Goal: Task Accomplishment & Management: Manage account settings

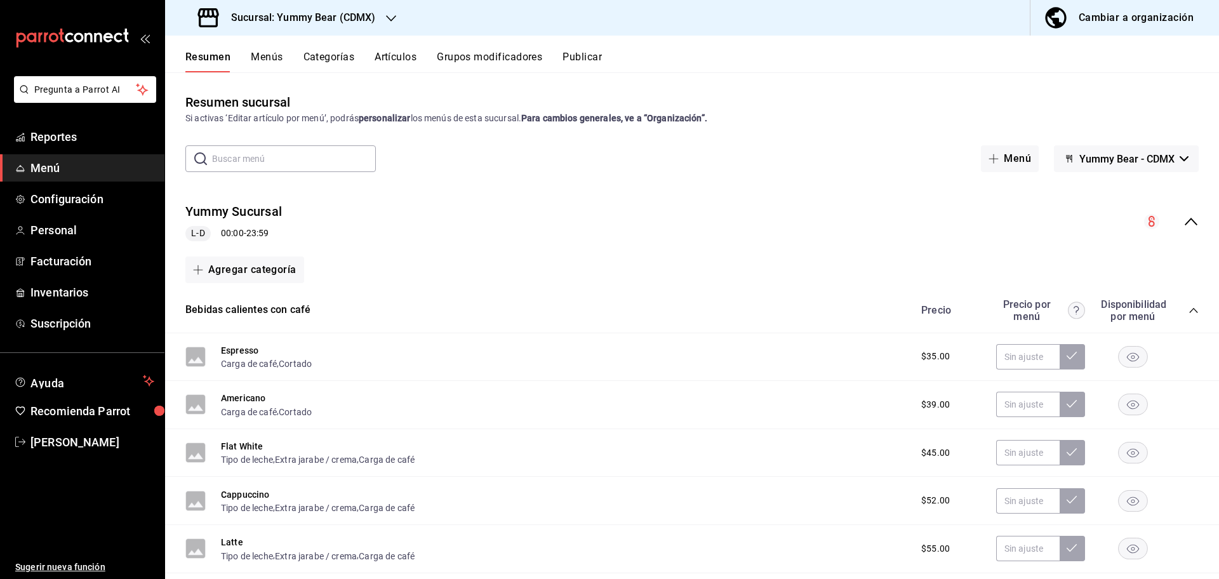
click at [396, 26] on div "Sucursal: Yummy Bear (CDMX)" at bounding box center [288, 18] width 226 height 36
click at [1026, 90] on div at bounding box center [609, 289] width 1219 height 579
click at [479, 201] on div "Yummy Sucursal L-D 00:00 - 23:59" at bounding box center [692, 221] width 1054 height 59
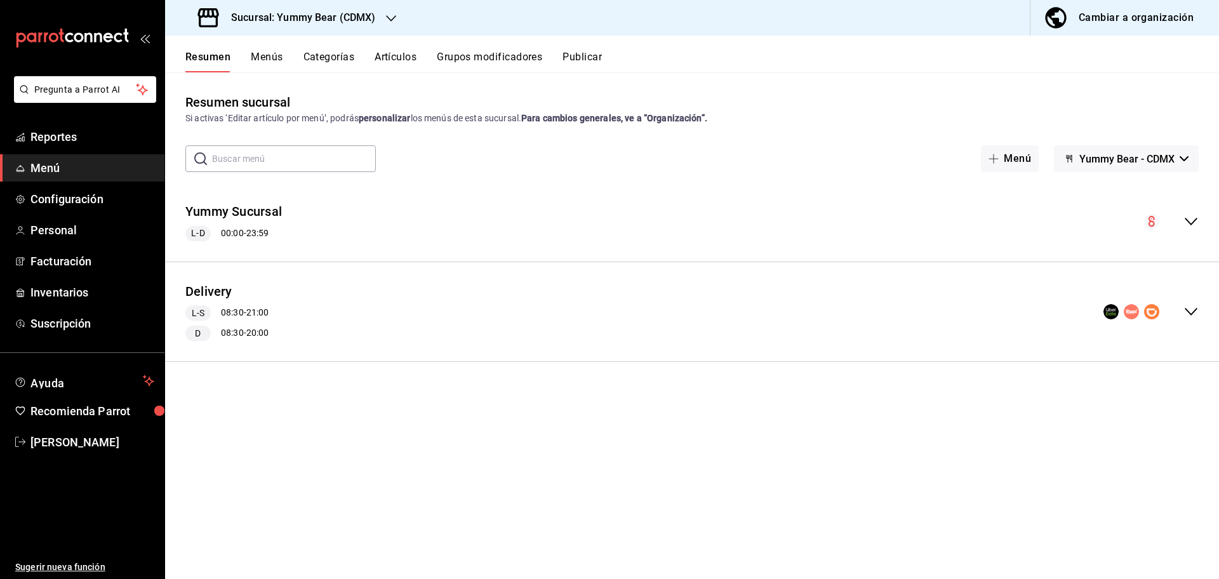
click at [479, 201] on div "Yummy Sucursal L-D 00:00 - 23:59" at bounding box center [692, 221] width 1054 height 59
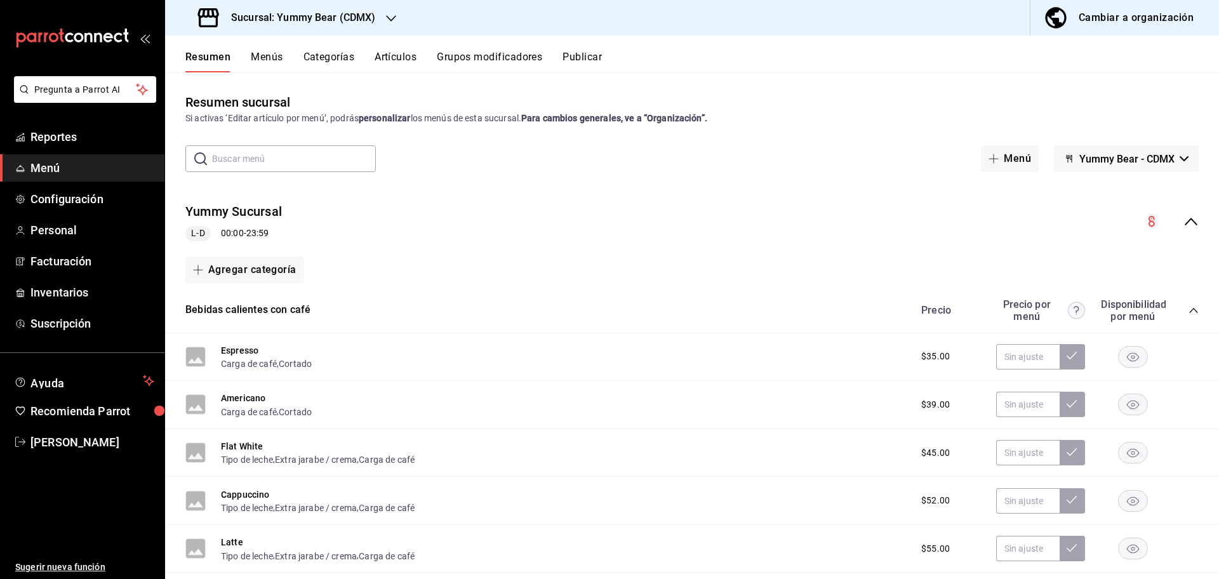
click at [479, 201] on div "Yummy Sucursal L-D 00:00 - 23:59" at bounding box center [692, 221] width 1054 height 59
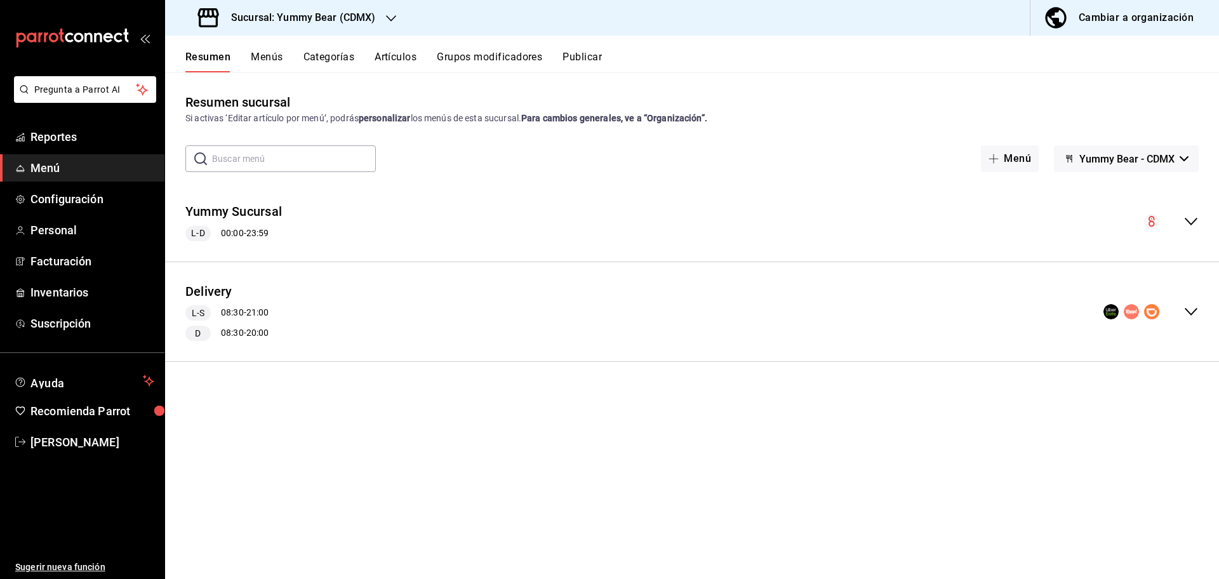
click at [387, 22] on icon "button" at bounding box center [391, 18] width 10 height 10
click at [285, 81] on div "Yummy Bear ([PERSON_NAME])" at bounding box center [260, 83] width 170 height 13
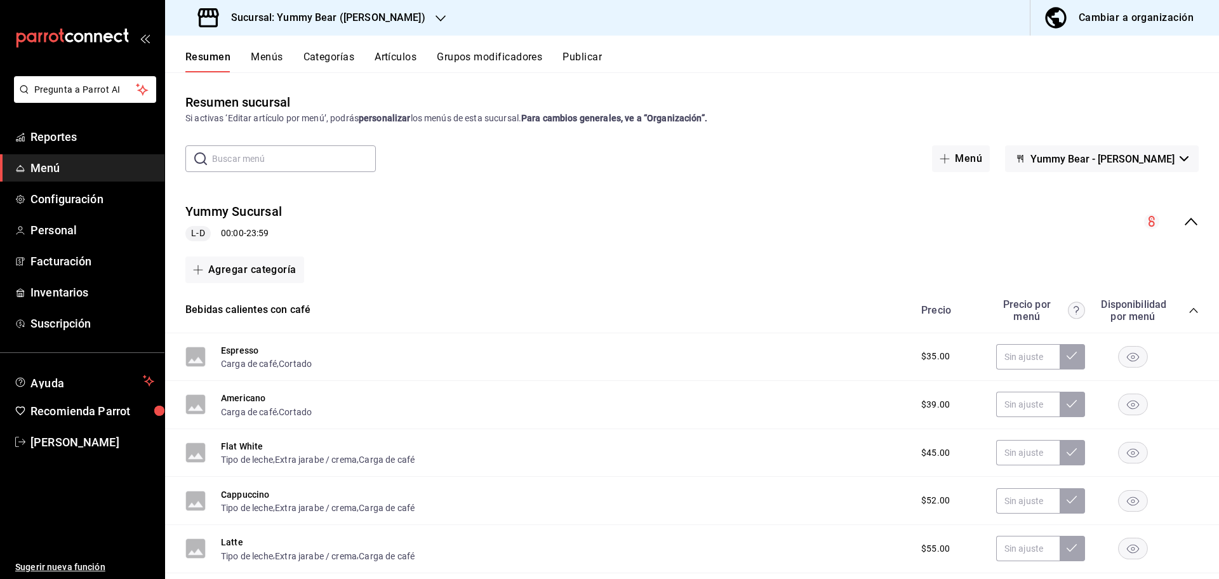
click at [1169, 220] on div "collapse-menu-row" at bounding box center [1172, 221] width 55 height 15
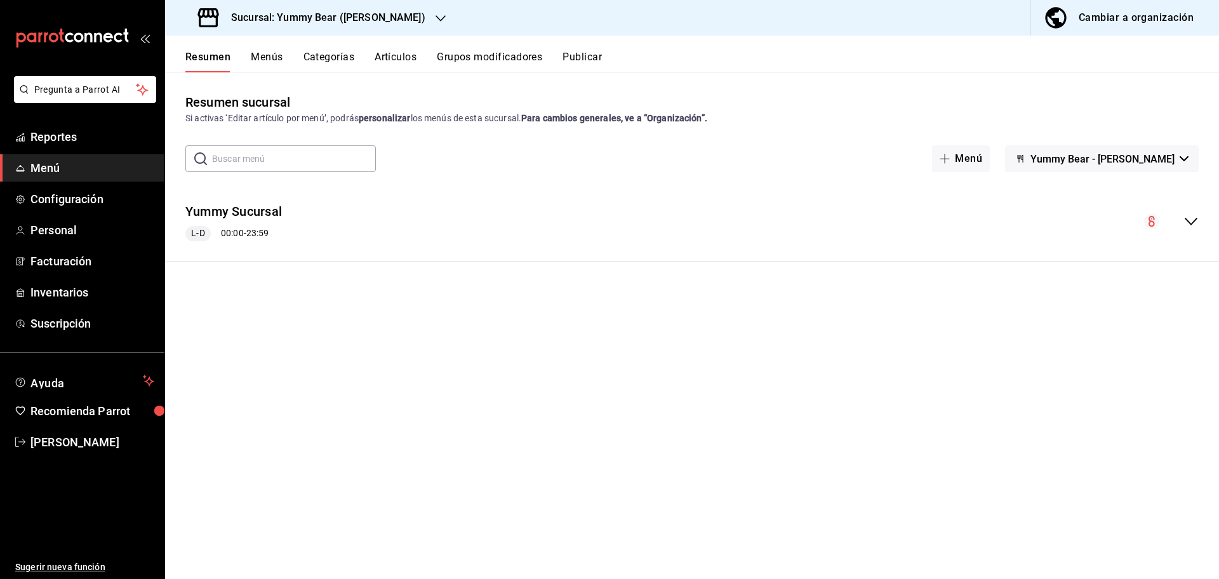
click at [1169, 220] on div "collapse-menu-row" at bounding box center [1172, 221] width 55 height 15
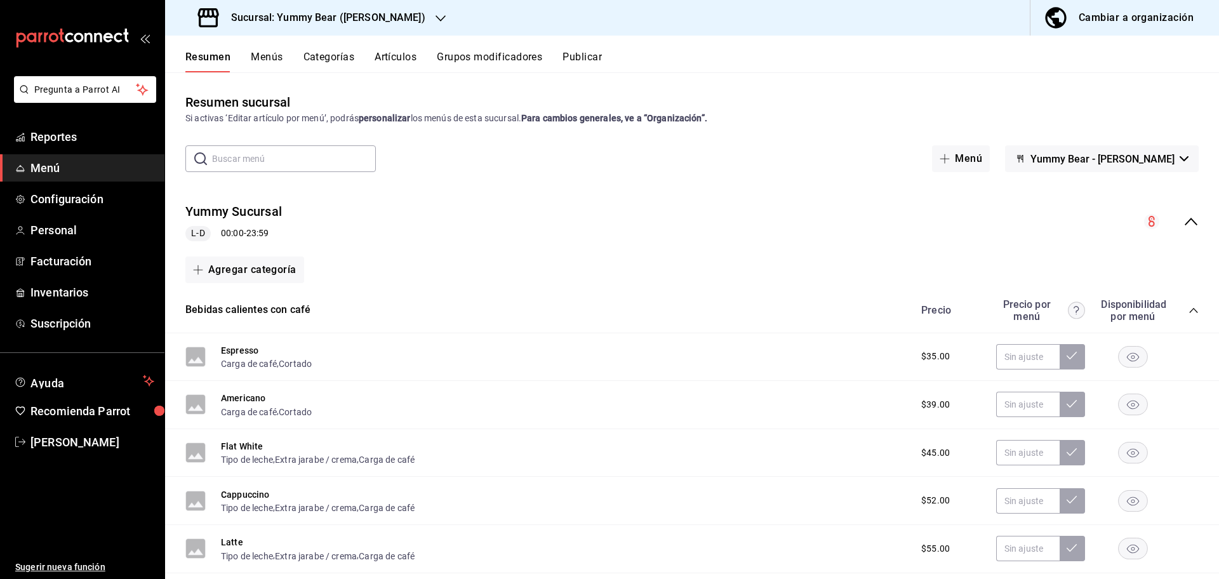
click at [1169, 220] on div "collapse-menu-row" at bounding box center [1172, 221] width 55 height 15
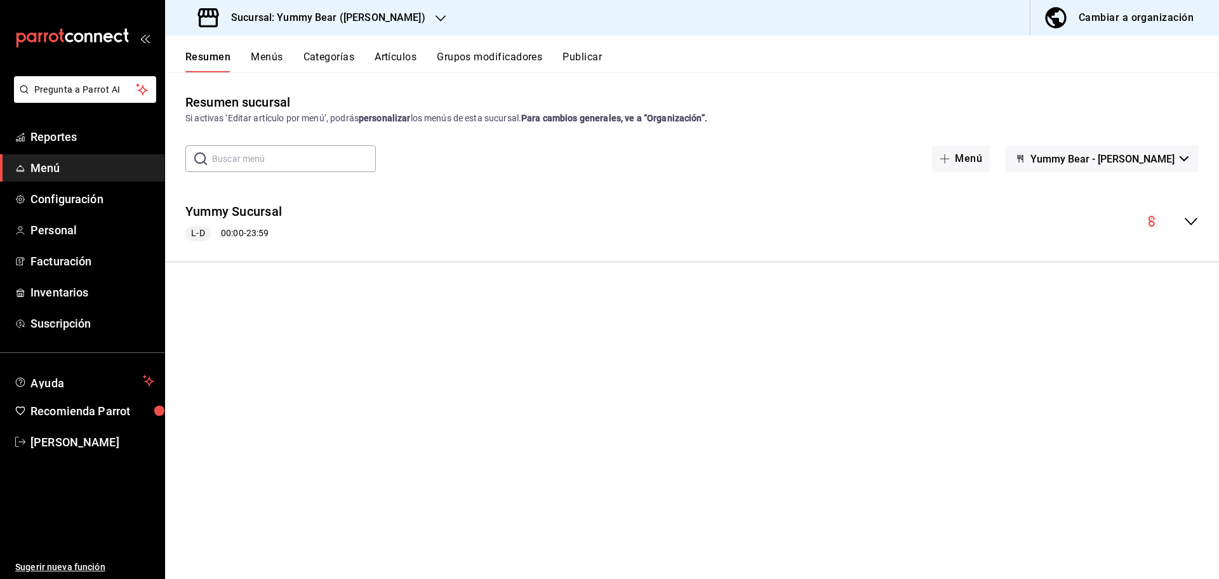
click at [265, 60] on button "Menús" at bounding box center [267, 62] width 32 height 22
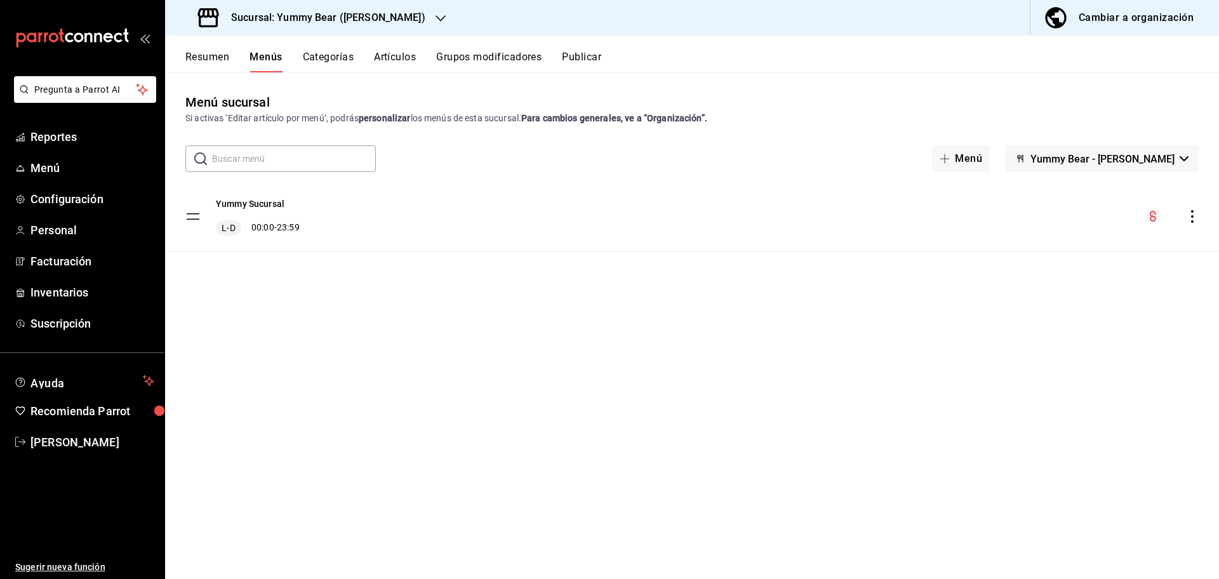
click at [214, 59] on button "Resumen" at bounding box center [207, 62] width 44 height 22
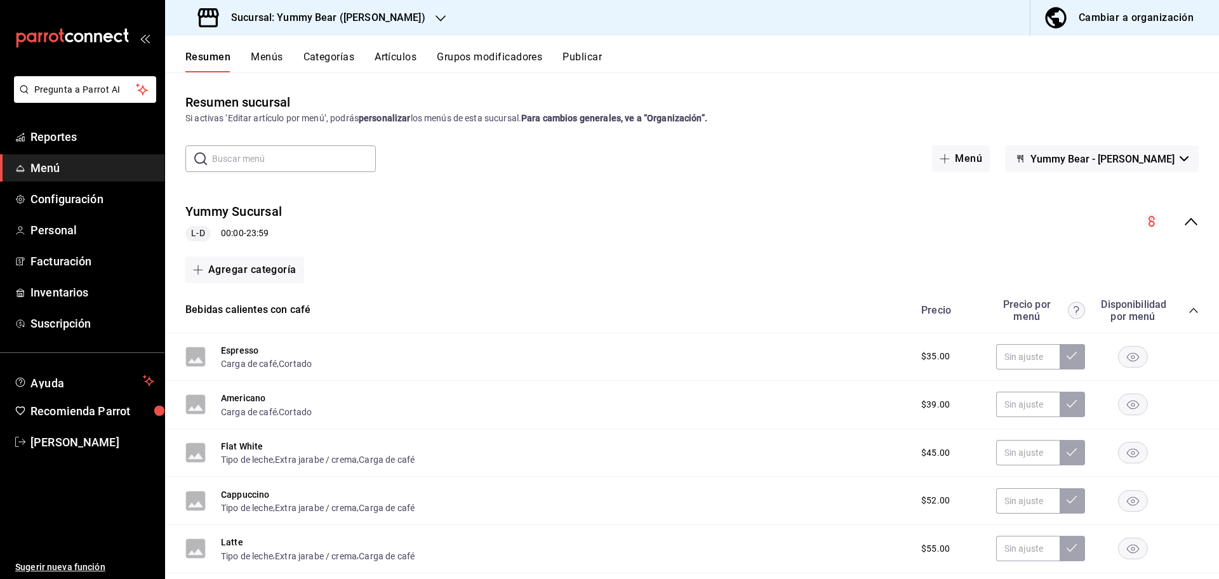
click at [1138, 13] on div "Cambiar a organización" at bounding box center [1136, 18] width 115 height 18
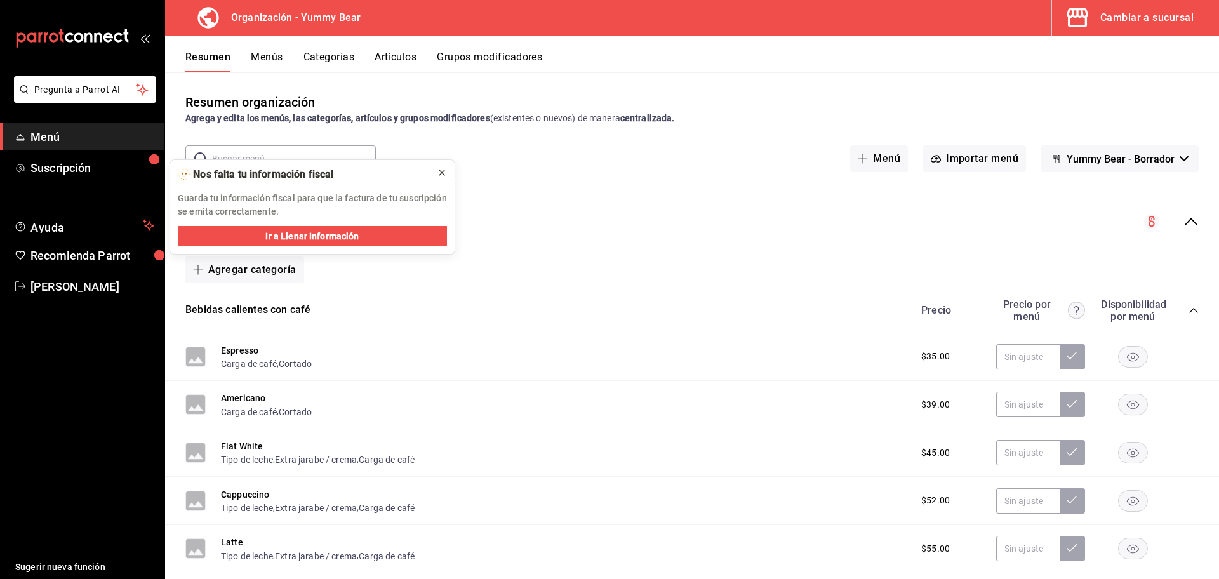
click at [441, 171] on icon at bounding box center [442, 172] width 5 height 5
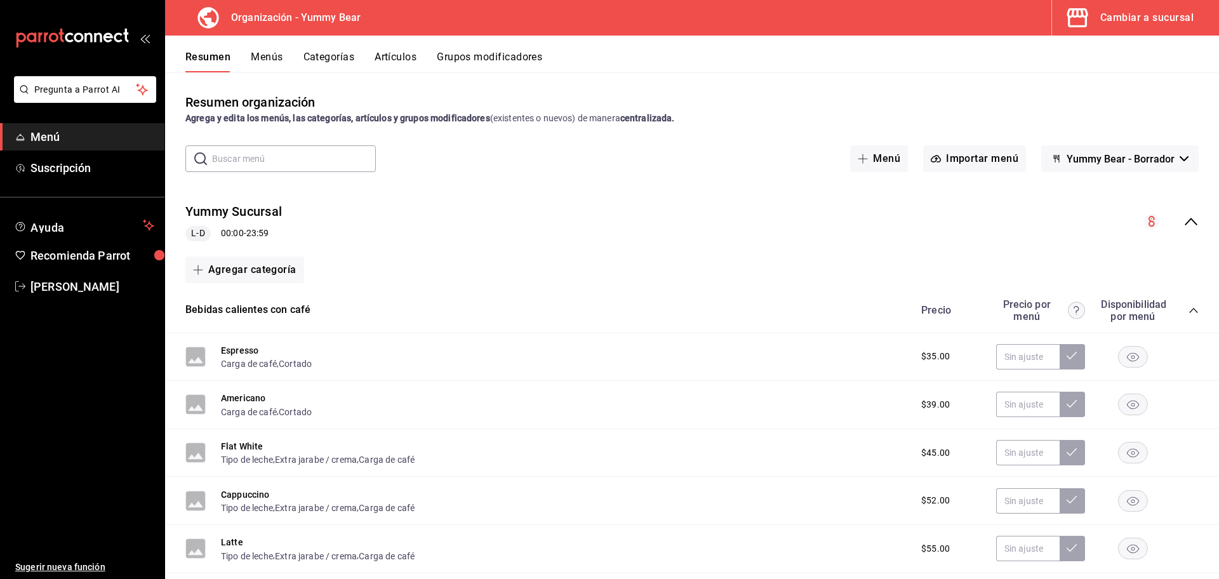
click at [400, 46] on div "Resumen Menús Categorías Artículos Grupos modificadores" at bounding box center [692, 54] width 1054 height 37
click at [400, 65] on button "Artículos" at bounding box center [396, 62] width 42 height 22
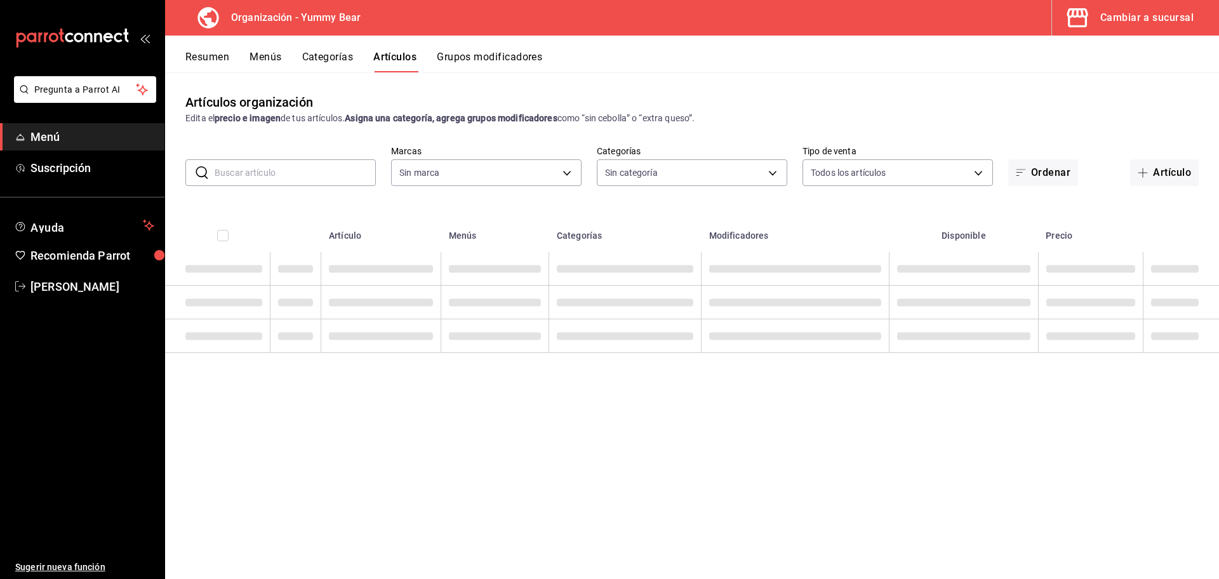
type input "1e7b6625-05ae-4b99-8c94-5a94759d16b0"
click at [253, 166] on input "text" at bounding box center [295, 172] width 161 height 25
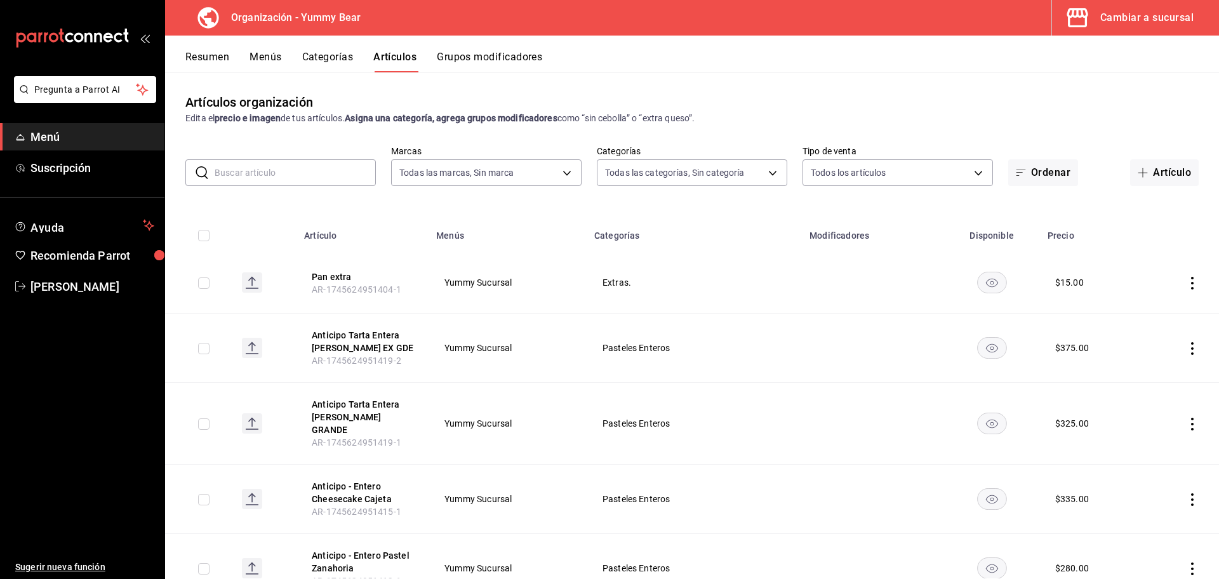
type input "e0f09b29-0d83-4fc8-8728-73a12d0af8c8,17605f48-abf3-417c-be63-5013dac03ca2,eb4dc…"
type input "rol"
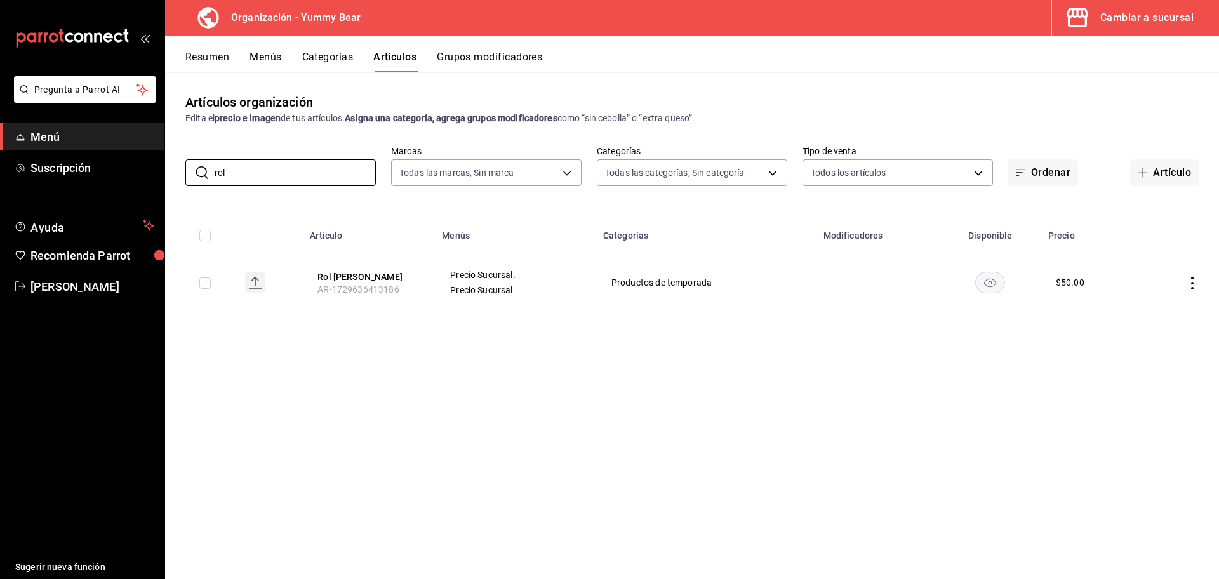
drag, startPoint x: 258, startPoint y: 173, endPoint x: 184, endPoint y: 165, distance: 74.1
click at [184, 165] on div "​ rol ​ Marcas Todas las marcas, Sin marca 1e7b6625-05ae-4b99-8c94-5a94759d16b0…" at bounding box center [692, 165] width 1054 height 41
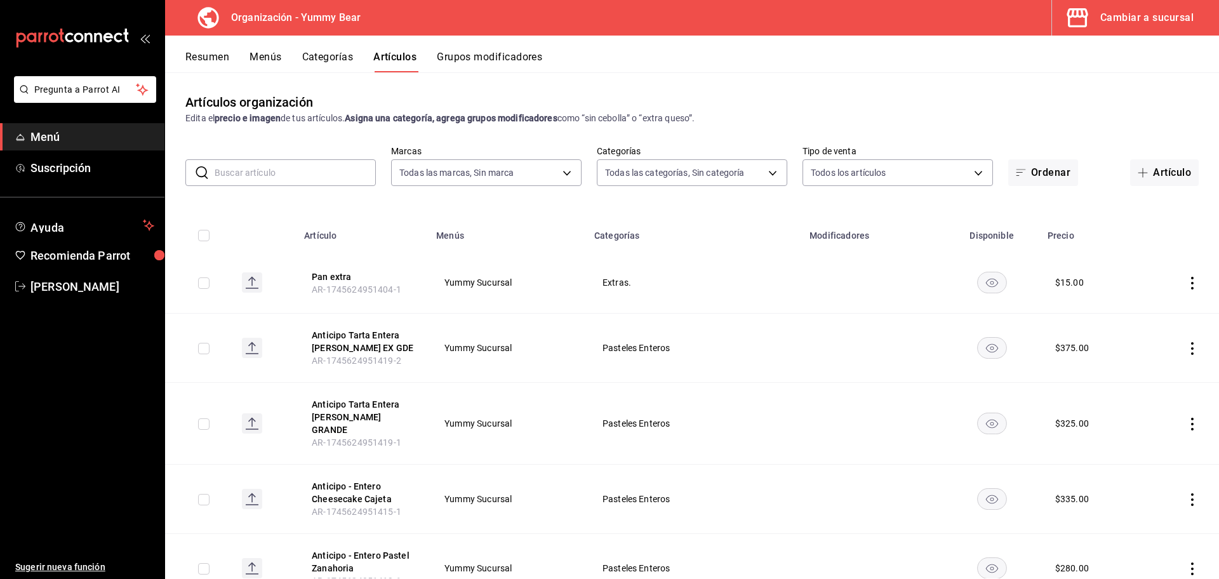
click at [1131, 32] on button "Cambiar a sucursal" at bounding box center [1130, 18] width 157 height 36
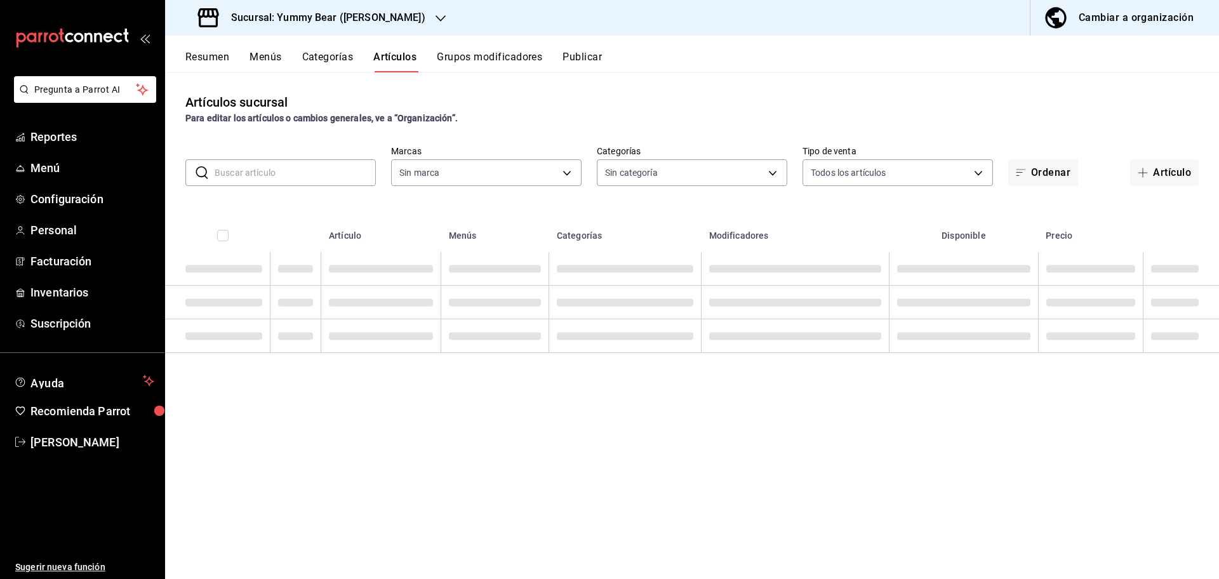
click at [290, 175] on input "text" at bounding box center [295, 172] width 161 height 25
type input "ro"
type input "674c065d-f947-4a6a-9283-c28482e25125"
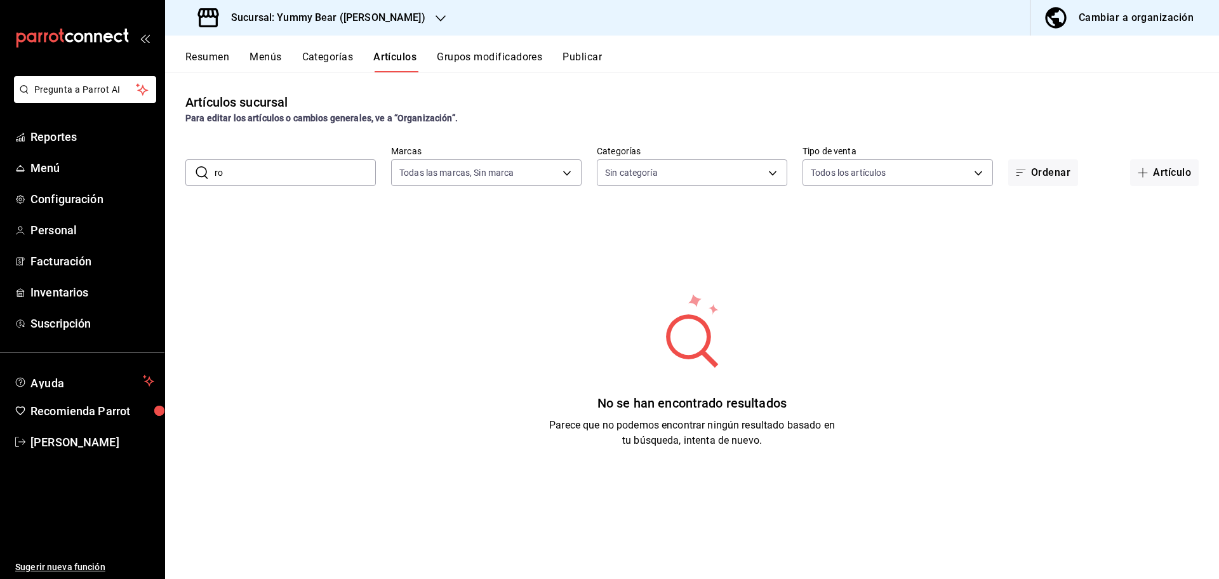
type input "r"
click at [401, 14] on div "Sucursal: Yummy Bear ([PERSON_NAME])" at bounding box center [313, 18] width 276 height 36
click at [272, 53] on div "Yummy Bear (CDMX)" at bounding box center [260, 54] width 170 height 13
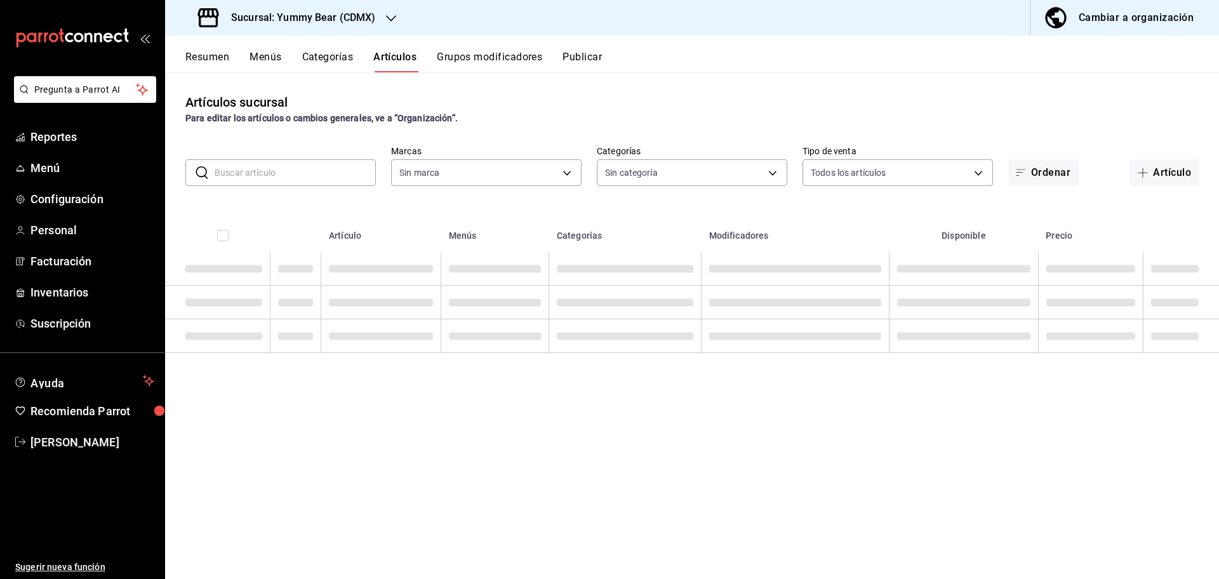
click at [267, 171] on input "text" at bounding box center [295, 172] width 161 height 25
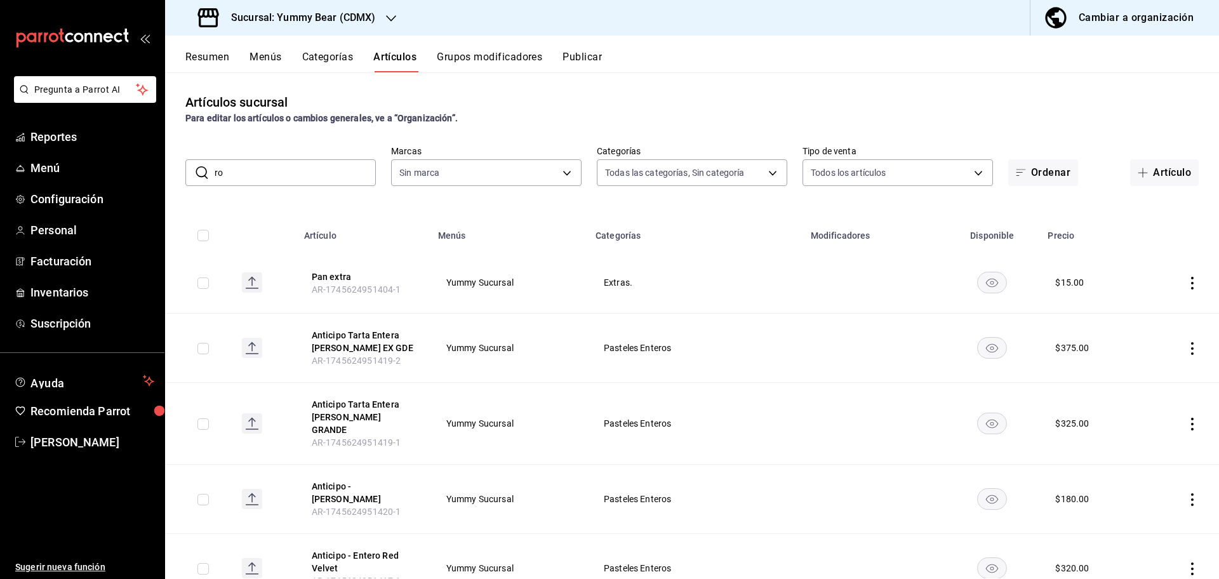
type input "rol"
type input "505b20e3-3fe3-4800-b9f1-5a14ff693096,0fbeca29-b3ca-485d-9d43-a908ee3bc870,075c9…"
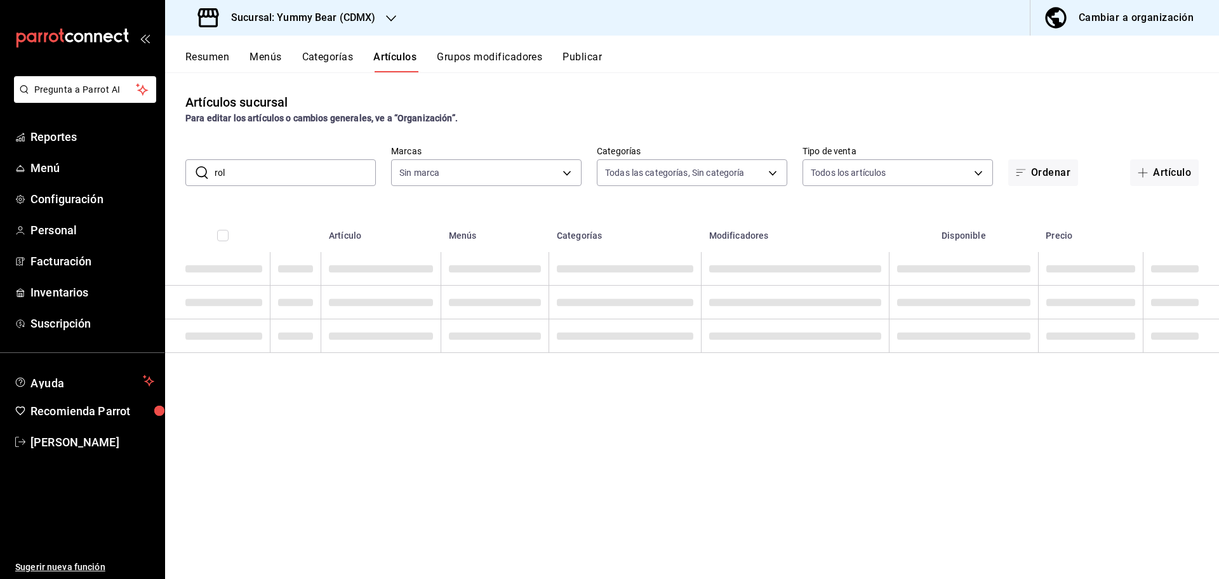
type input "749bf30e-36d6-4330-a22f-e2d938412fb3"
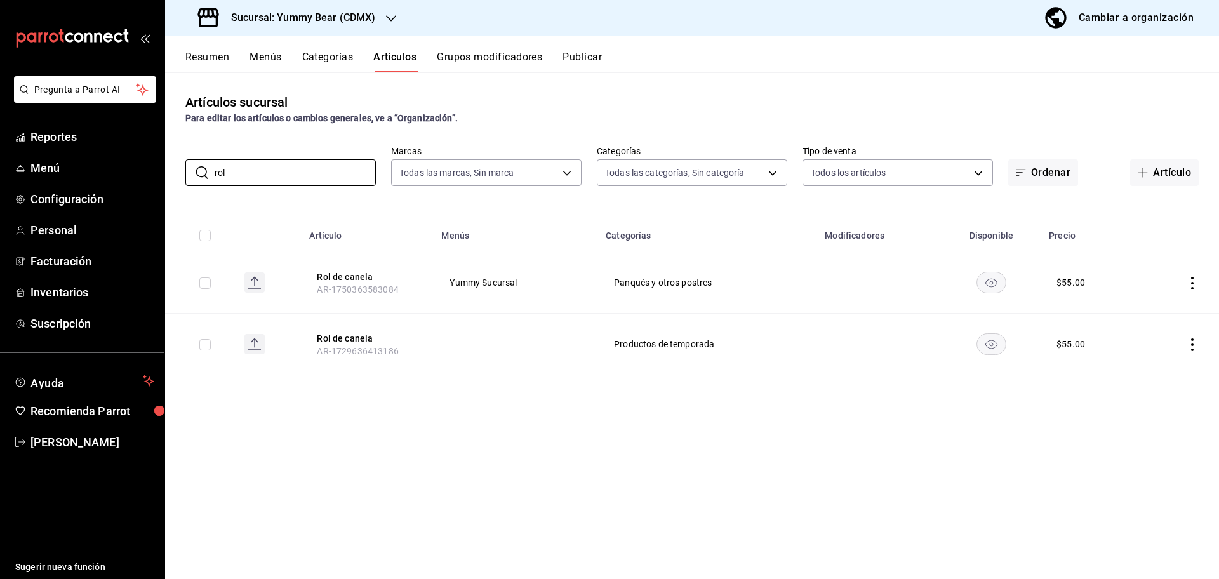
type input "rol"
click at [386, 21] on icon "button" at bounding box center [391, 18] width 10 height 10
click at [296, 81] on div "Yummy Bear ([PERSON_NAME])" at bounding box center [260, 83] width 170 height 13
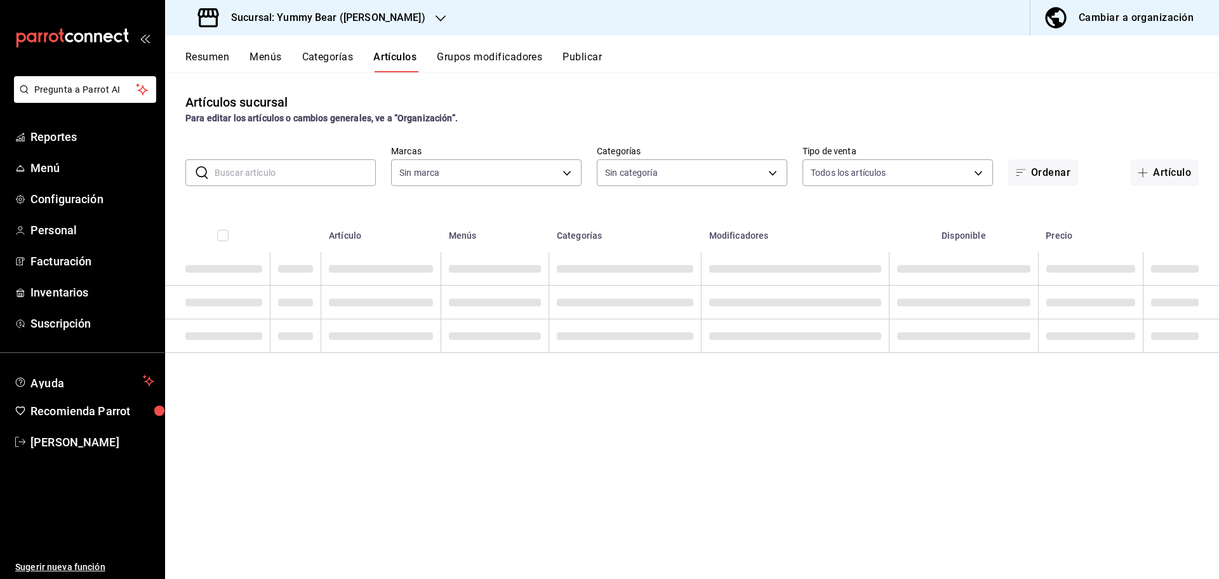
click at [313, 171] on input "text" at bounding box center [295, 172] width 161 height 25
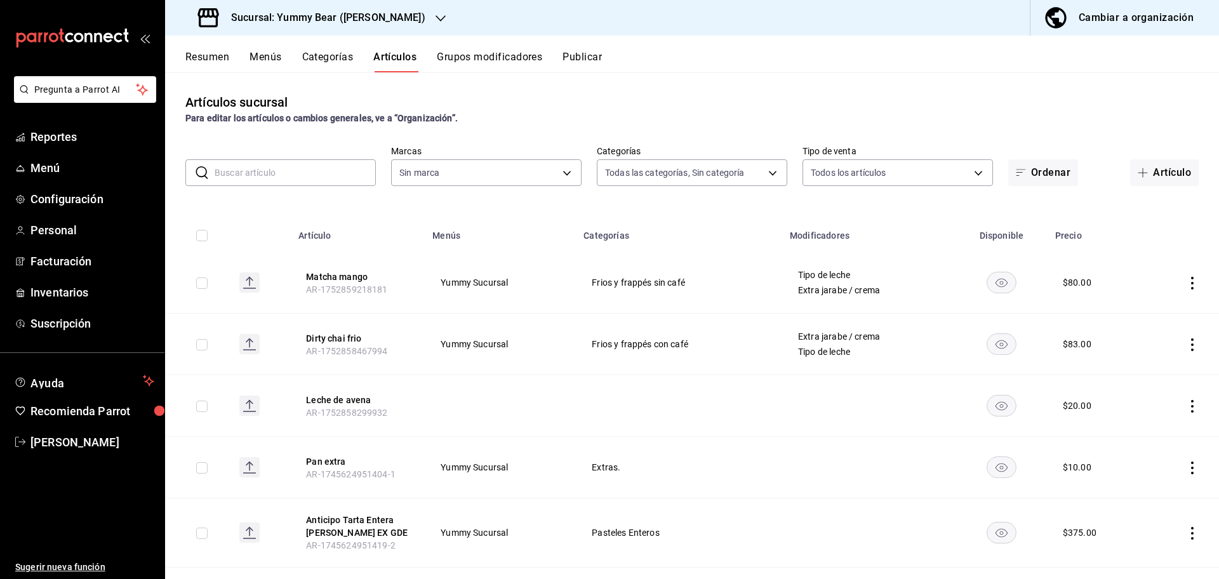
type input "06462d78-5fbb-4998-91e5-349515e1fde2,b4a5ff56-a194-41da-aa13-f1c6f9e74b7e,a1569…"
type input "r"
type input "674c065d-f947-4a6a-9283-c28482e25125"
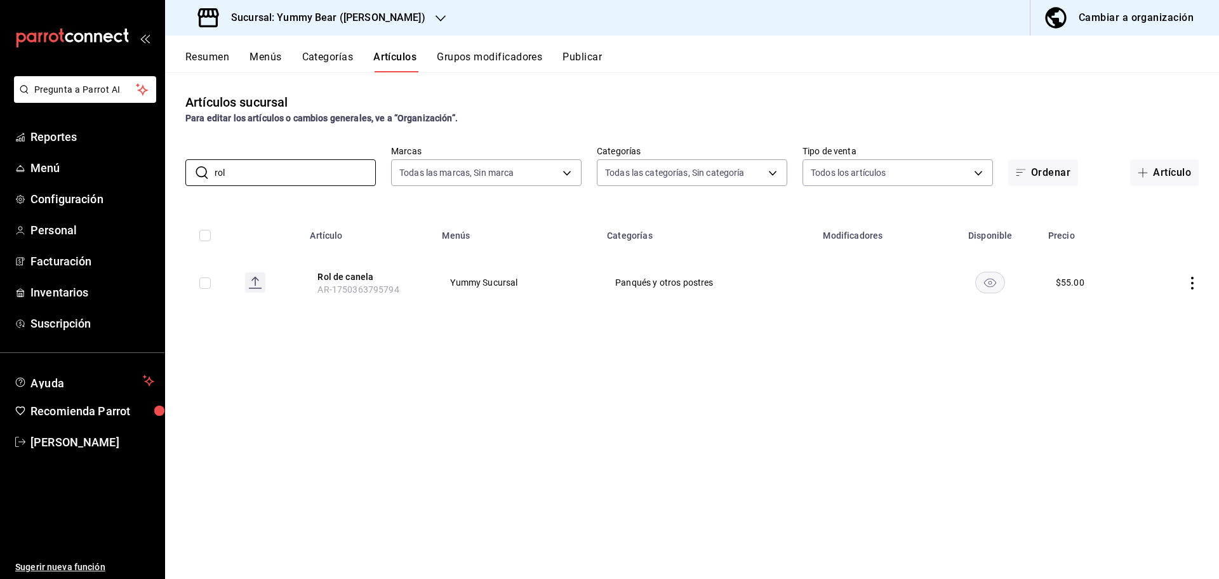
type input "rol"
click at [1120, 27] on button "Cambiar a organización" at bounding box center [1120, 18] width 178 height 36
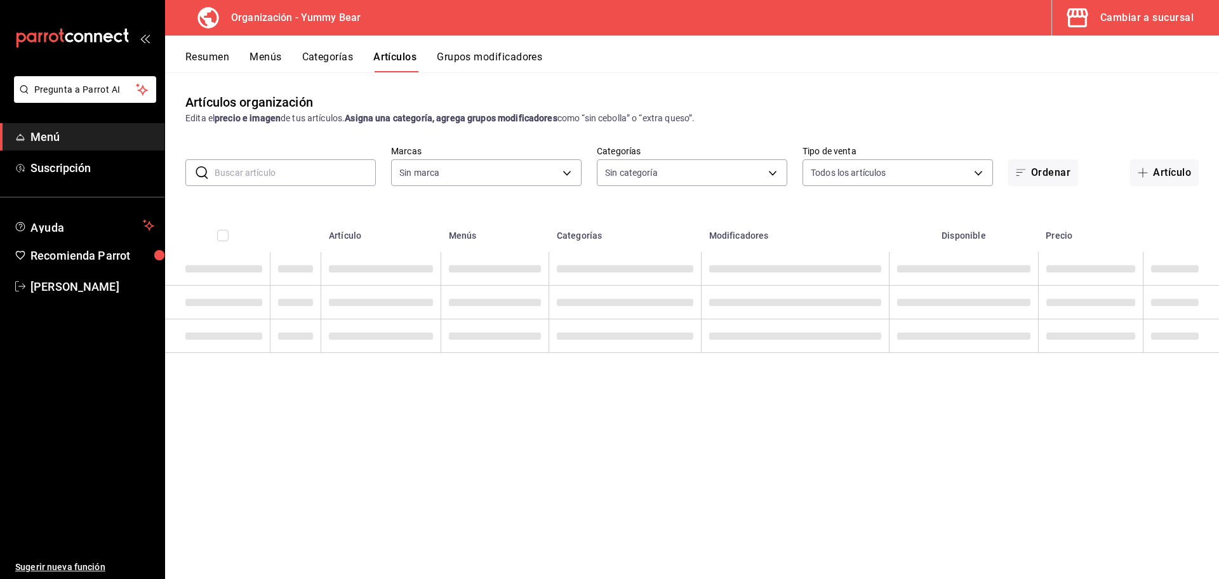
type input "e0f09b29-0d83-4fc8-8728-73a12d0af8c8,17605f48-abf3-417c-be63-5013dac03ca2,eb4dc…"
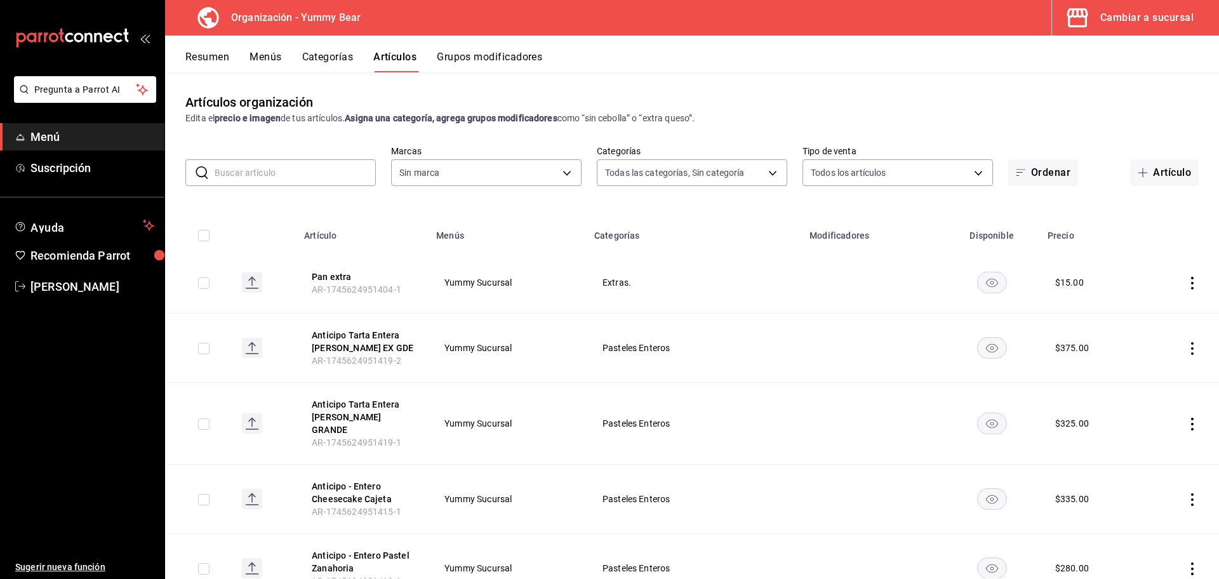
type input "1e7b6625-05ae-4b99-8c94-5a94759d16b0"
click at [295, 185] on div "​ ​" at bounding box center [280, 172] width 191 height 27
type input "rol"
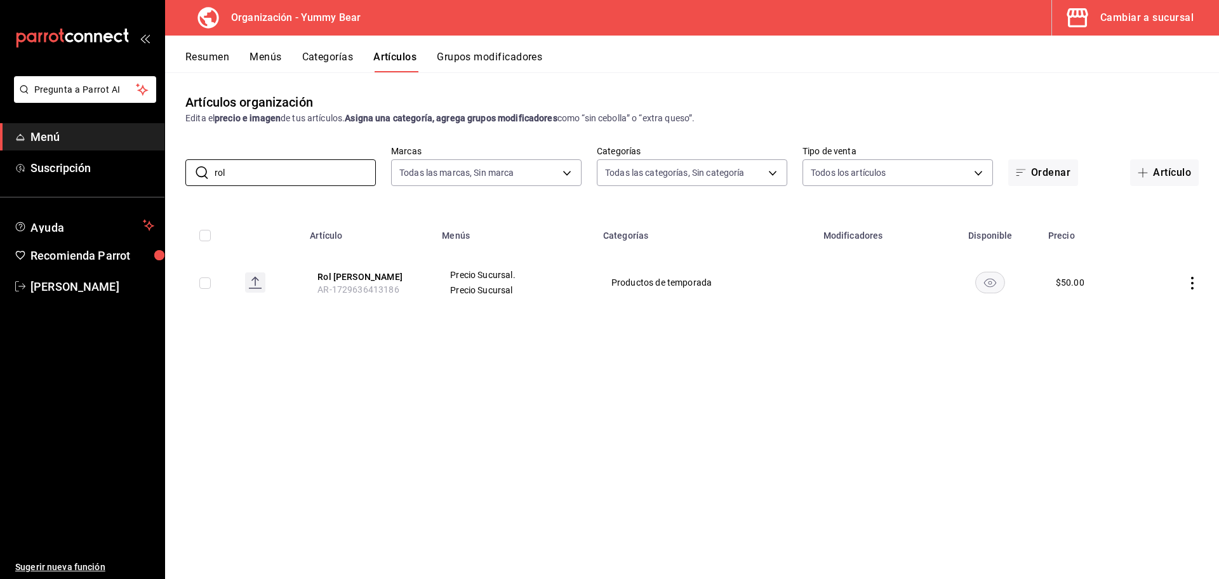
drag, startPoint x: 267, startPoint y: 167, endPoint x: 183, endPoint y: 155, distance: 85.3
click at [183, 155] on div "​ rol ​ Marcas Todas las marcas, Sin marca 1e7b6625-05ae-4b99-8c94-5a94759d16b0…" at bounding box center [692, 165] width 1054 height 41
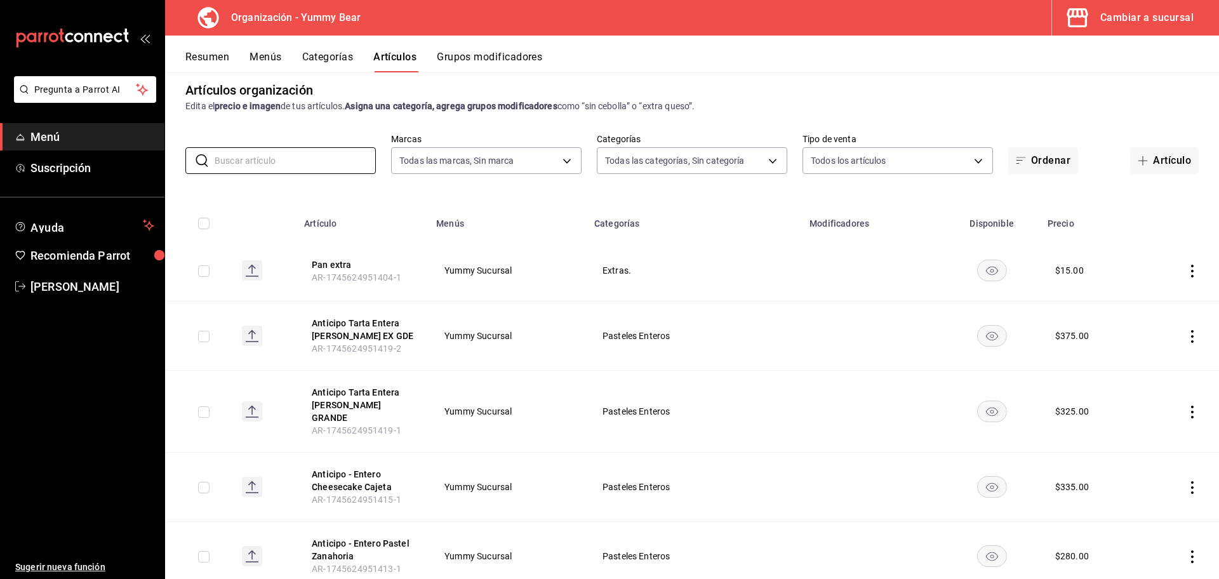
scroll to position [3, 0]
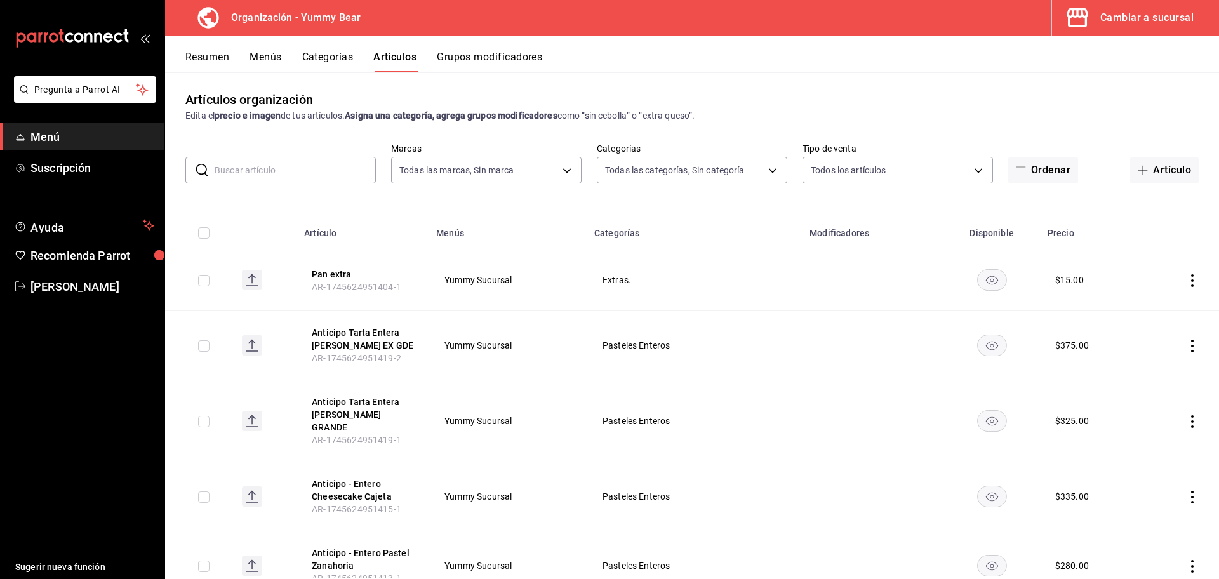
click at [318, 174] on input "text" at bounding box center [295, 170] width 161 height 25
type input "rol"
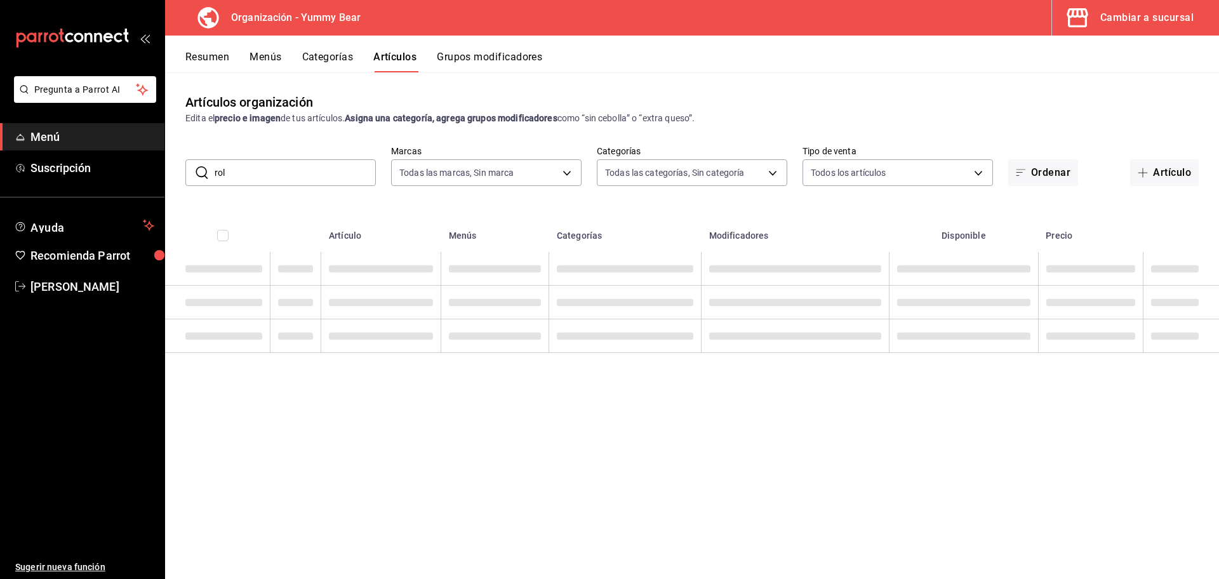
scroll to position [0, 0]
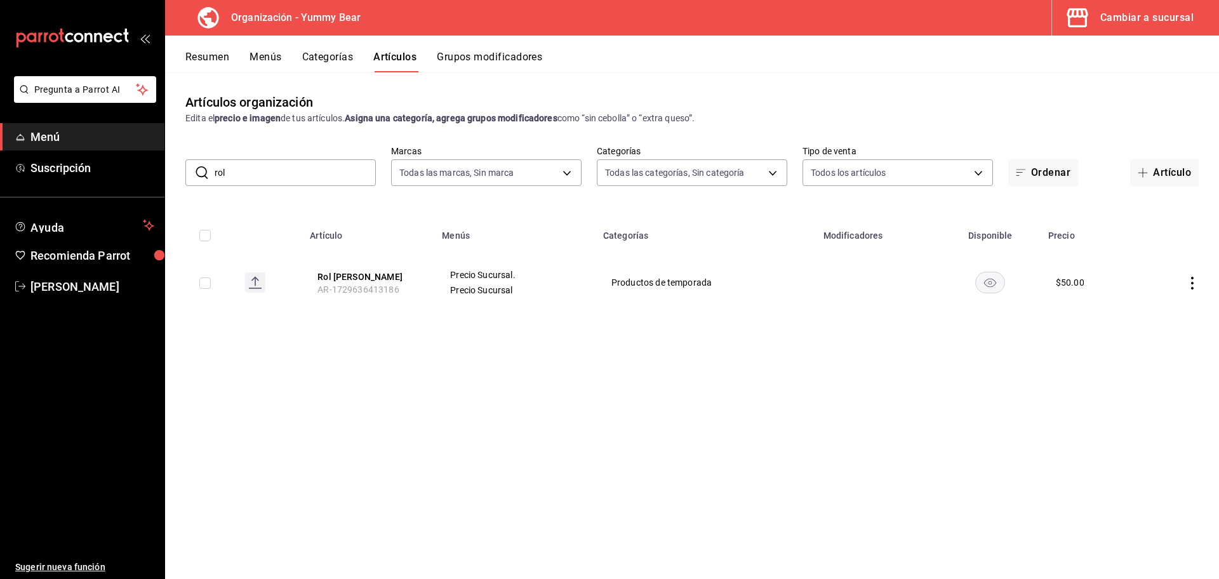
drag, startPoint x: 284, startPoint y: 176, endPoint x: 192, endPoint y: 170, distance: 91.6
click at [192, 170] on div "​ rol ​" at bounding box center [280, 172] width 191 height 27
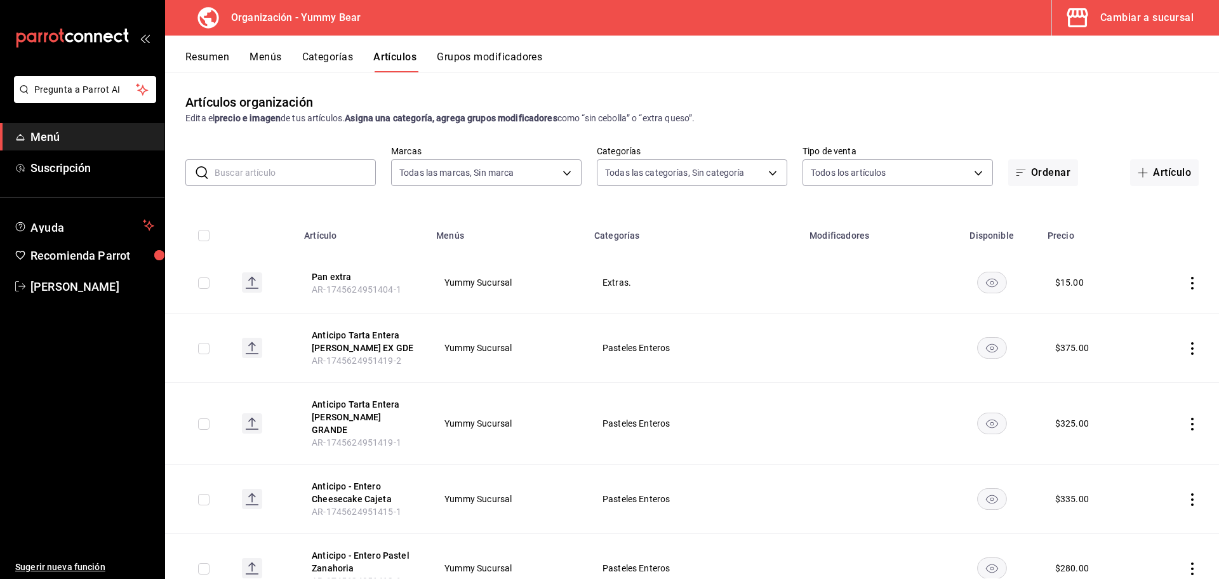
click at [271, 53] on button "Menús" at bounding box center [266, 62] width 32 height 22
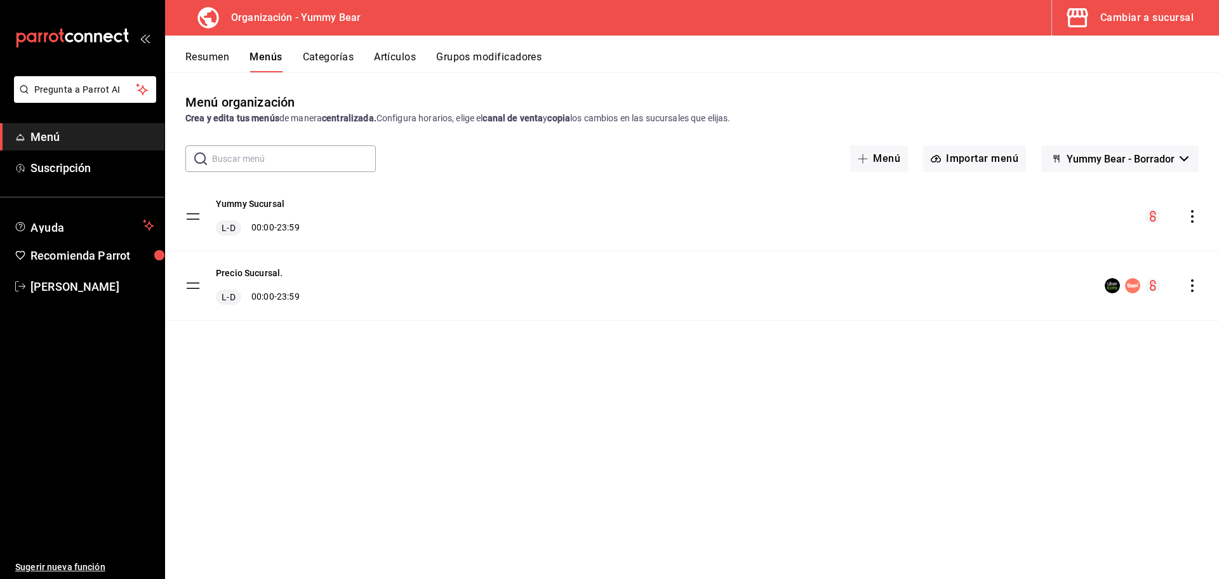
click at [1190, 218] on icon "actions" at bounding box center [1192, 216] width 13 height 13
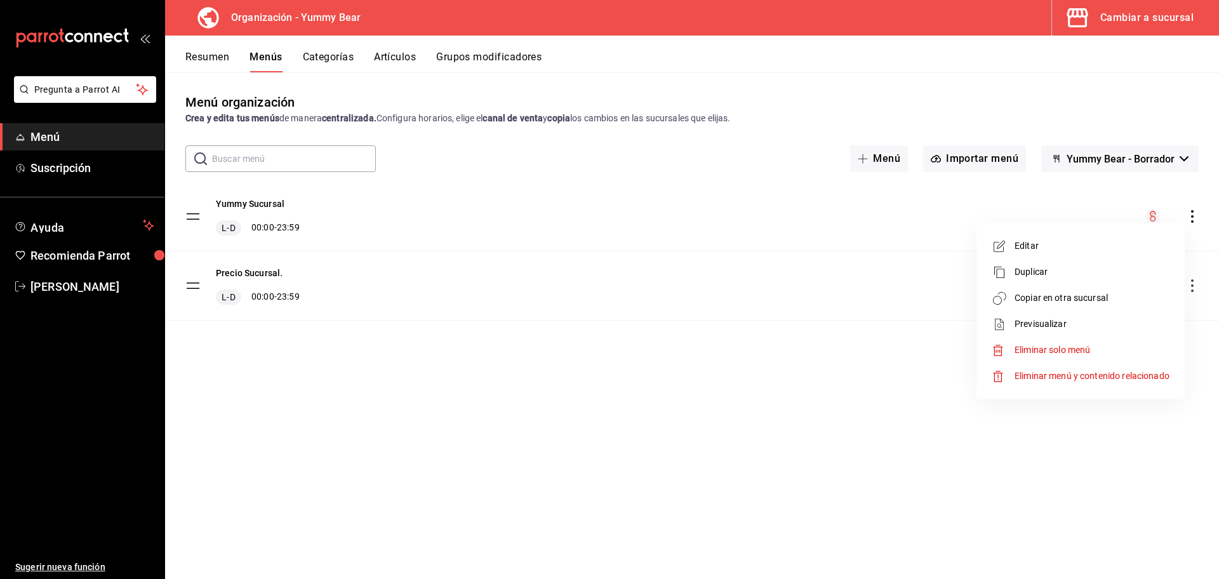
click at [1190, 218] on div at bounding box center [609, 289] width 1219 height 579
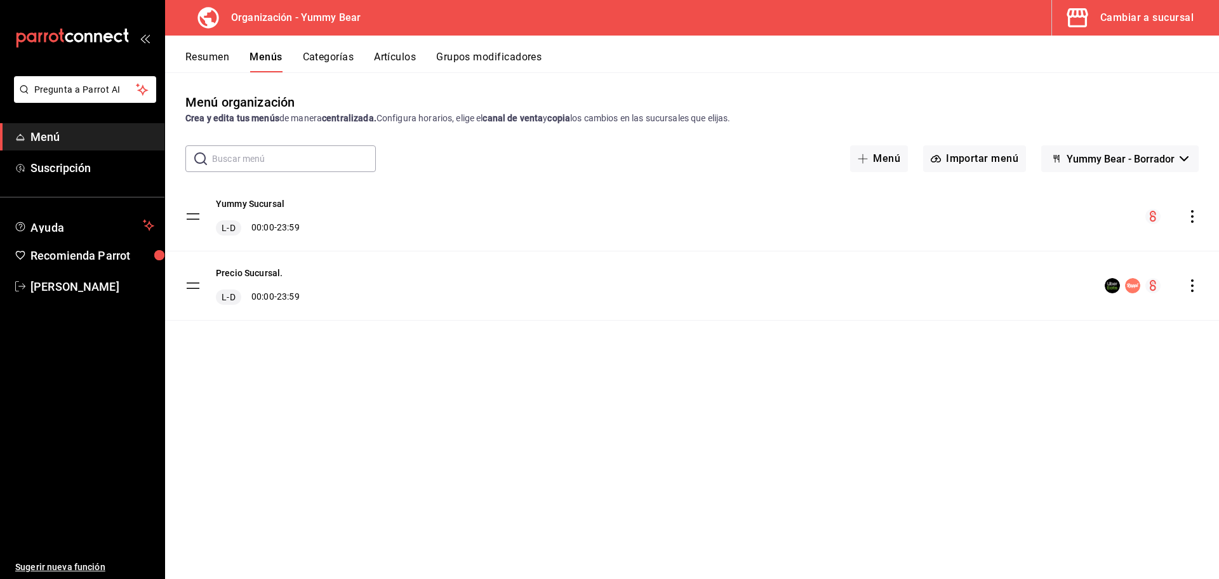
click at [330, 54] on button "Categorías" at bounding box center [328, 62] width 51 height 22
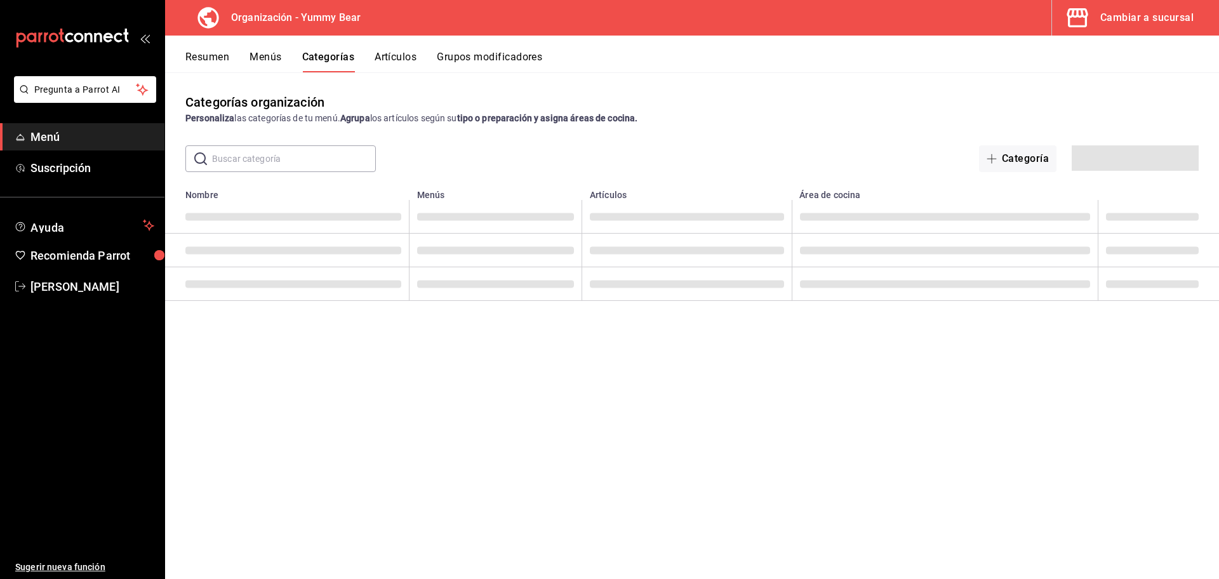
click at [400, 56] on button "Artículos" at bounding box center [396, 62] width 42 height 22
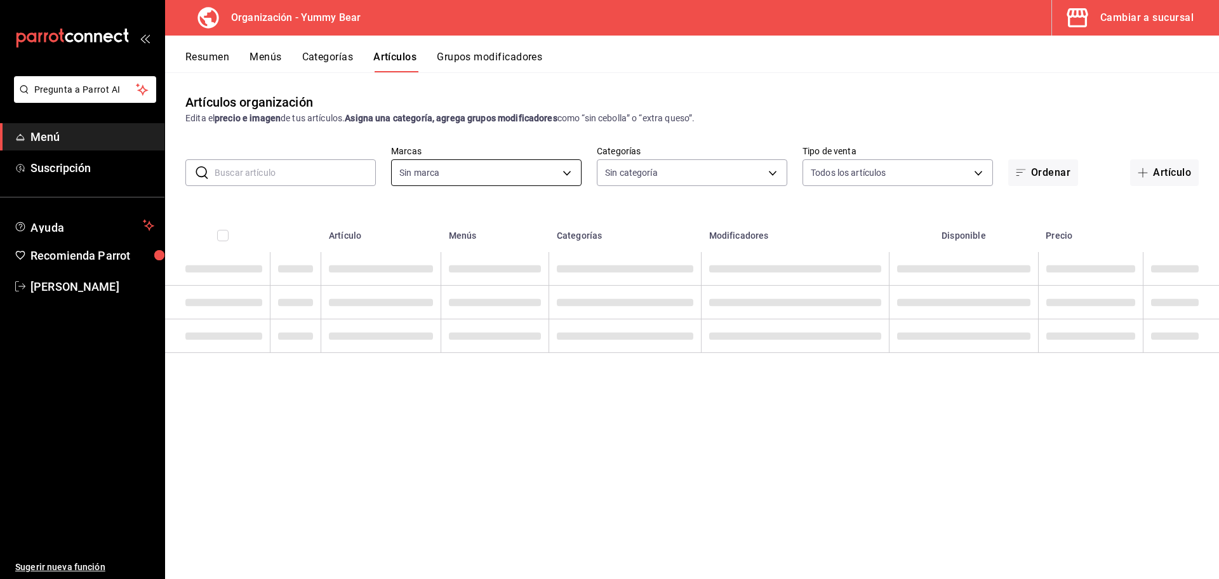
type input "e0f09b29-0d83-4fc8-8728-73a12d0af8c8,17605f48-abf3-417c-be63-5013dac03ca2,eb4dc…"
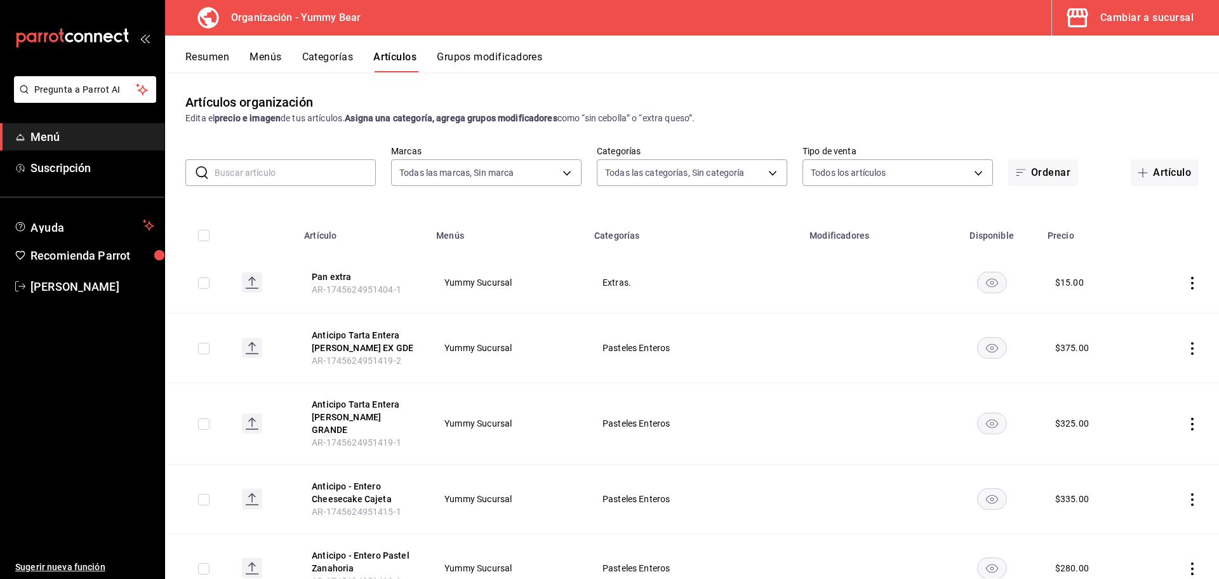
type input "1e7b6625-05ae-4b99-8c94-5a94759d16b0"
click at [290, 170] on input "text" at bounding box center [295, 172] width 161 height 25
click at [291, 168] on input "text" at bounding box center [295, 172] width 161 height 25
click at [480, 46] on div "Resumen Menús Categorías Artículos Grupos modificadores" at bounding box center [692, 54] width 1054 height 37
click at [485, 54] on button "Grupos modificadores" at bounding box center [489, 62] width 105 height 22
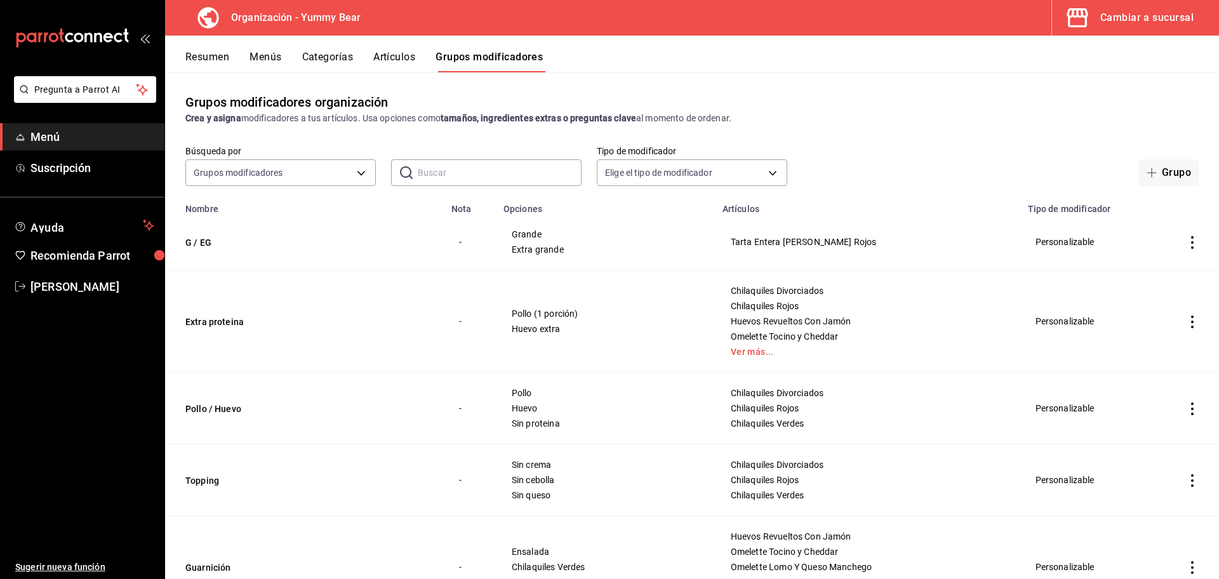
click at [387, 57] on button "Artículos" at bounding box center [394, 62] width 42 height 22
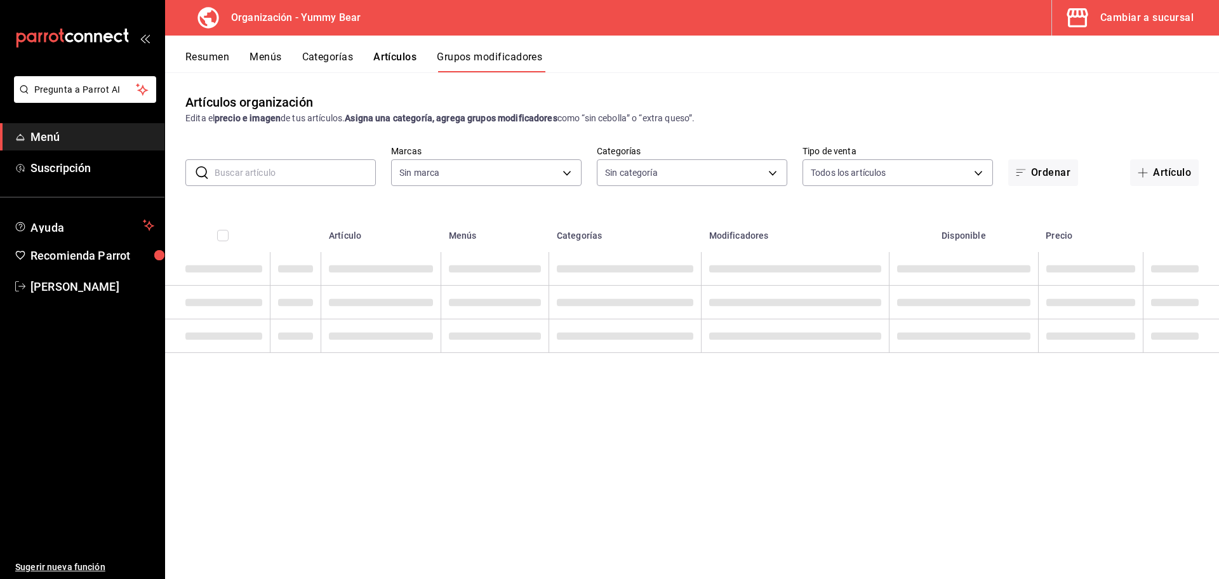
type input "1e7b6625-05ae-4b99-8c94-5a94759d16b0"
click at [259, 182] on input "text" at bounding box center [295, 172] width 161 height 25
type input "1e7b6625-05ae-4b99-8c94-5a94759d16b0"
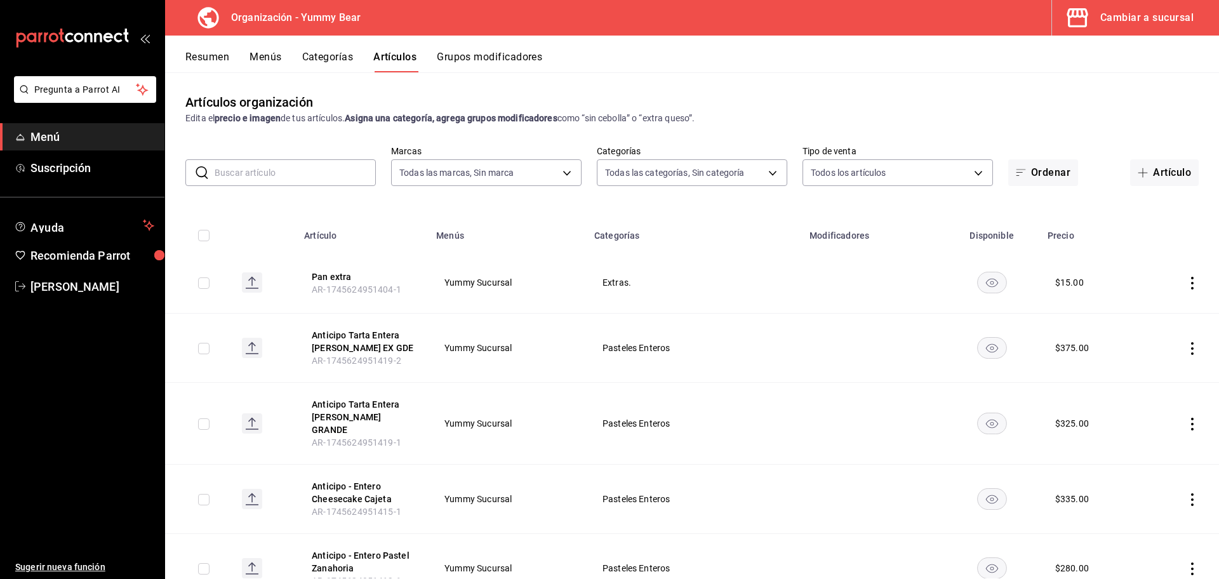
type input "e0f09b29-0d83-4fc8-8728-73a12d0af8c8,17605f48-abf3-417c-be63-5013dac03ca2,eb4dc…"
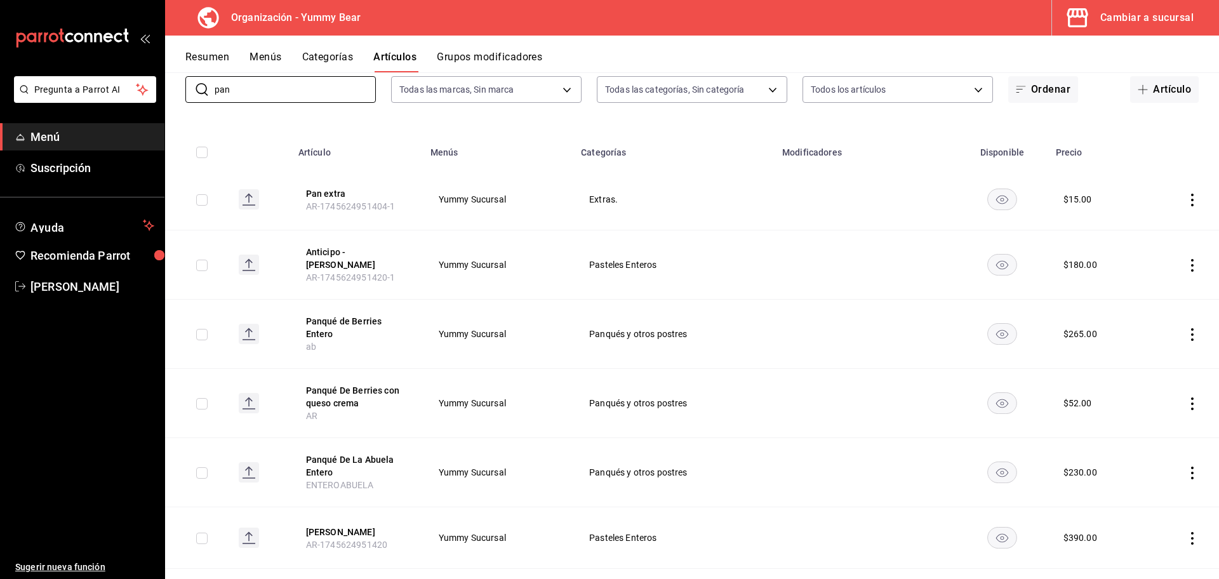
scroll to position [85, 0]
type input "pan"
click at [706, 146] on th "Categorías" at bounding box center [674, 146] width 201 height 41
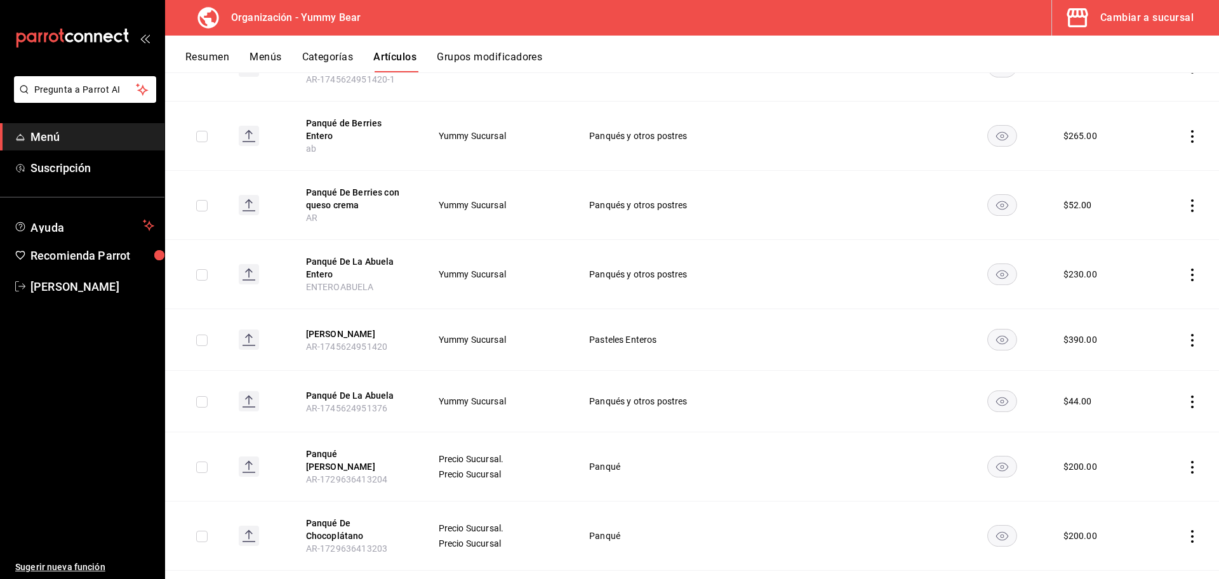
scroll to position [286, 0]
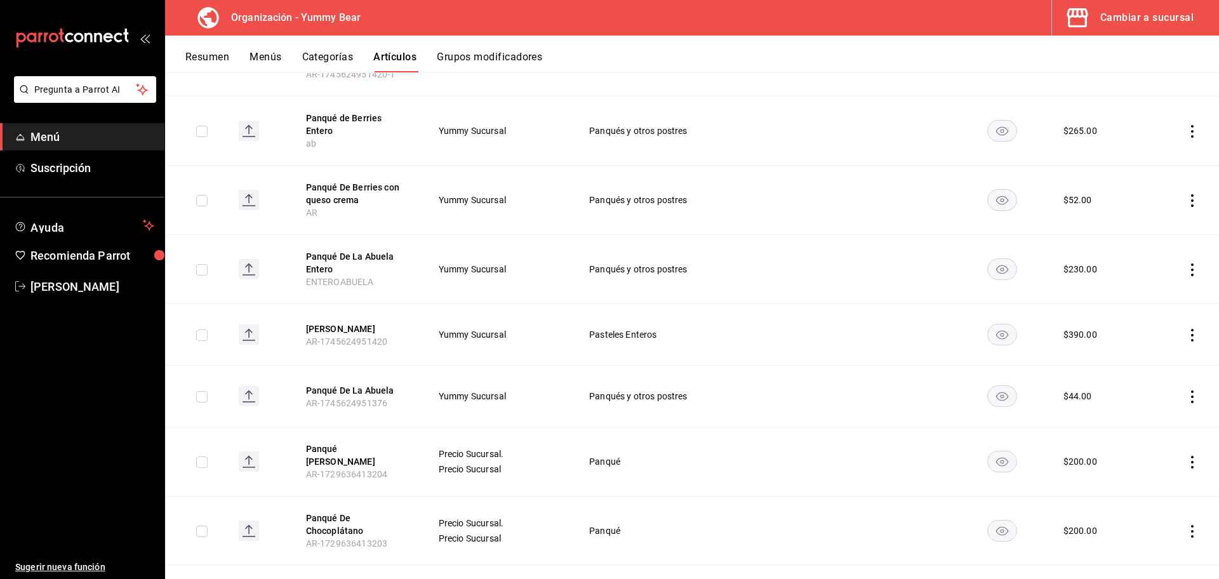
click at [1186, 196] on icon "actions" at bounding box center [1192, 200] width 13 height 13
click at [1141, 248] on span "Duplicar" at bounding box center [1142, 247] width 33 height 13
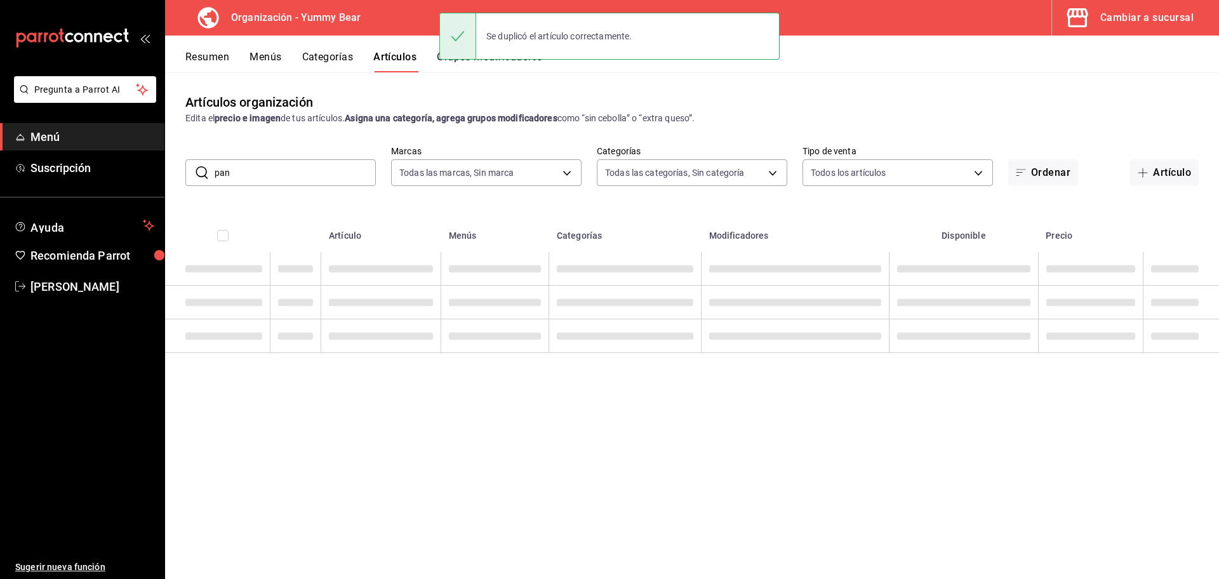
scroll to position [0, 0]
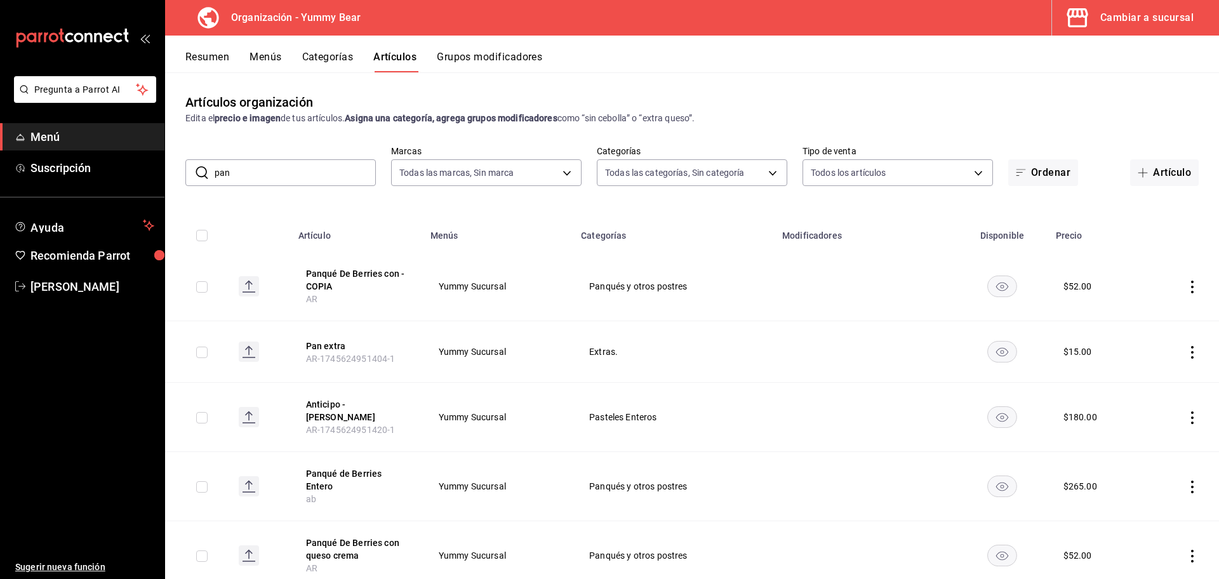
click at [1186, 285] on icon "actions" at bounding box center [1192, 287] width 13 height 13
click at [1145, 320] on span "Editar" at bounding box center [1142, 315] width 33 height 13
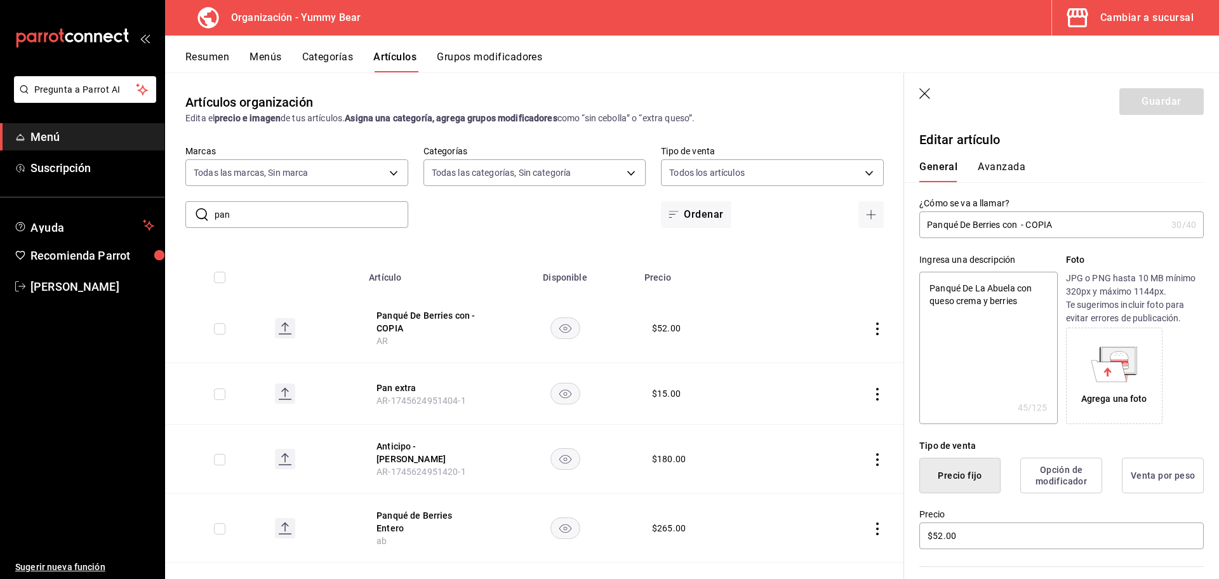
type input "R"
type textarea "x"
type input "Ro"
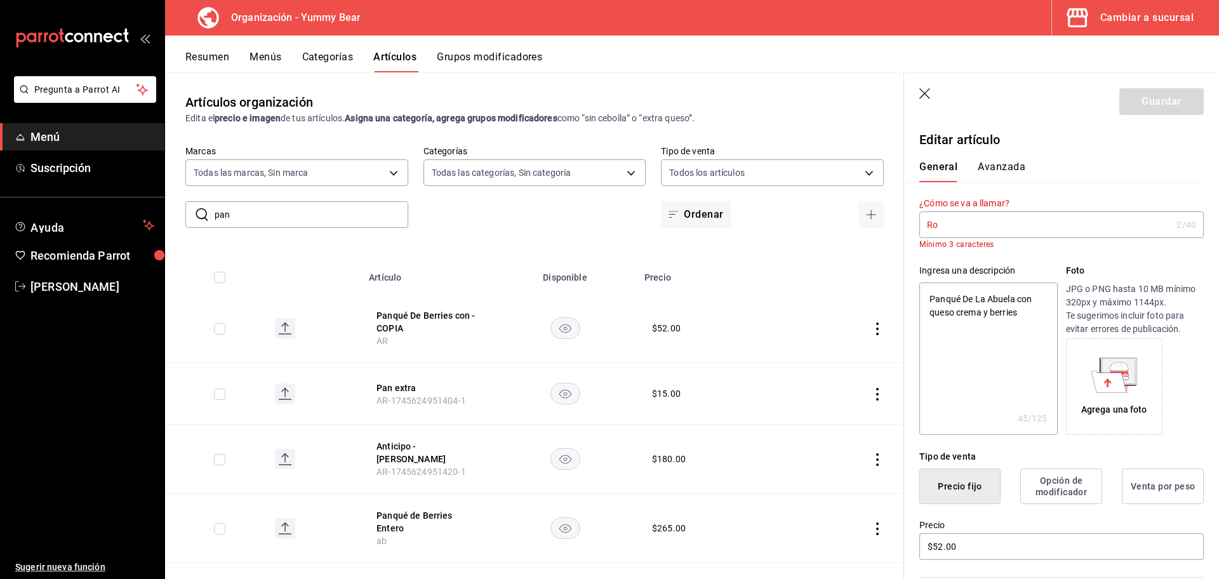
type textarea "x"
type input "Rol"
type textarea "x"
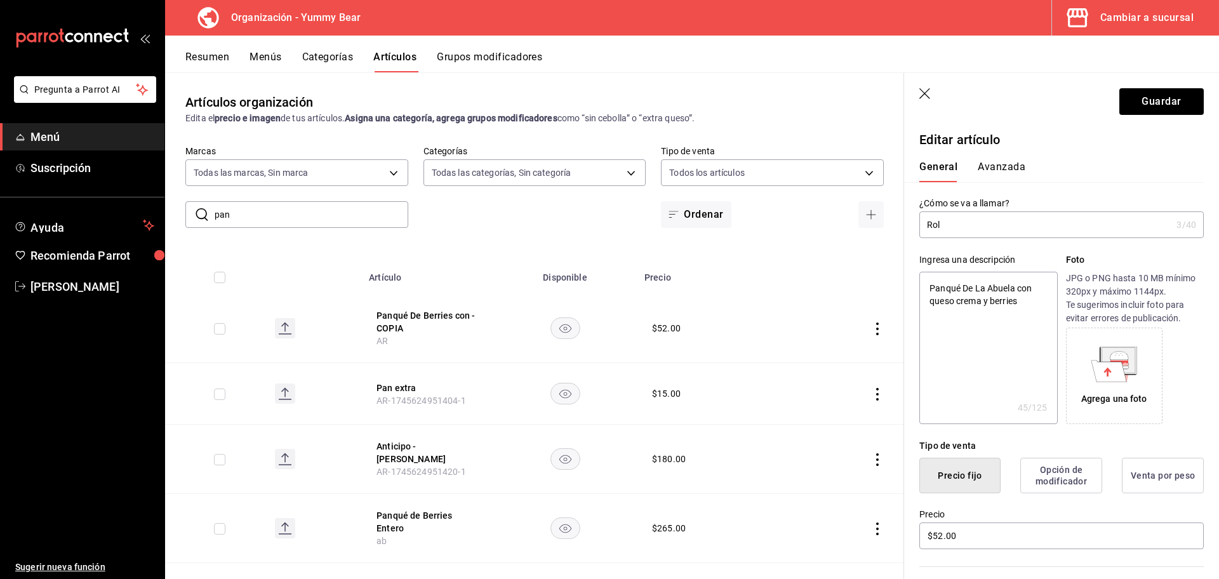
type input "Rol d"
type textarea "x"
type input "Rol de"
type textarea "x"
type input "Rol de"
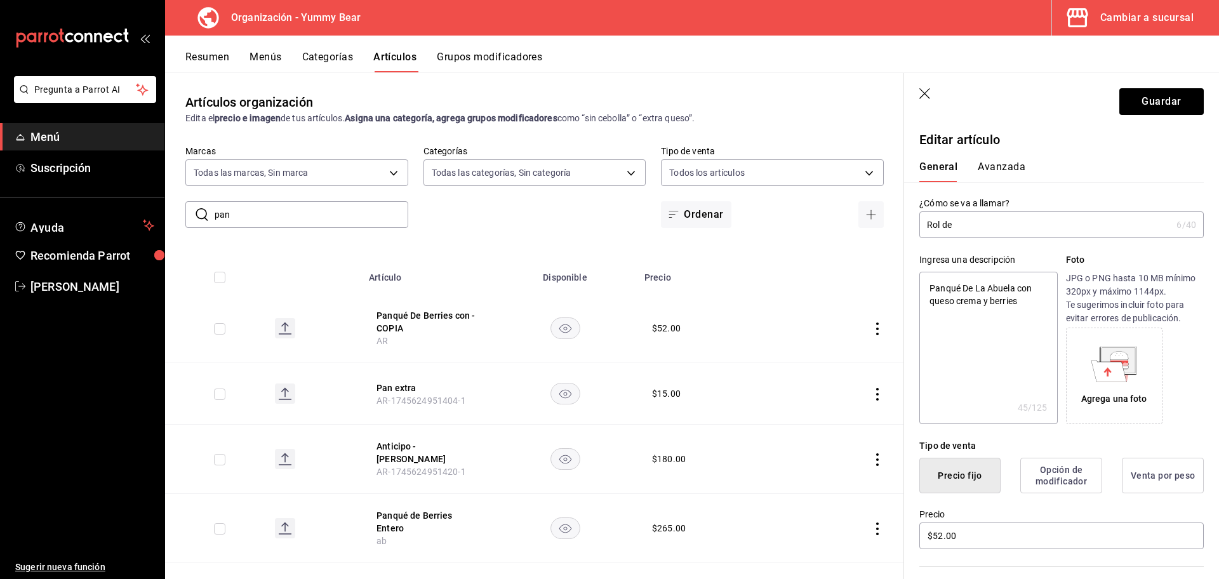
type textarea "x"
type input "Rol de c"
type textarea "x"
type input "Rol de ca"
type textarea "x"
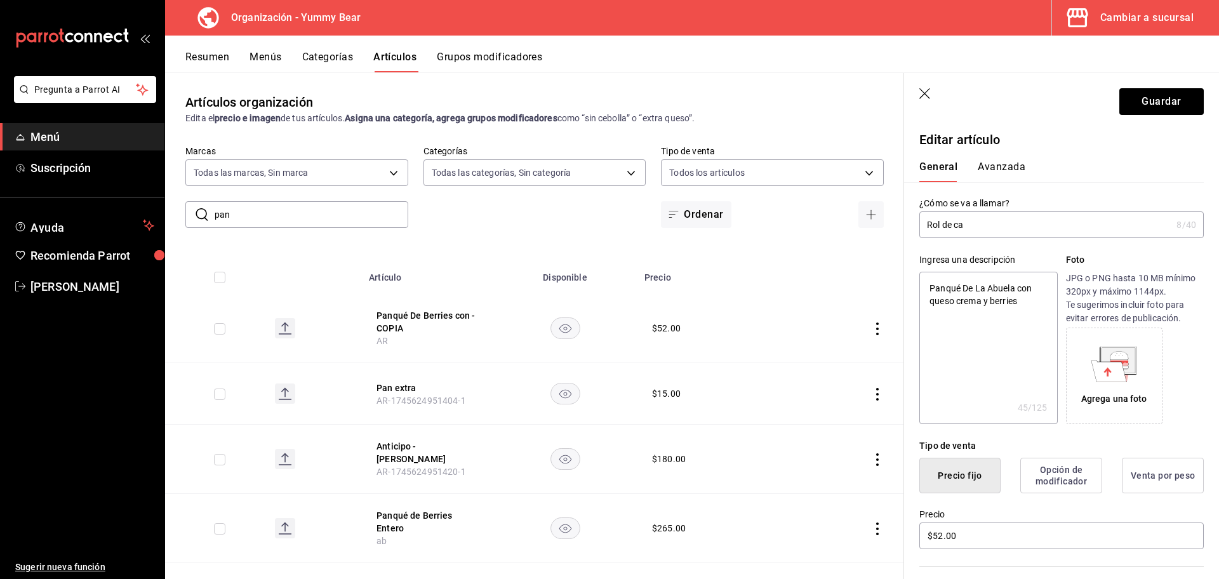
type input "Rol de can"
type textarea "x"
type input "Rol [PERSON_NAME]"
type textarea "x"
type input "Rol [PERSON_NAME]"
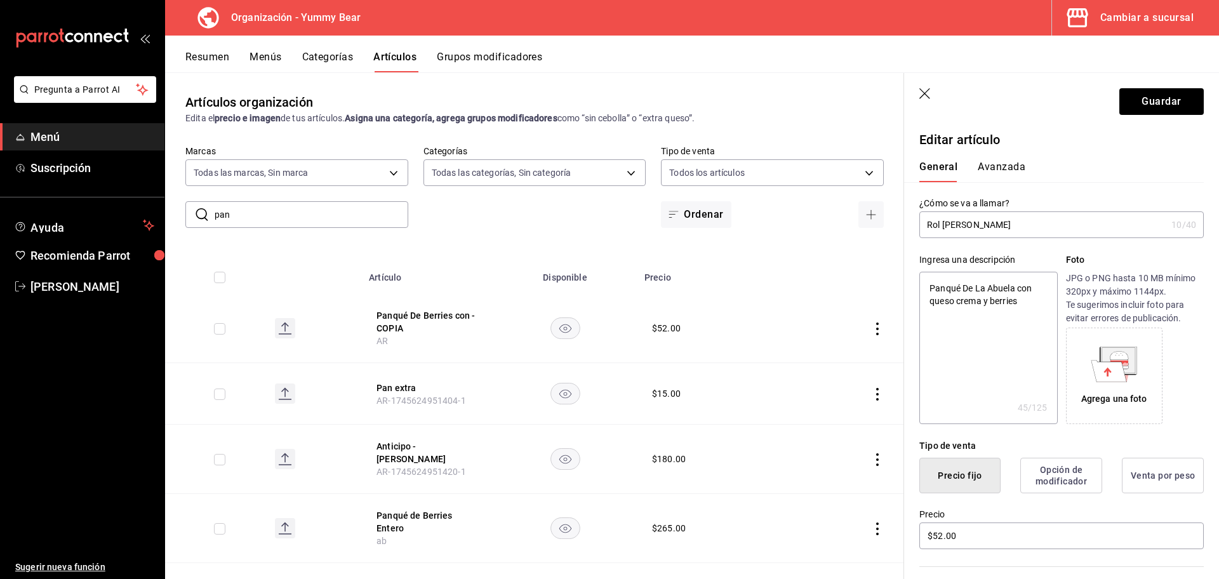
type textarea "x"
type input "Rol de canela"
type textarea "x"
type input "Rol de canela"
type textarea "x"
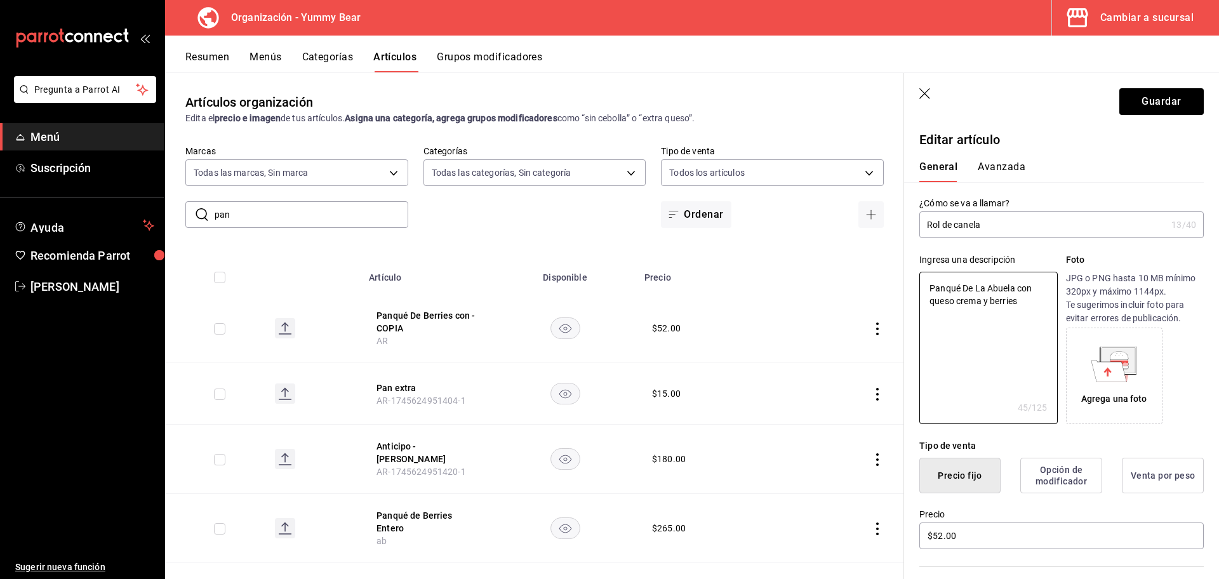
drag, startPoint x: 1033, startPoint y: 295, endPoint x: 825, endPoint y: 226, distance: 219.5
click at [825, 226] on main "Artículos organización Edita el precio e imagen de tus artículos. Asigna una ca…" at bounding box center [692, 325] width 1054 height 507
type textarea "R"
type textarea "x"
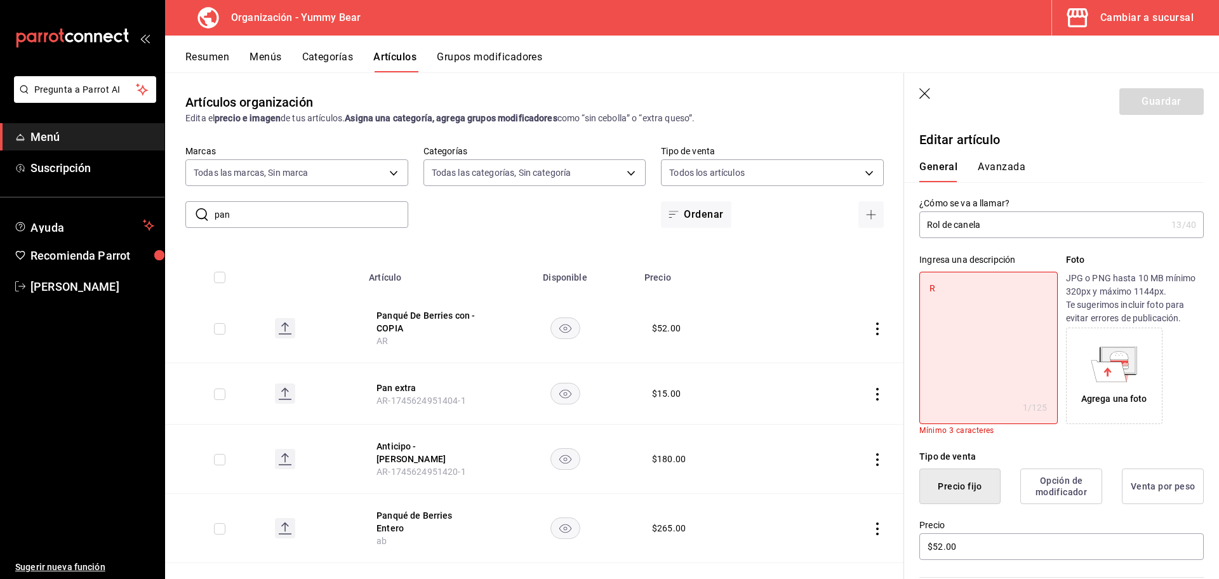
type textarea "Ro"
type textarea "x"
type textarea "Rol"
type textarea "x"
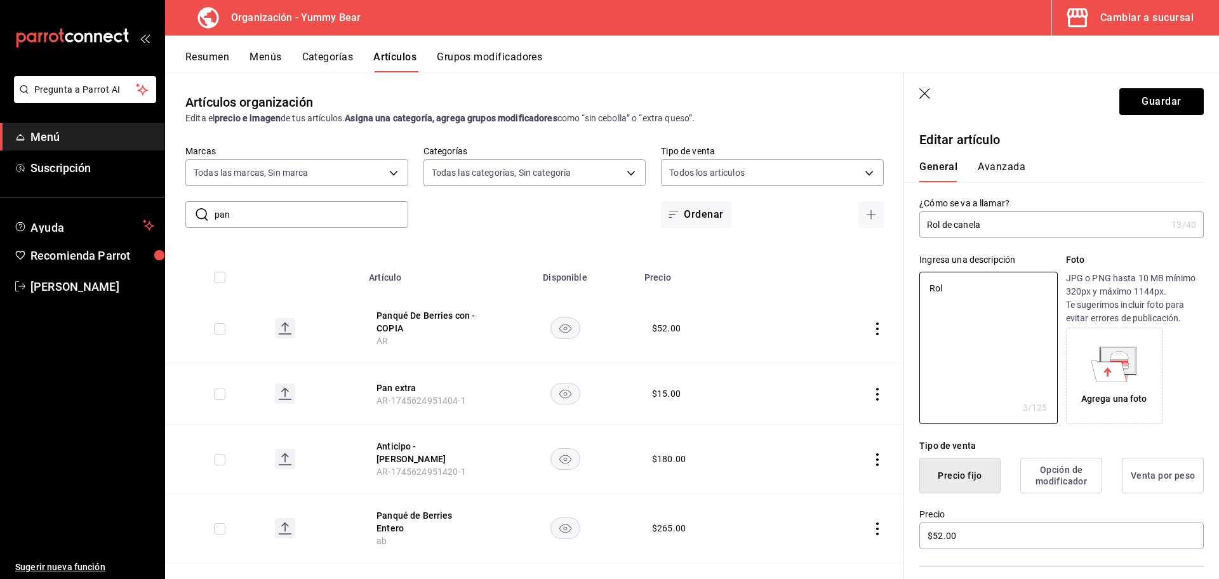
type textarea "Rol"
type textarea "x"
type textarea "Rol d"
type textarea "x"
type textarea "Rol de"
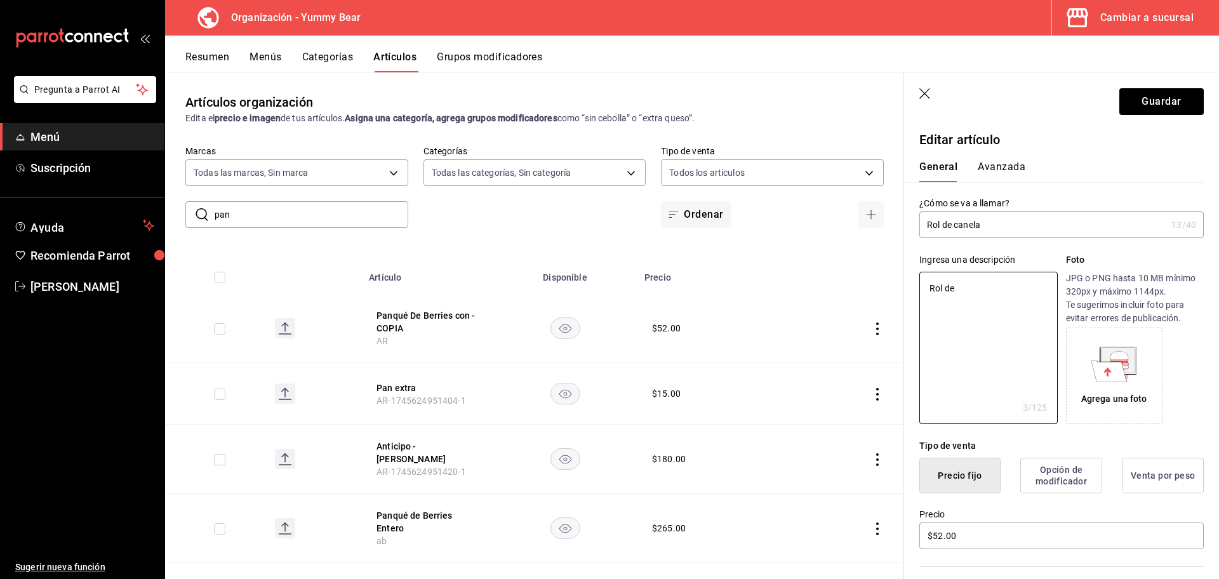
type textarea "x"
type textarea "Rol de"
type textarea "x"
type textarea "Rol de c"
type textarea "x"
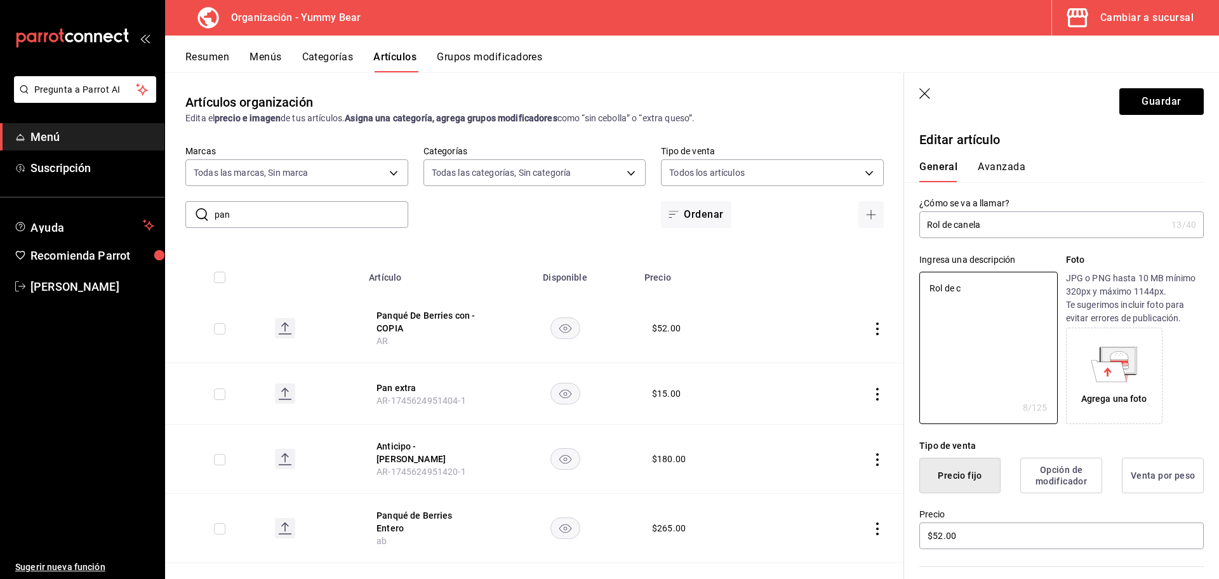
type textarea "Rol de ca"
type textarea "x"
type textarea "Rol de can"
type textarea "x"
type textarea "Rol [PERSON_NAME]"
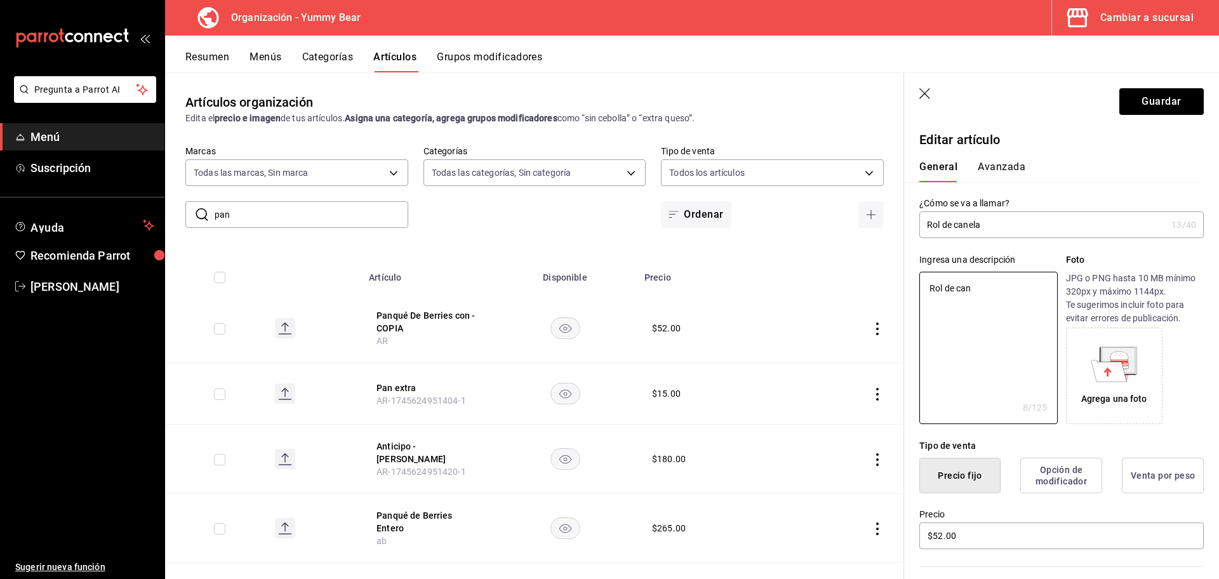
type textarea "x"
type textarea "Rol [PERSON_NAME]"
type textarea "x"
type textarea "Rol de canela"
type textarea "x"
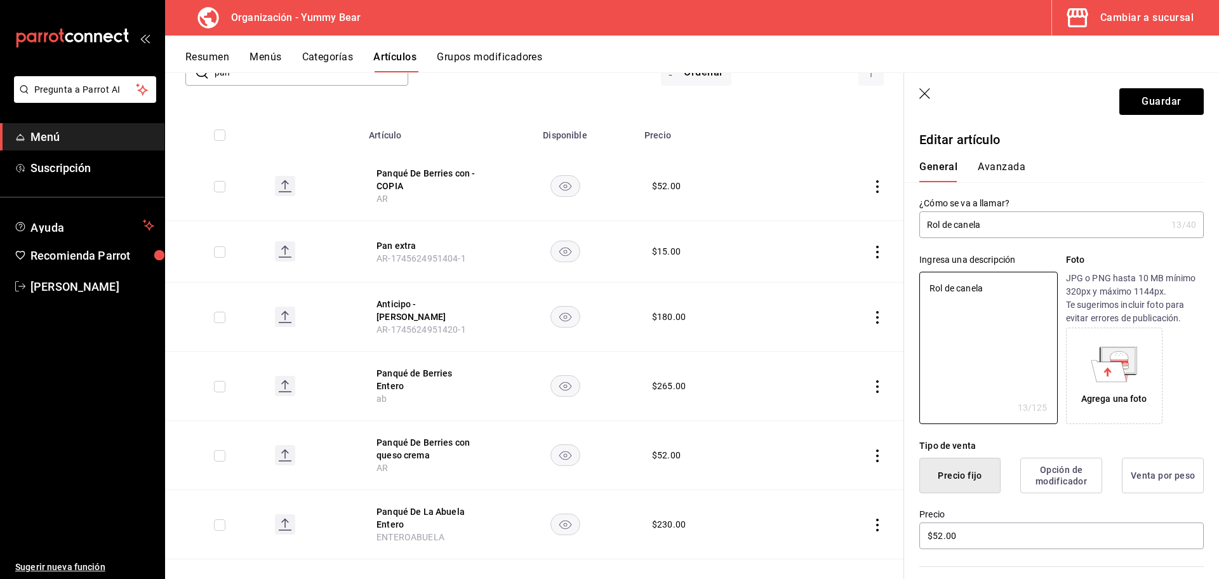
scroll to position [191, 0]
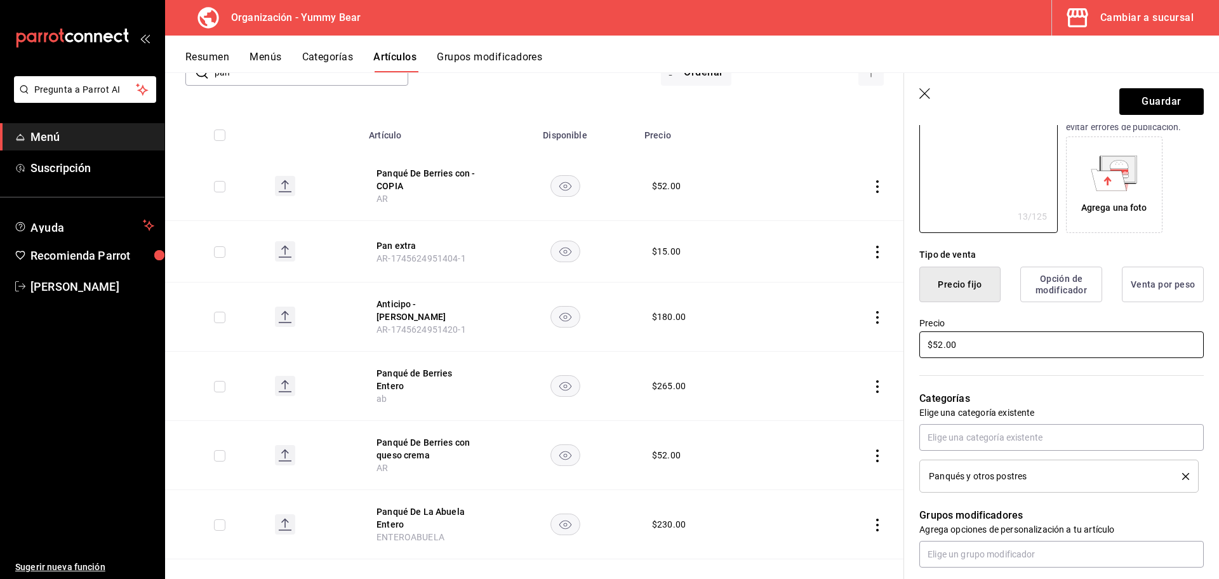
type textarea "Rol de canela"
click at [941, 345] on input "$52.00" at bounding box center [1062, 345] width 285 height 27
type textarea "x"
type input "$5.00"
type textarea "x"
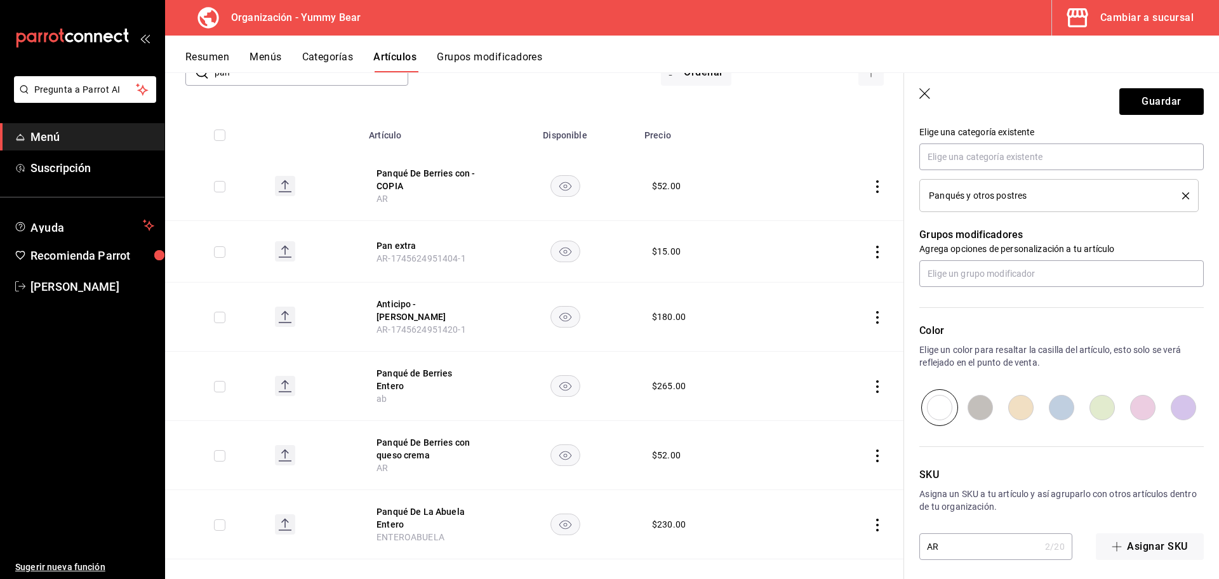
scroll to position [478, 0]
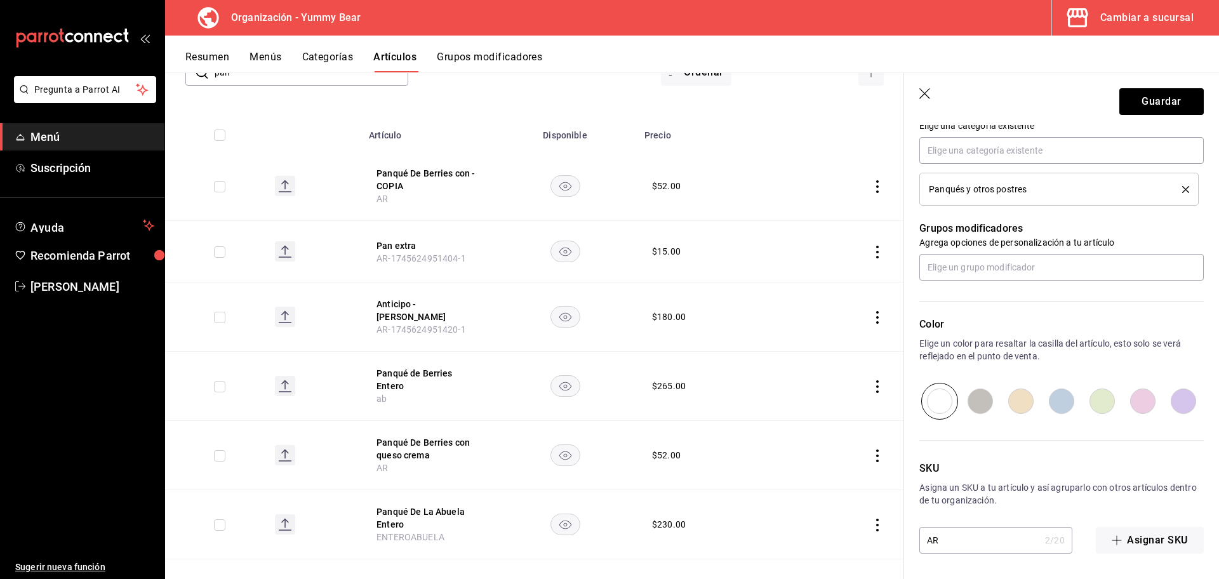
type input "$55.00"
click at [950, 545] on input "AR" at bounding box center [980, 540] width 121 height 25
type input "AR3"
type textarea "x"
type input "AR33"
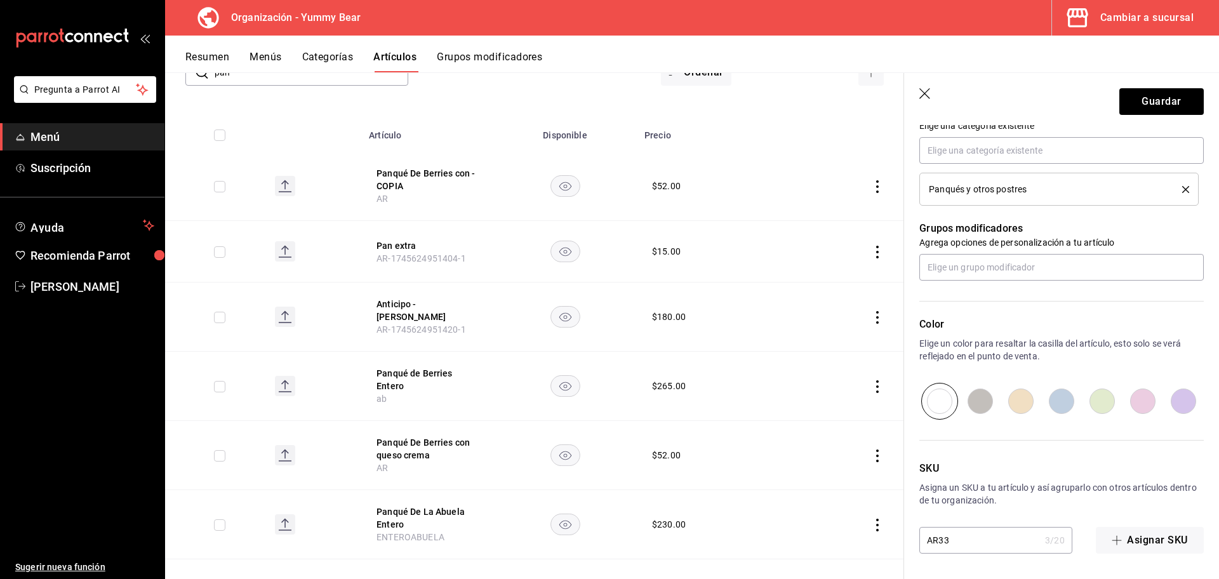
type textarea "x"
type input "AR333"
type textarea "x"
type input "AR3333"
type textarea "x"
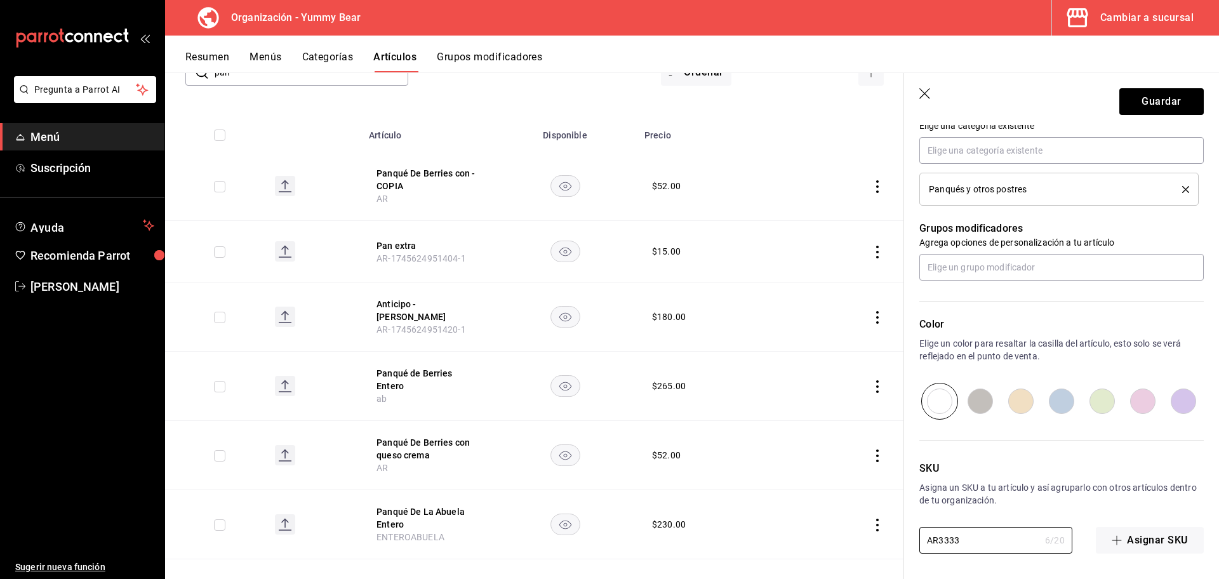
type input "AR3333"
click at [1040, 448] on div "SKU Asigna un SKU a tu artículo y así agruparlo con otros artículos dentro de t…" at bounding box center [1054, 487] width 300 height 134
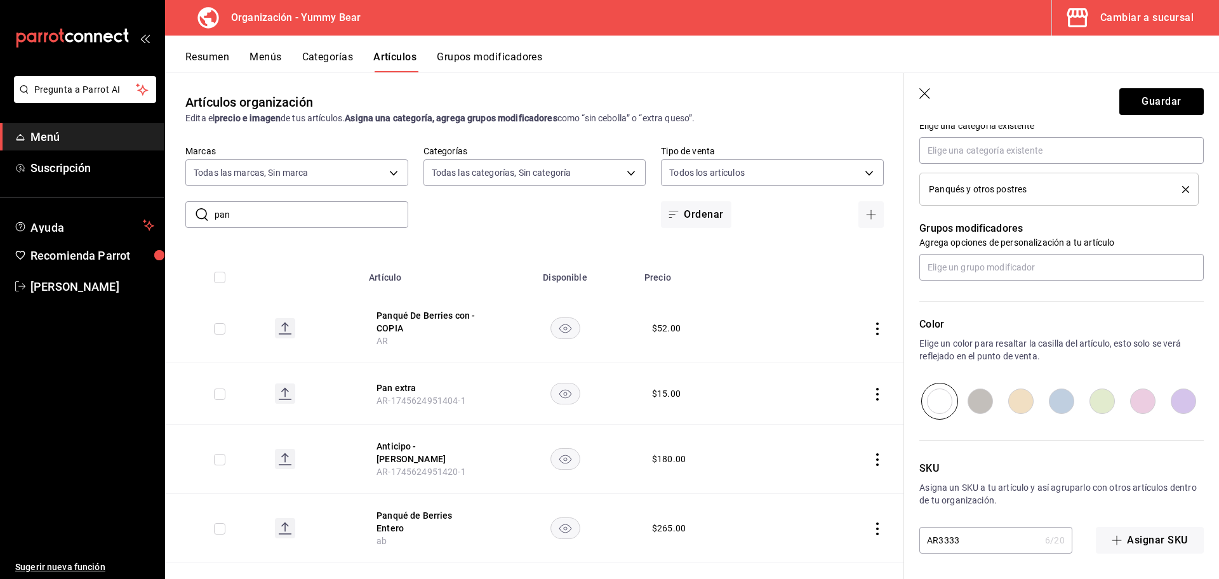
scroll to position [0, 0]
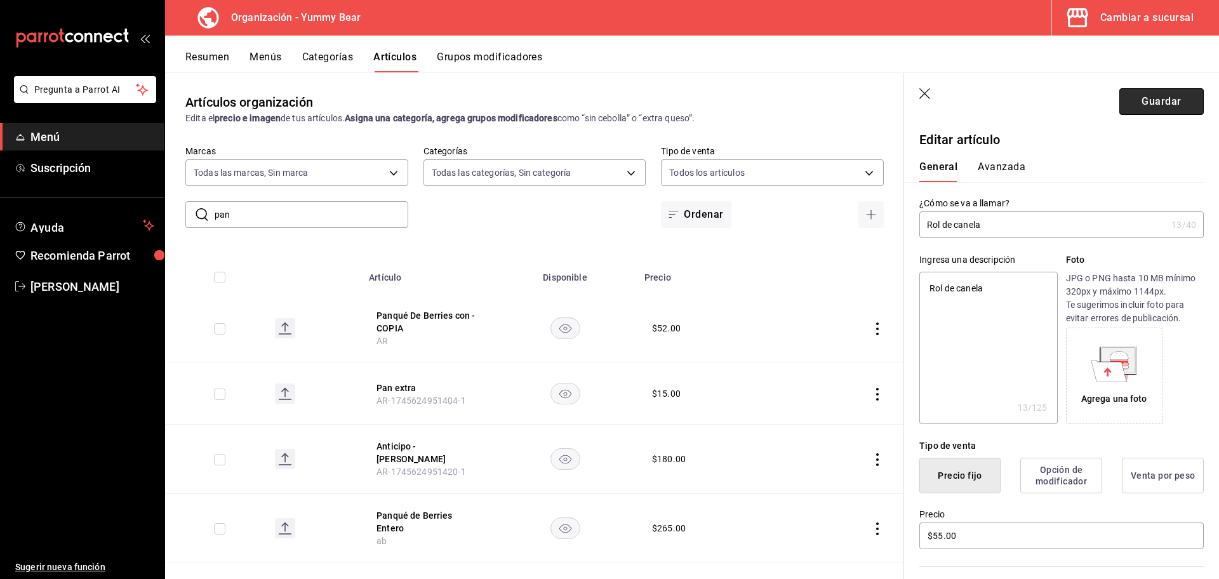
click at [1156, 102] on button "Guardar" at bounding box center [1162, 101] width 84 height 27
type textarea "x"
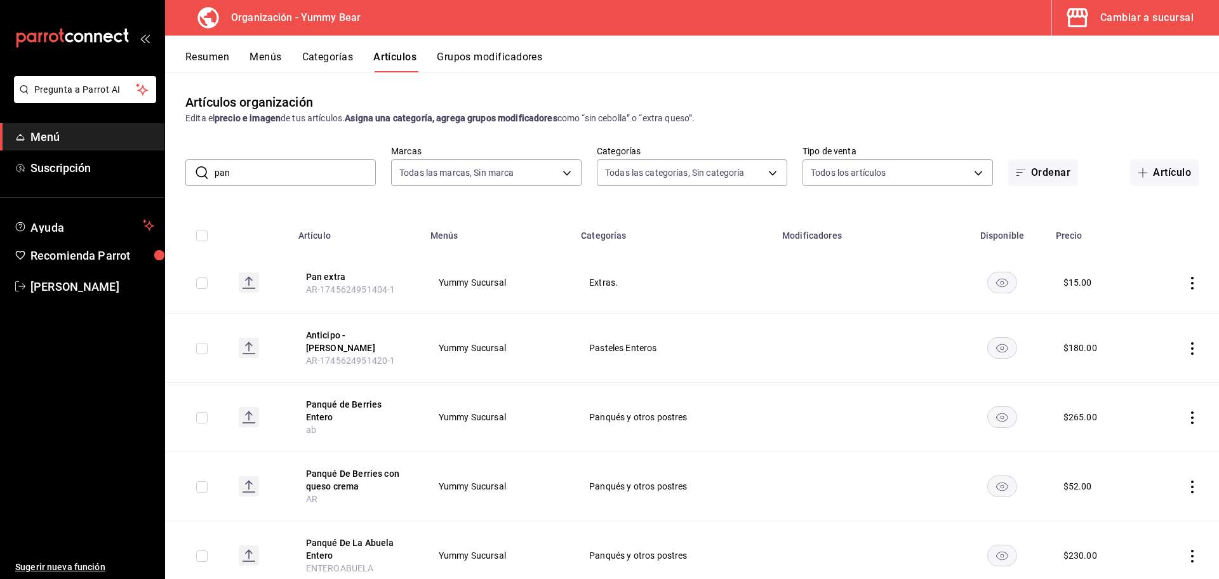
click at [222, 60] on button "Resumen" at bounding box center [207, 62] width 44 height 22
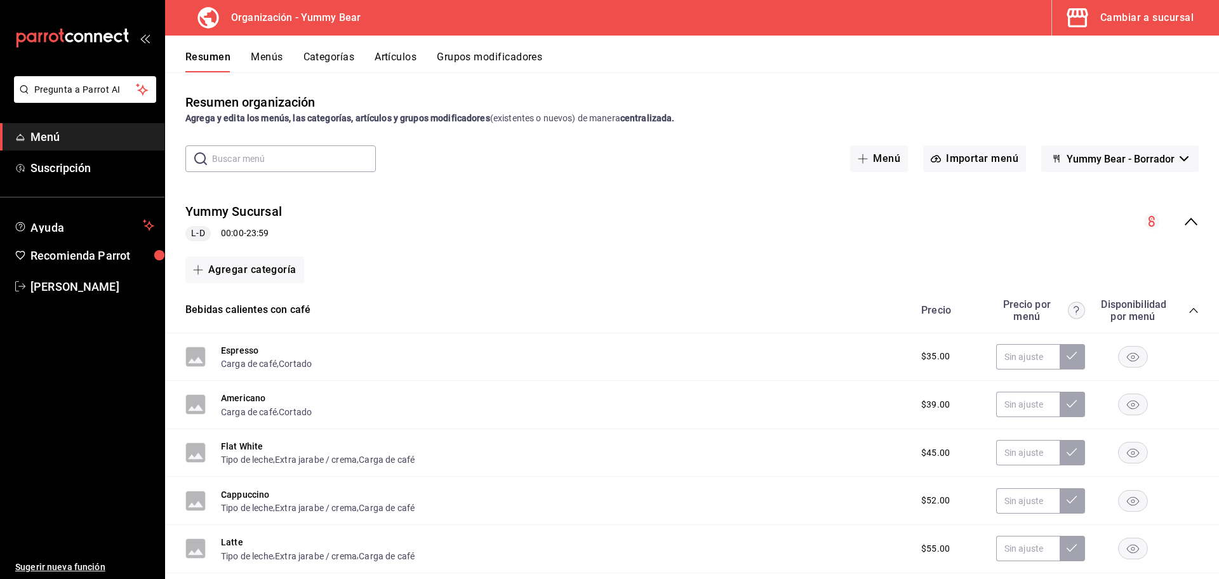
click at [1184, 222] on icon "collapse-menu-row" at bounding box center [1191, 221] width 15 height 15
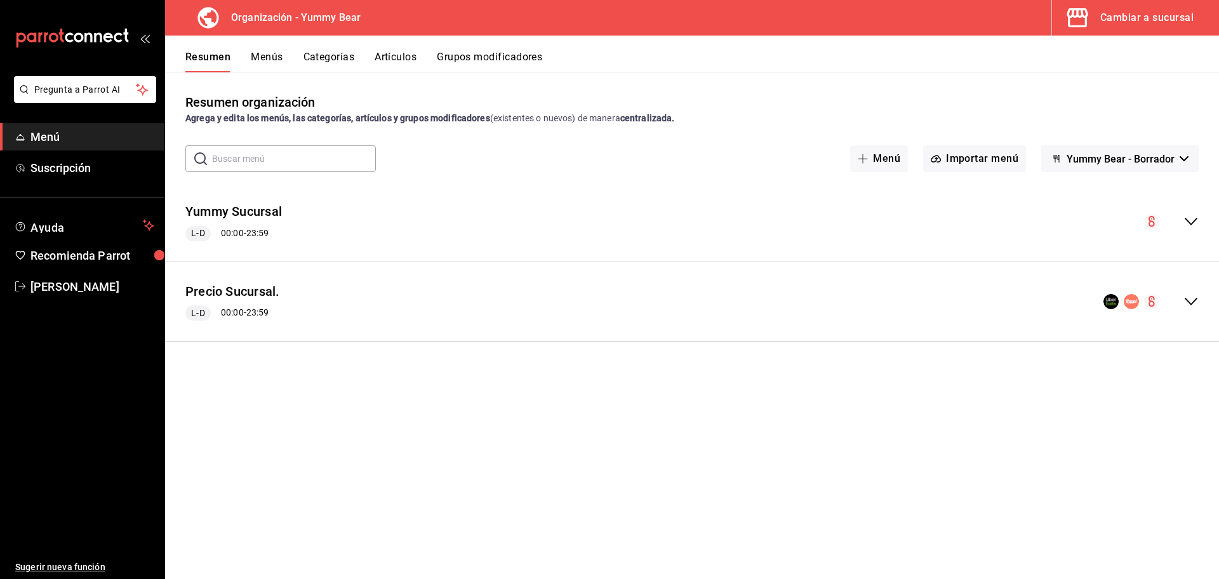
click at [1184, 166] on button "Yummy Bear - Borrador" at bounding box center [1121, 158] width 158 height 27
click at [1103, 124] on div at bounding box center [609, 289] width 1219 height 579
click at [267, 60] on button "Menús" at bounding box center [267, 62] width 32 height 22
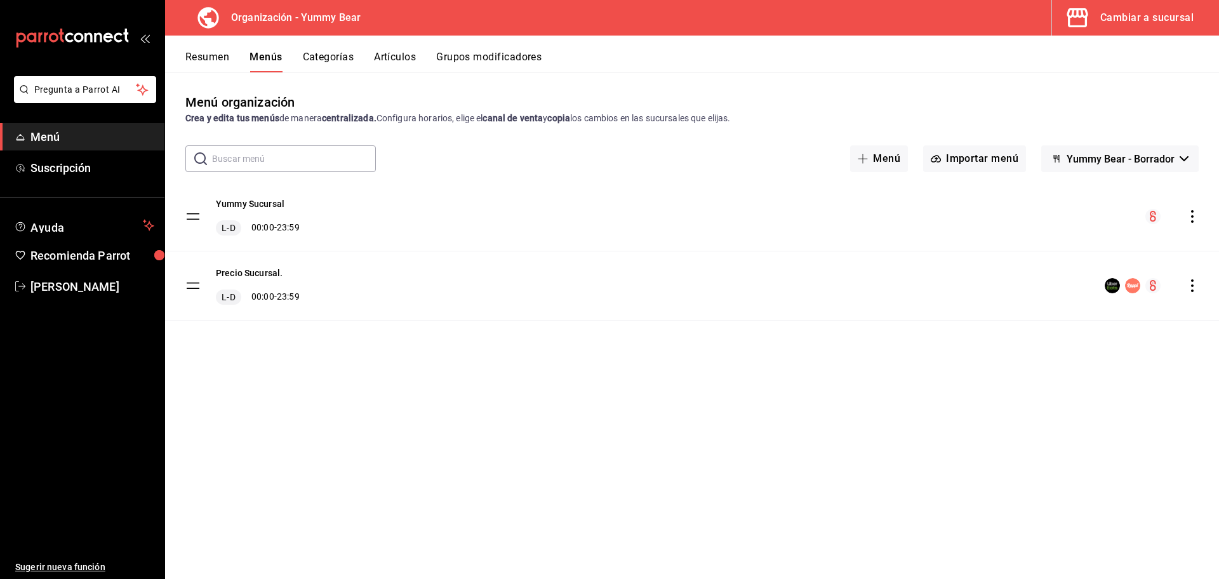
click at [1193, 217] on icon "actions" at bounding box center [1193, 216] width 3 height 13
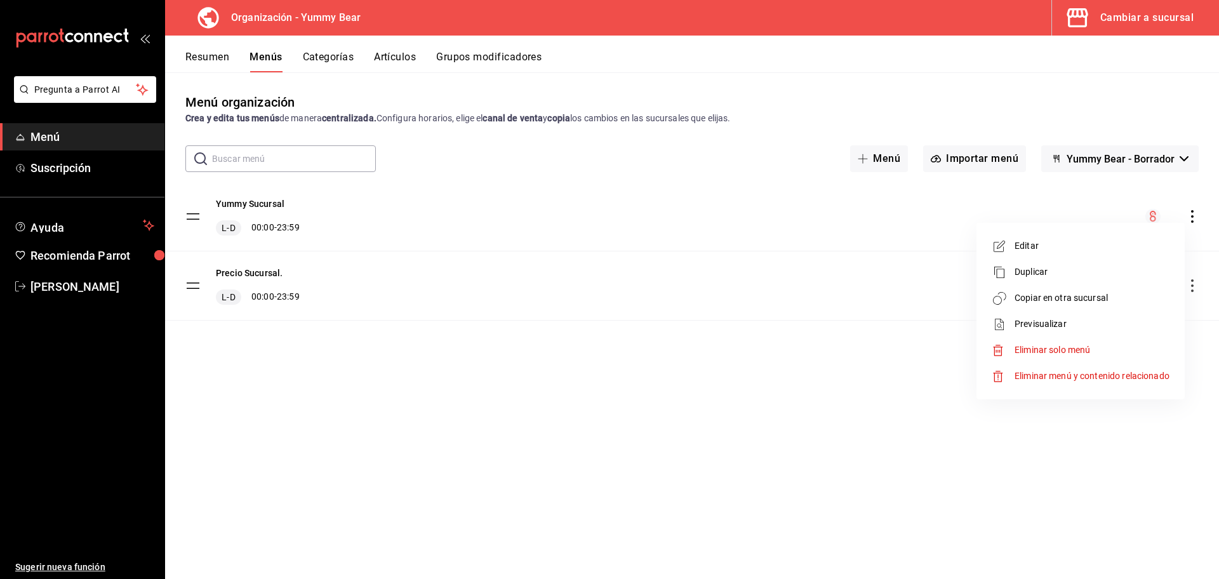
click at [866, 381] on div at bounding box center [609, 289] width 1219 height 579
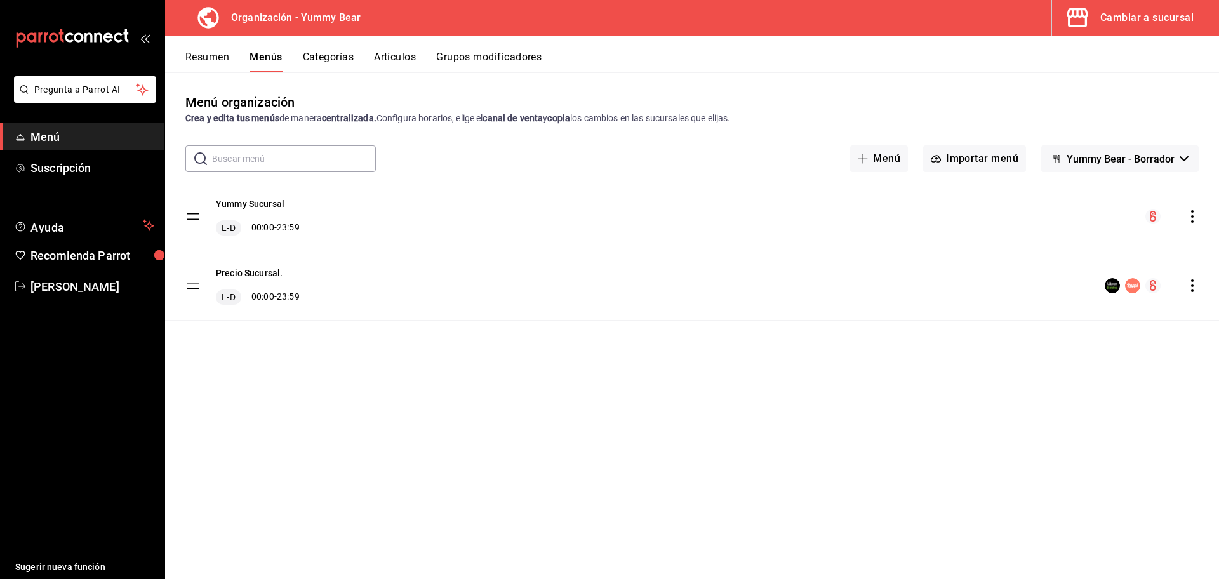
click at [125, 140] on span "Menú" at bounding box center [92, 136] width 124 height 17
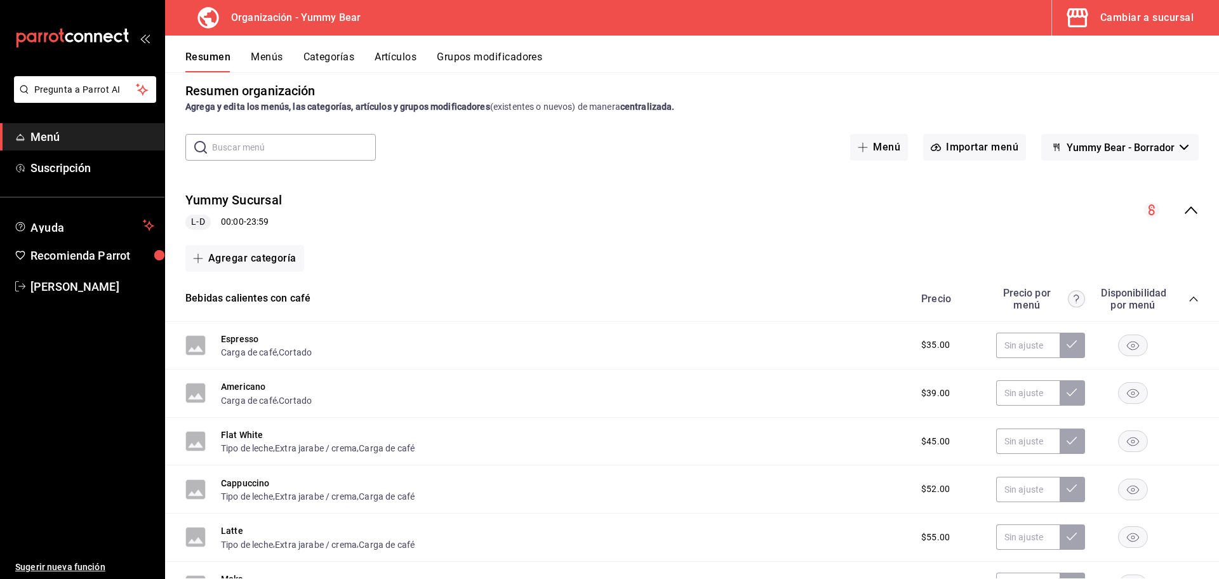
scroll to position [10, 0]
click at [1191, 206] on div "Yummy Sucursal L-D 00:00 - 23:59" at bounding box center [692, 212] width 1054 height 59
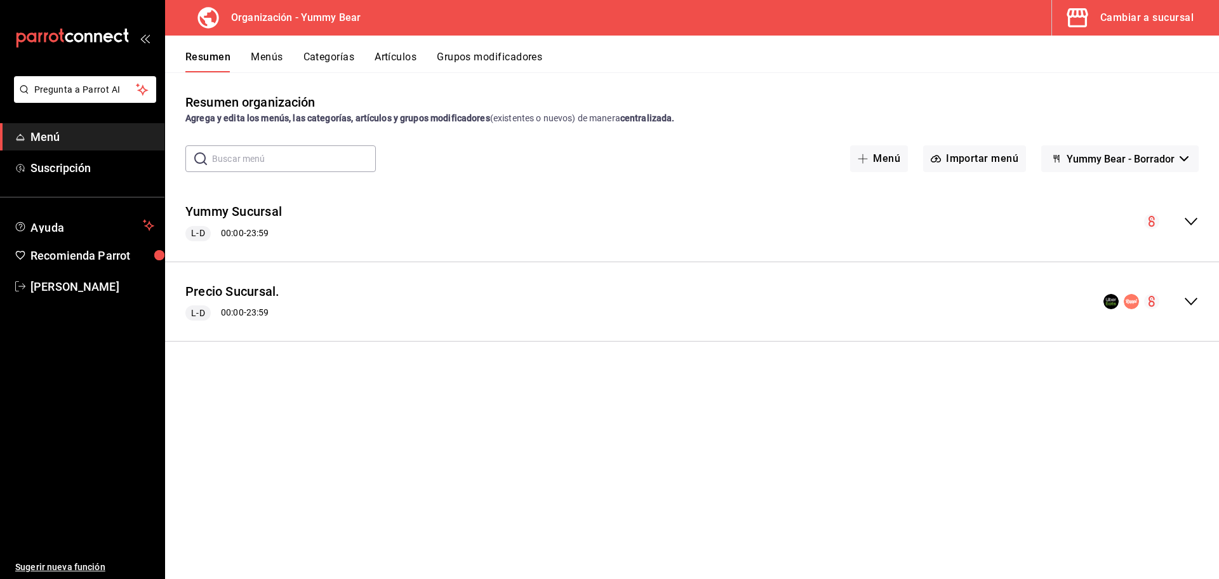
scroll to position [0, 0]
click at [1200, 214] on div "Yummy Sucursal L-D 00:00 - 23:59" at bounding box center [692, 221] width 1054 height 59
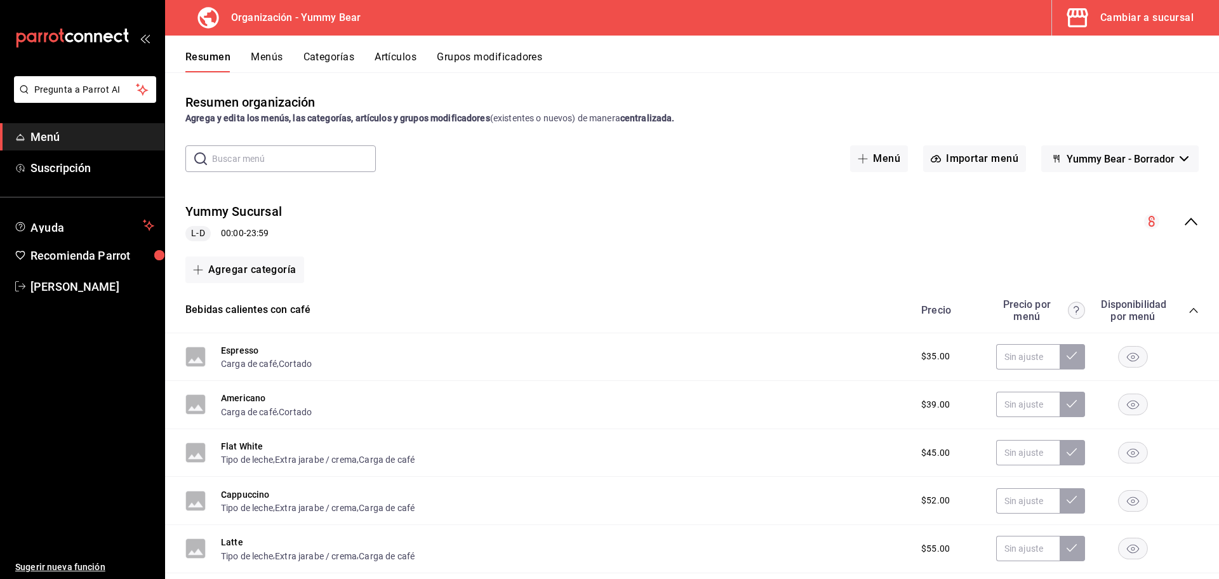
click at [1185, 221] on icon "collapse-menu-row" at bounding box center [1191, 222] width 13 height 8
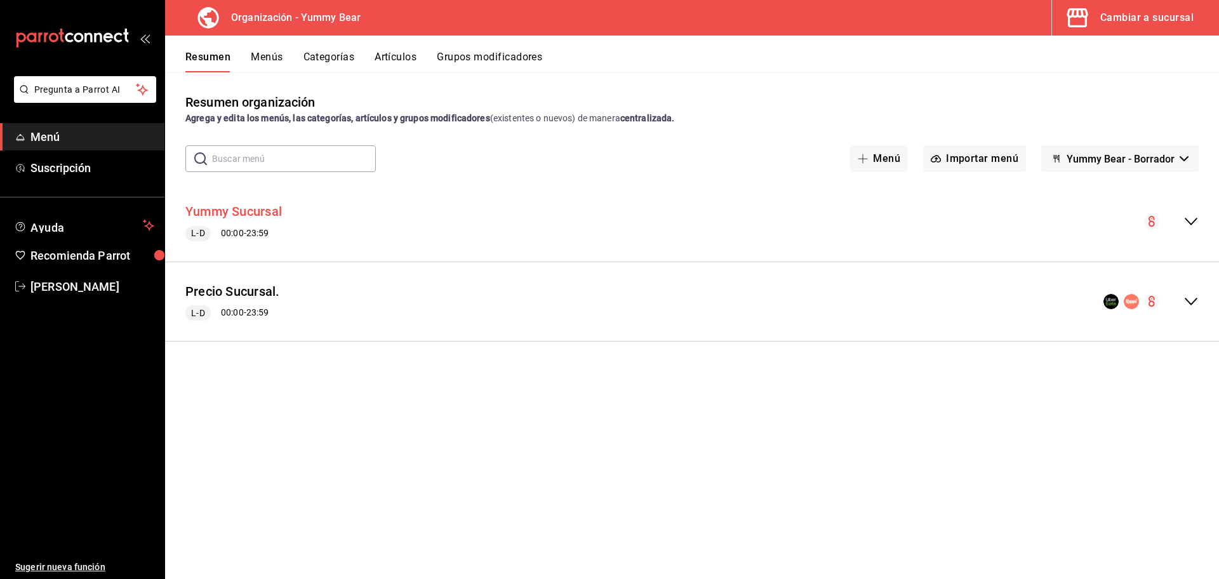
click at [245, 212] on button "Yummy Sucursal" at bounding box center [233, 212] width 97 height 18
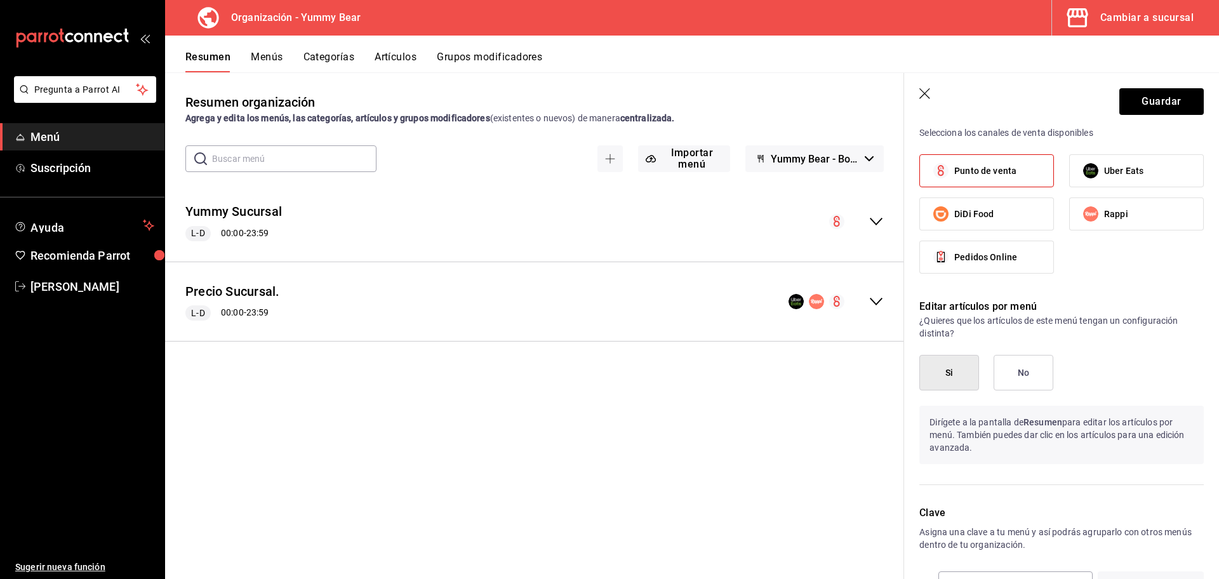
scroll to position [1011, 0]
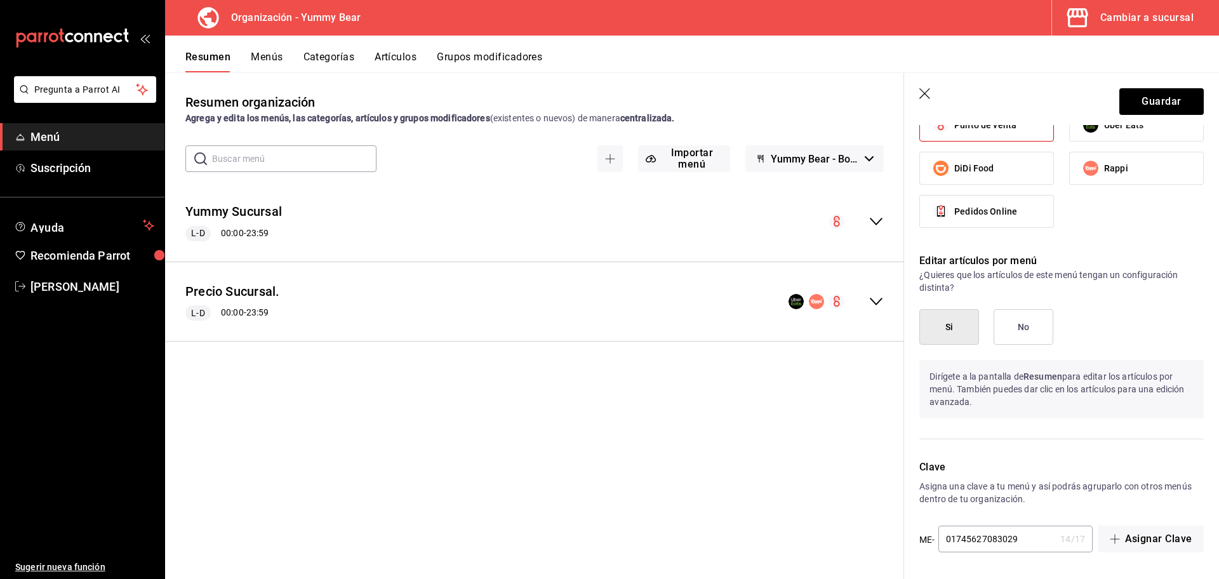
click at [932, 94] on icon "button" at bounding box center [926, 94] width 13 height 13
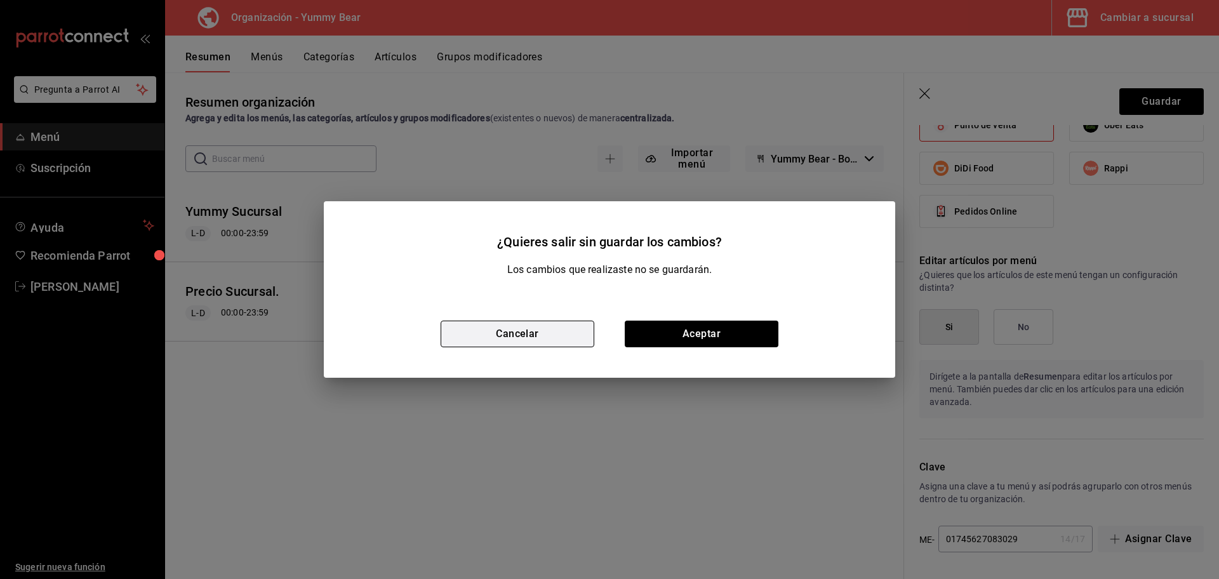
click at [531, 321] on button "Cancelar" at bounding box center [518, 334] width 154 height 27
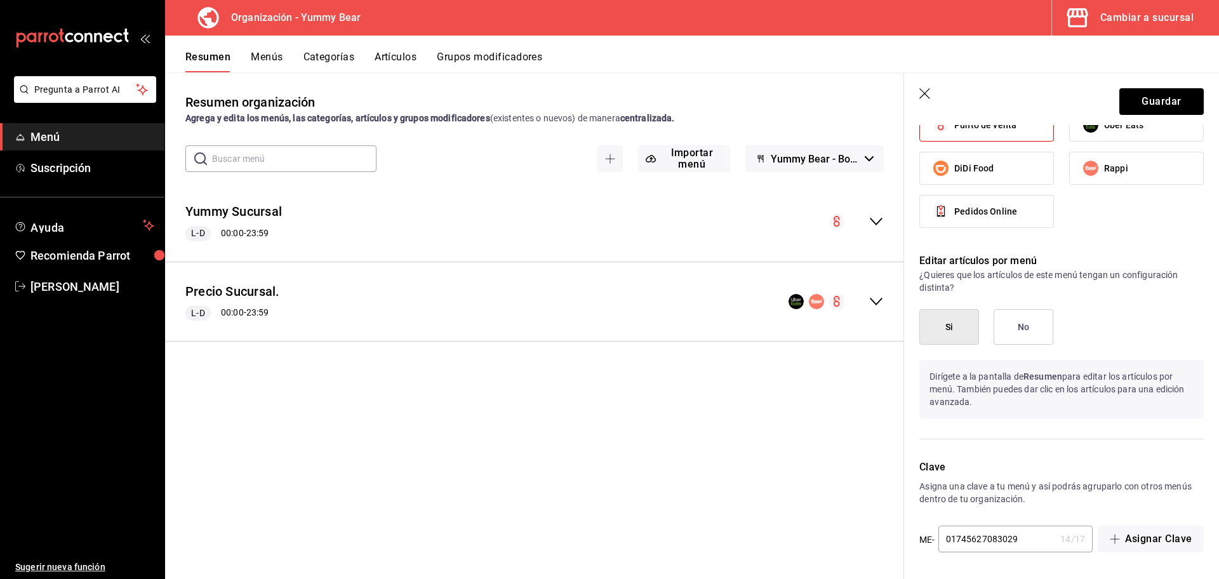
click at [922, 96] on icon "button" at bounding box center [926, 94] width 13 height 13
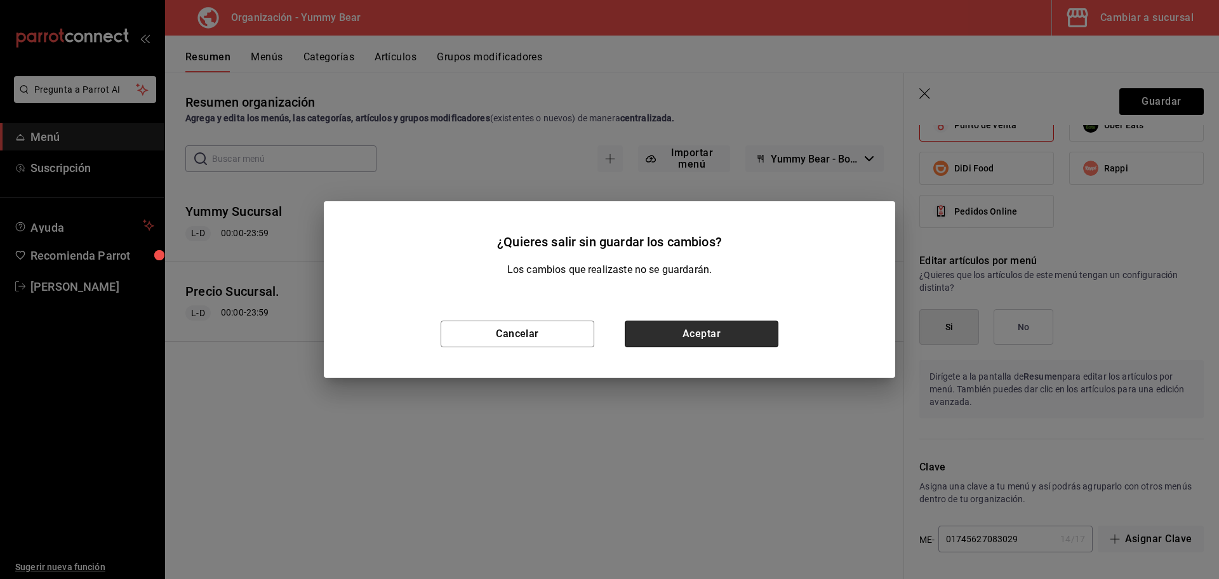
click at [660, 347] on button "Aceptar" at bounding box center [702, 334] width 154 height 27
checkbox input "false"
type input "1755910547031"
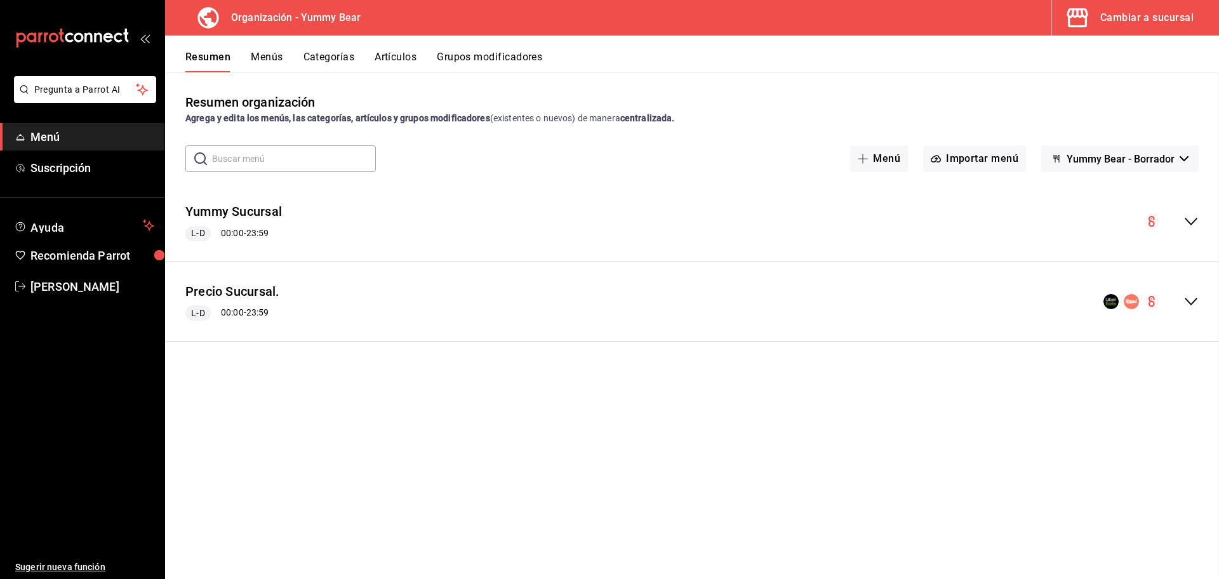
checkbox input "false"
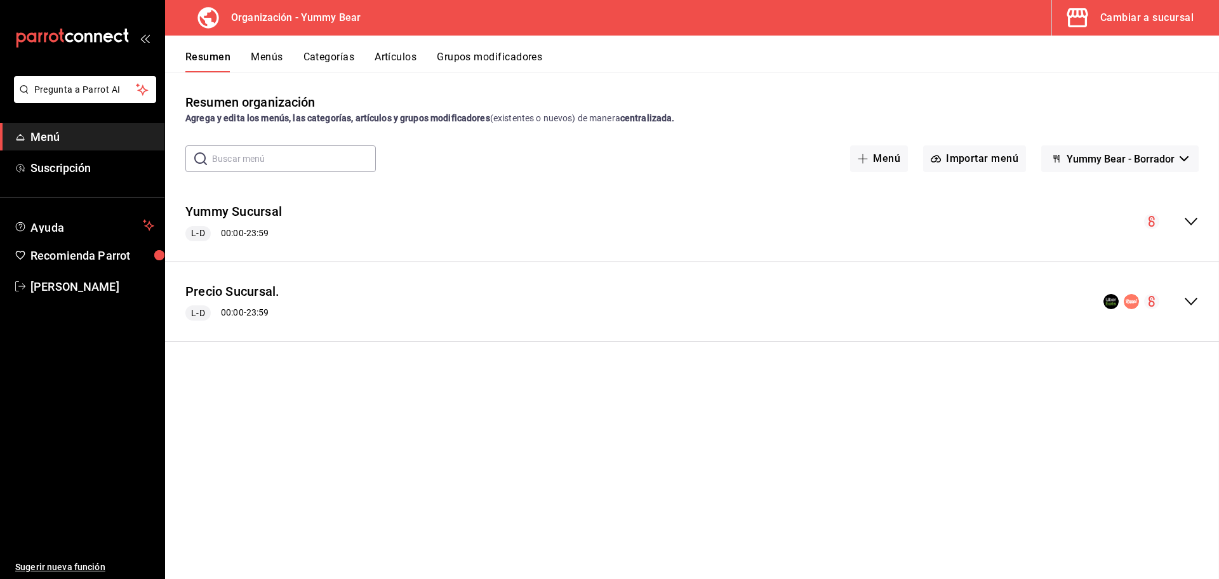
checkbox input "false"
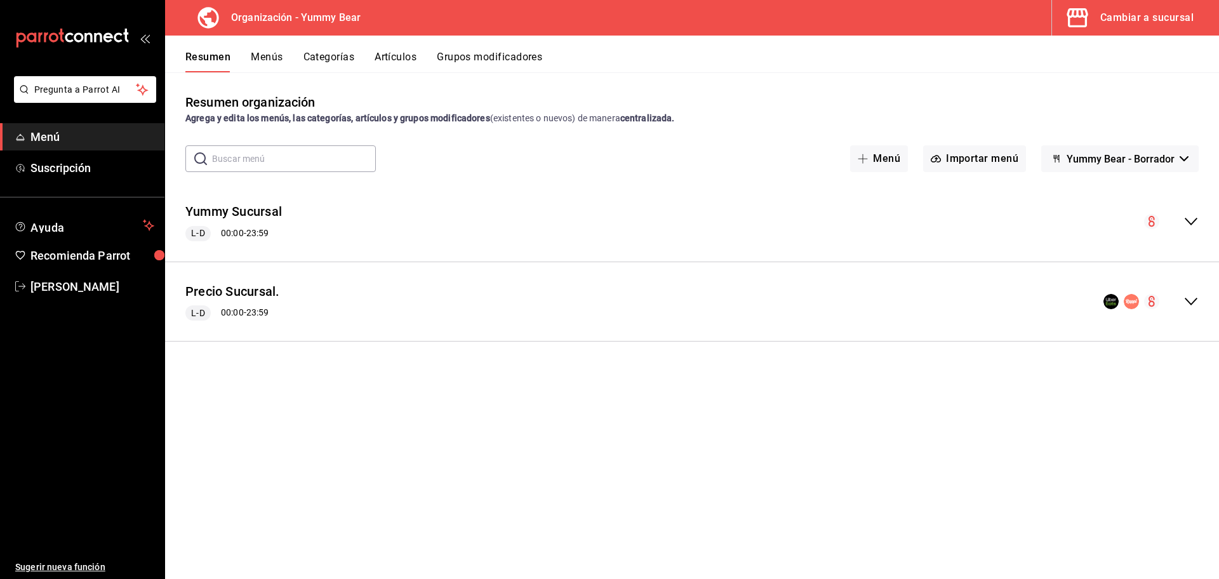
click at [396, 57] on button "Artículos" at bounding box center [396, 62] width 42 height 22
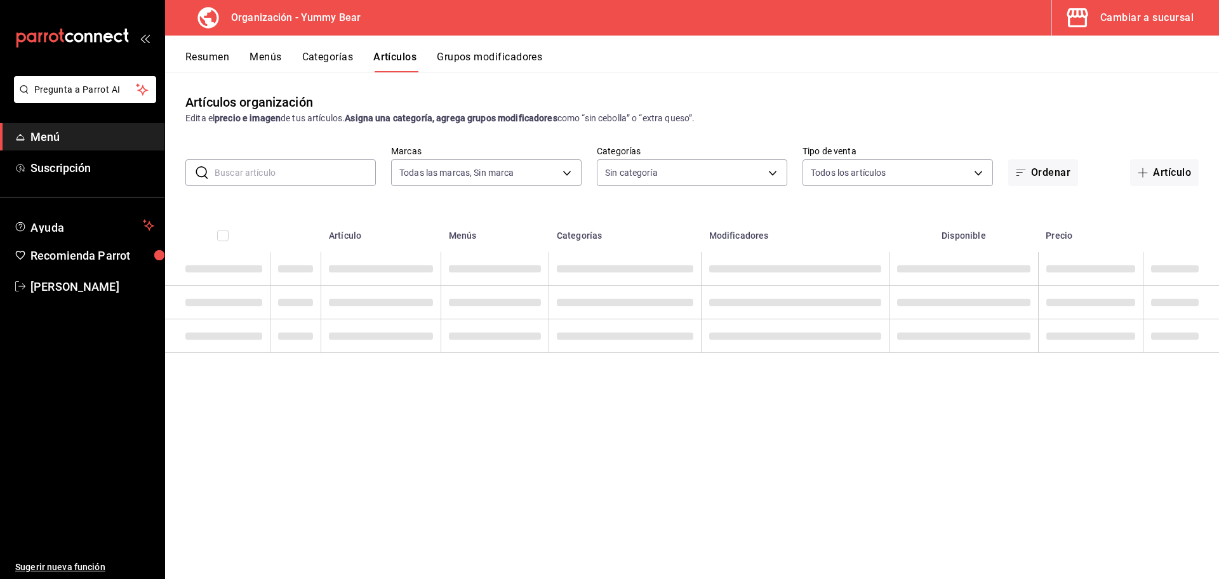
type input "1e7b6625-05ae-4b99-8c94-5a94759d16b0"
type input "e0f09b29-0d83-4fc8-8728-73a12d0af8c8,17605f48-abf3-417c-be63-5013dac03ca2,eb4dc…"
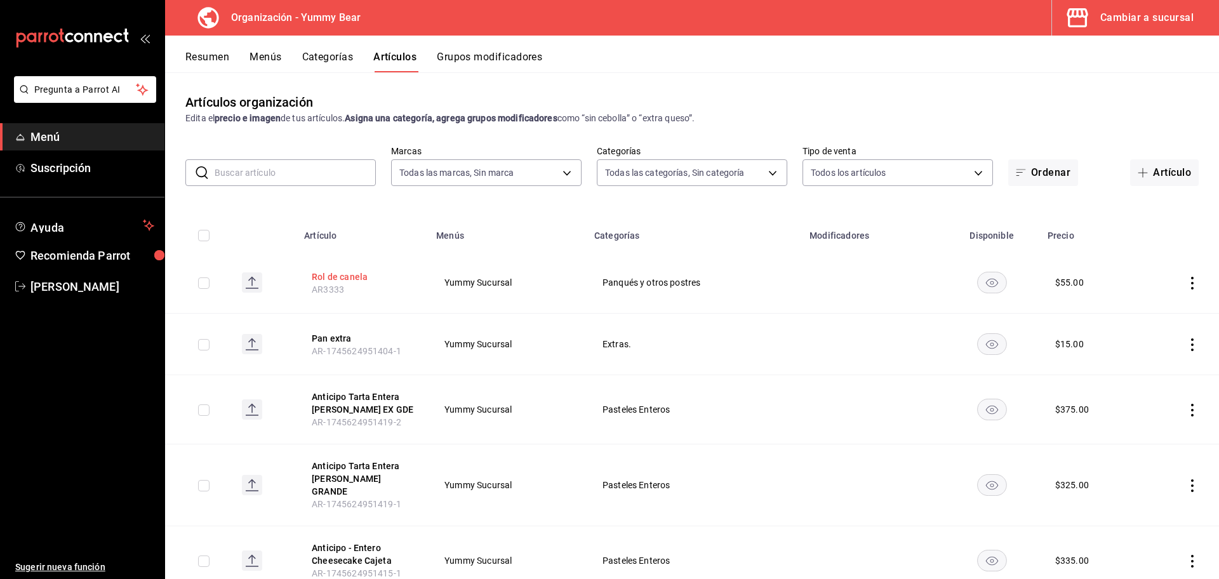
click at [339, 273] on button "Rol de canela" at bounding box center [363, 277] width 102 height 13
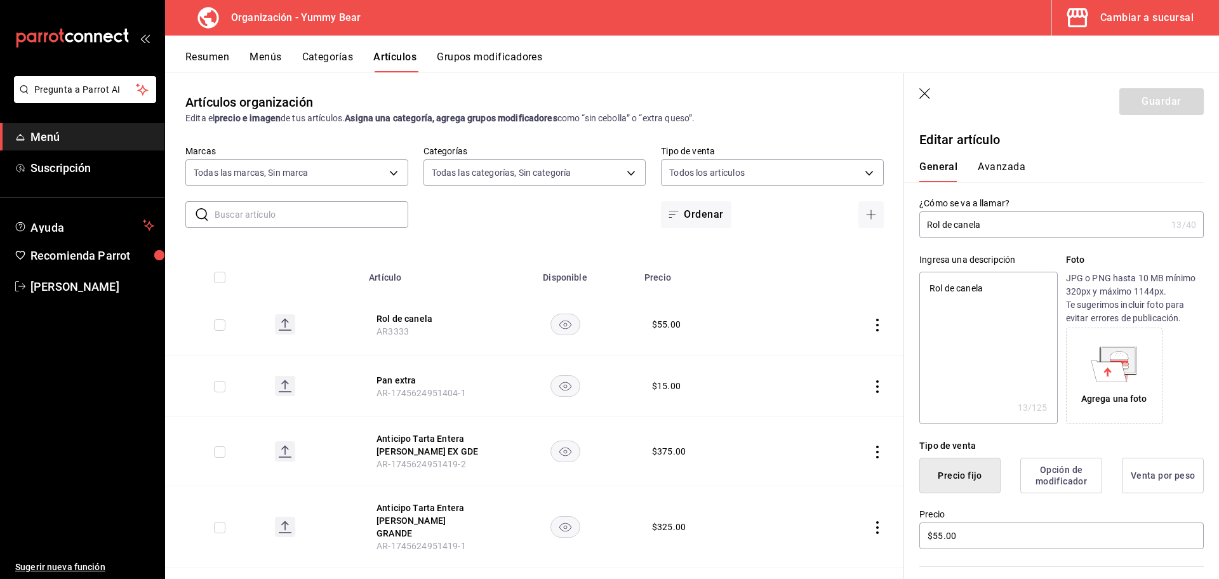
click at [929, 91] on icon "button" at bounding box center [926, 94] width 13 height 13
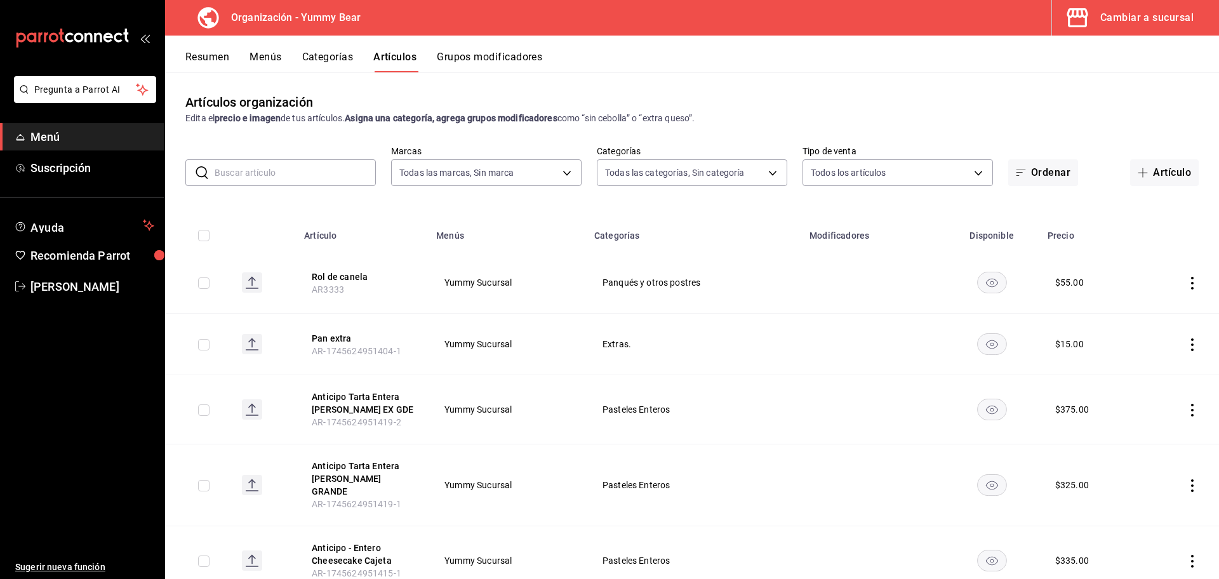
click at [257, 55] on button "Menús" at bounding box center [266, 62] width 32 height 22
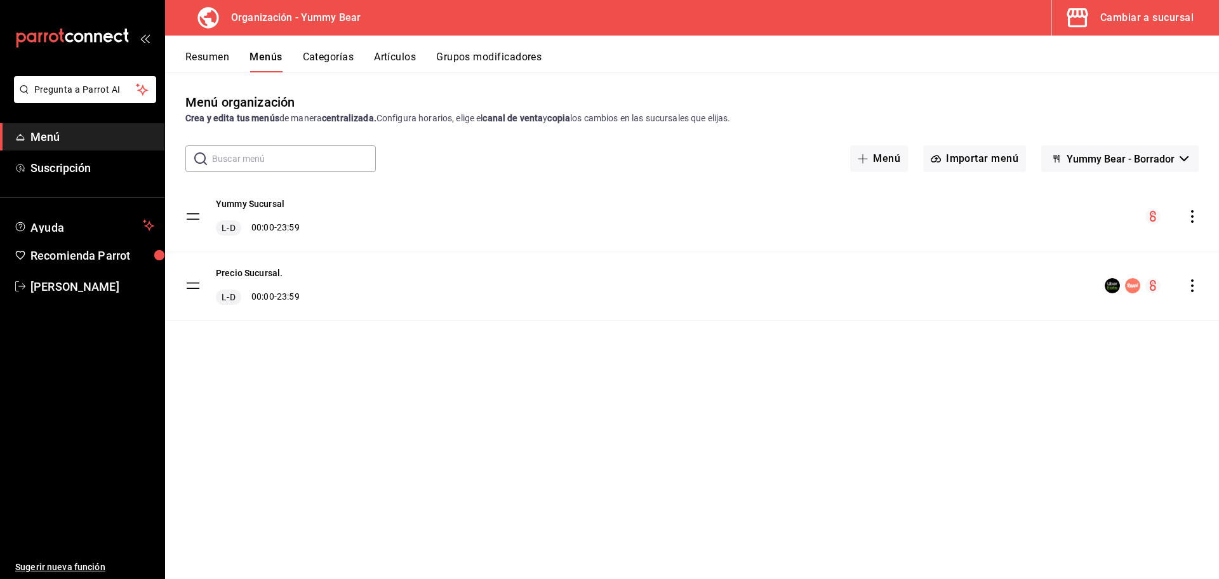
click at [1142, 162] on span "Yummy Bear - Borrador" at bounding box center [1121, 159] width 108 height 12
click at [1142, 162] on div at bounding box center [609, 289] width 1219 height 579
click at [998, 164] on button "Importar menú" at bounding box center [974, 158] width 103 height 27
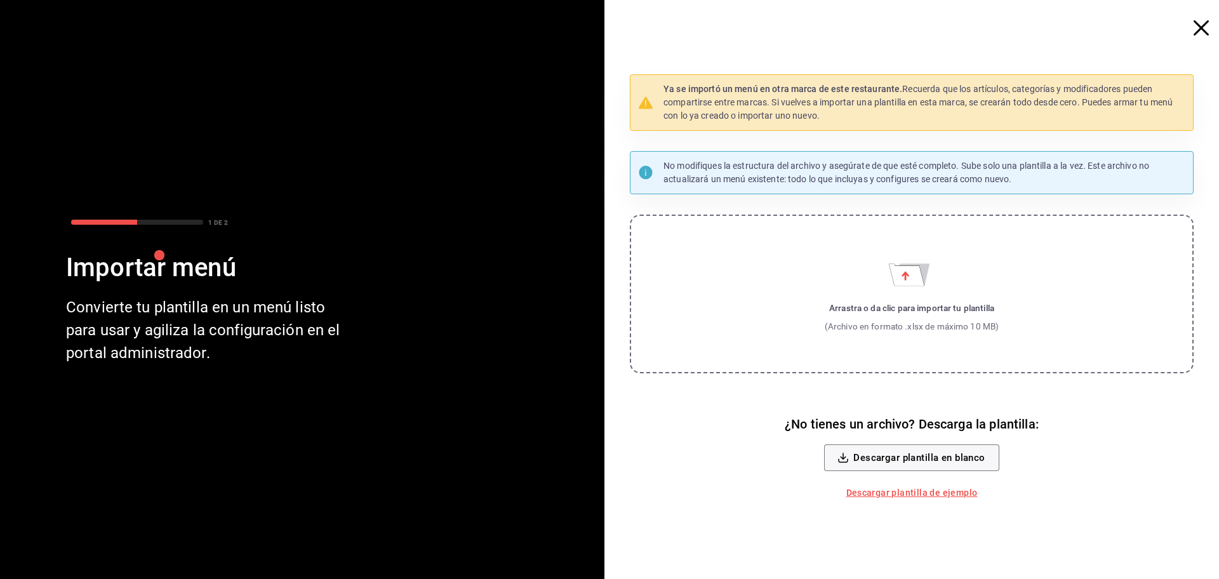
click at [1200, 34] on icon "button" at bounding box center [1201, 27] width 15 height 15
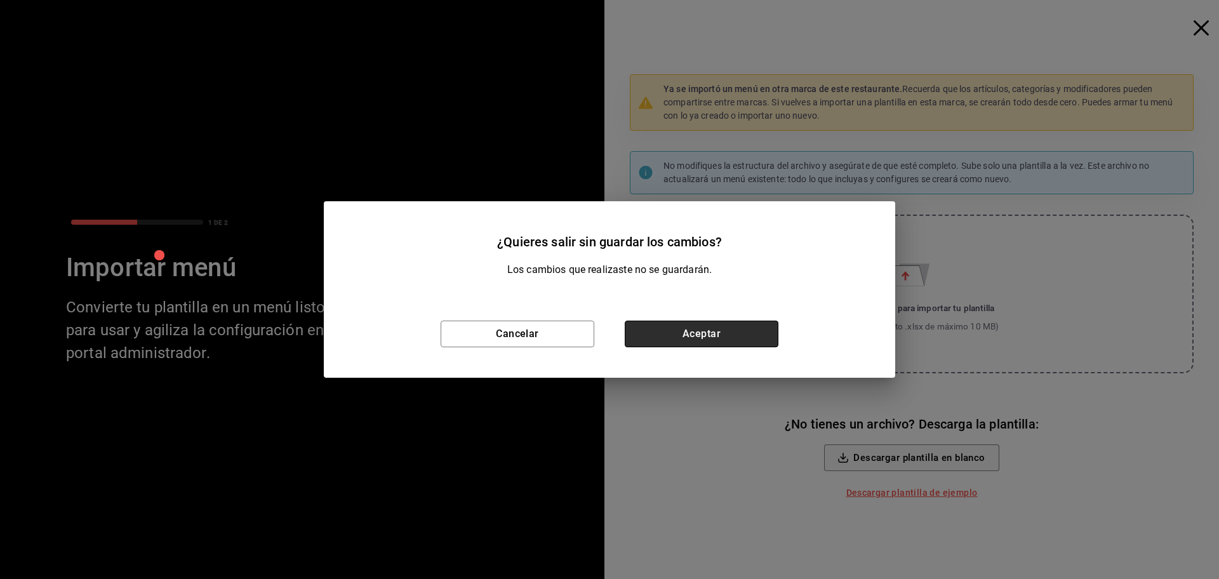
click at [675, 340] on button "Aceptar" at bounding box center [702, 334] width 154 height 27
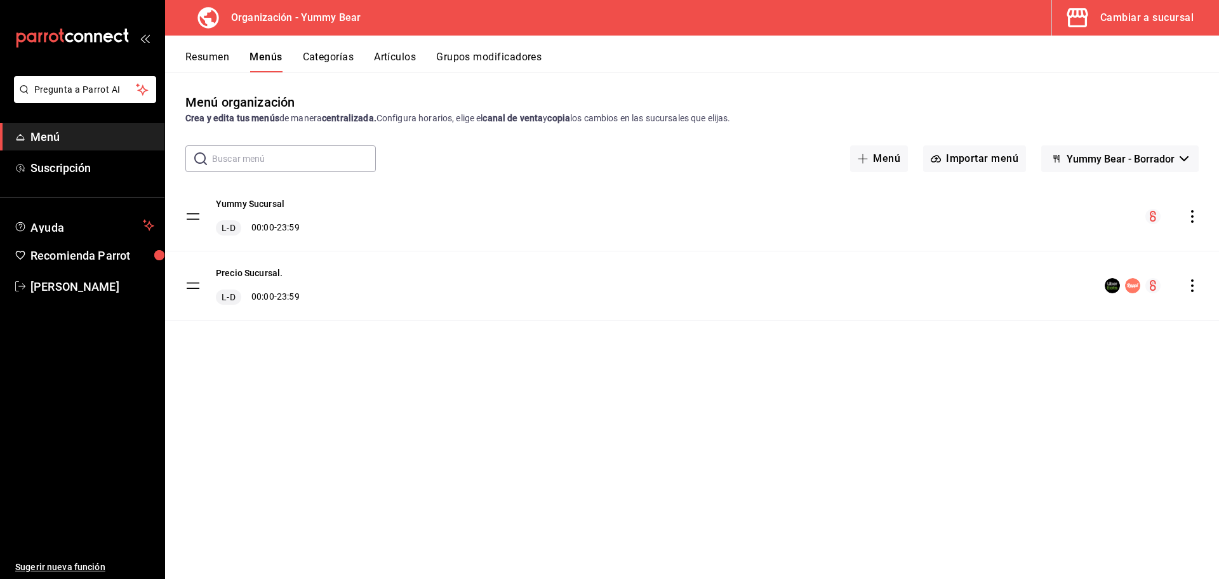
click at [1192, 217] on icon "actions" at bounding box center [1192, 216] width 13 height 13
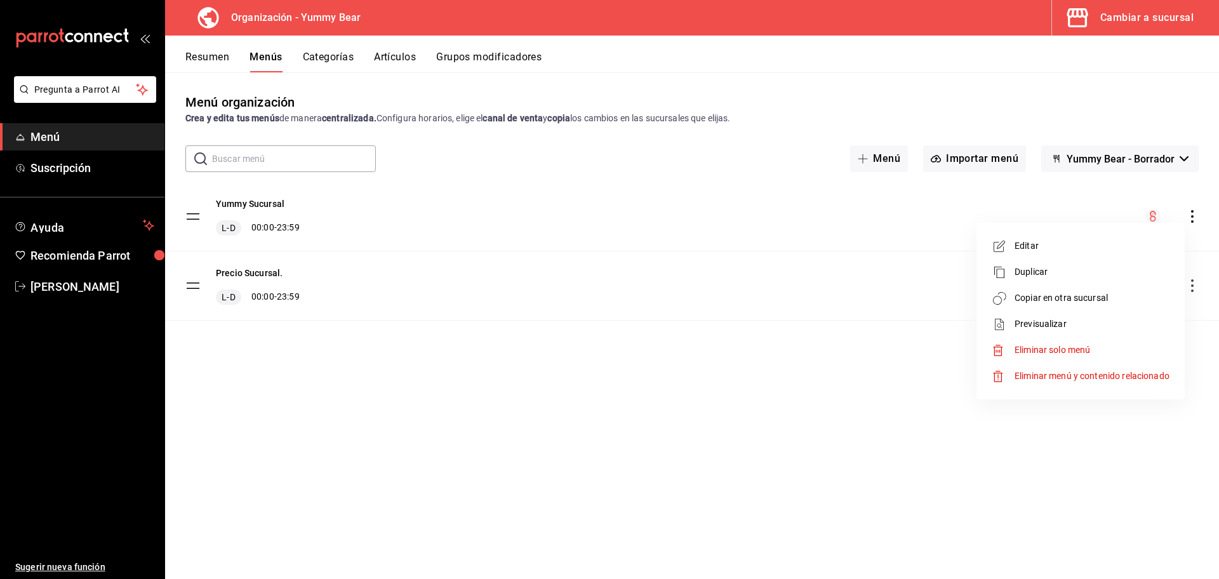
click at [1092, 301] on span "Copiar en otra sucursal" at bounding box center [1092, 298] width 155 height 13
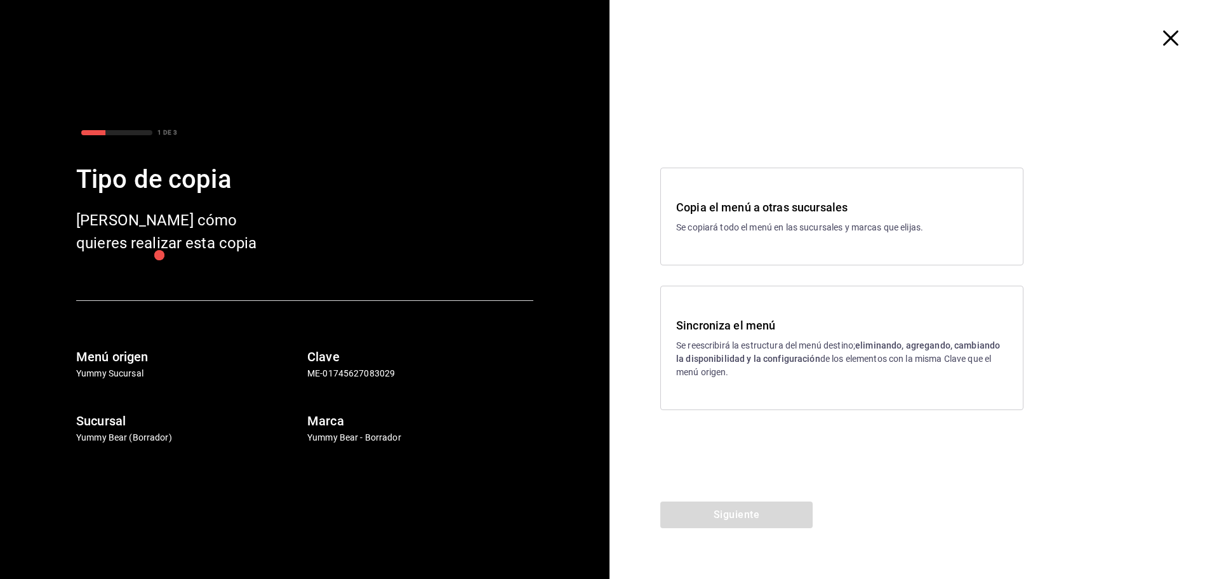
click at [1176, 39] on icon "button" at bounding box center [1171, 37] width 15 height 15
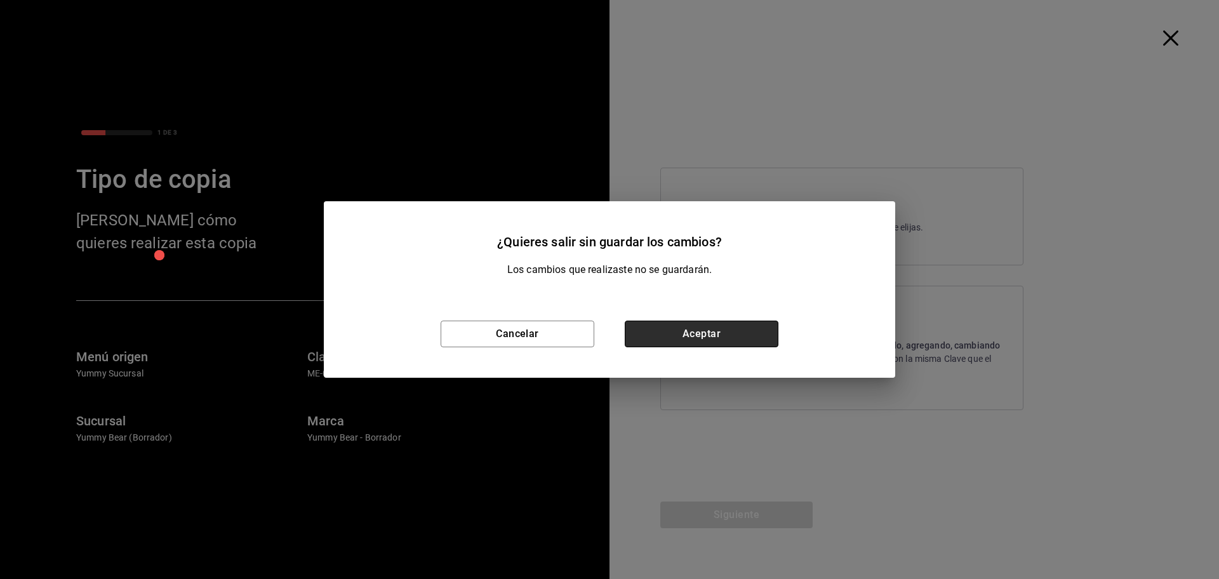
click at [720, 340] on button "Aceptar" at bounding box center [702, 334] width 154 height 27
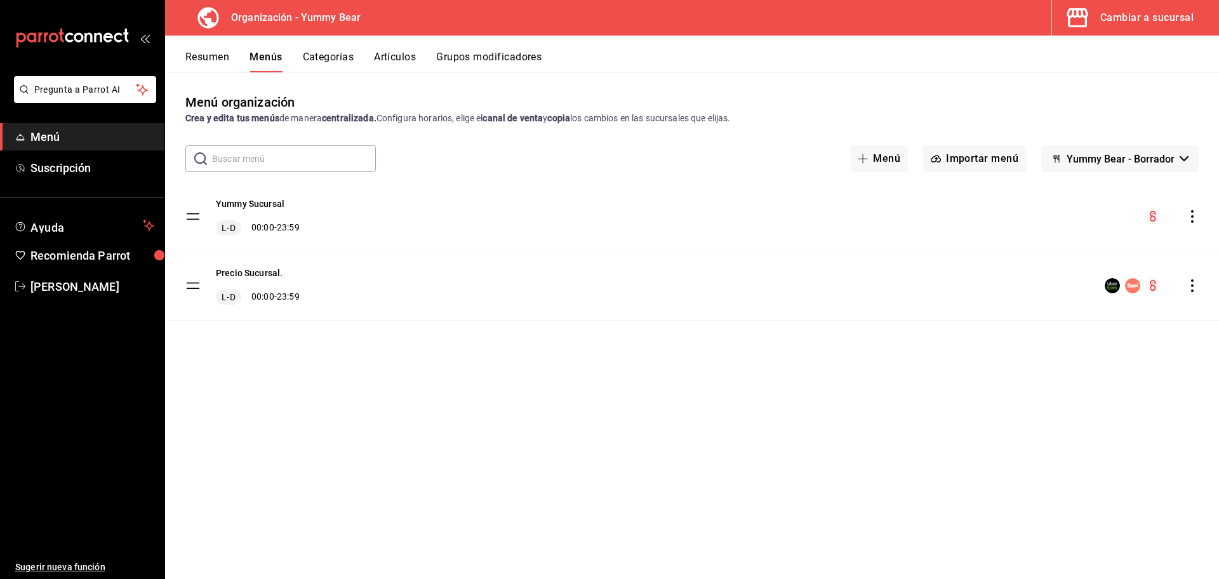
click at [1188, 214] on icon "actions" at bounding box center [1192, 216] width 13 height 13
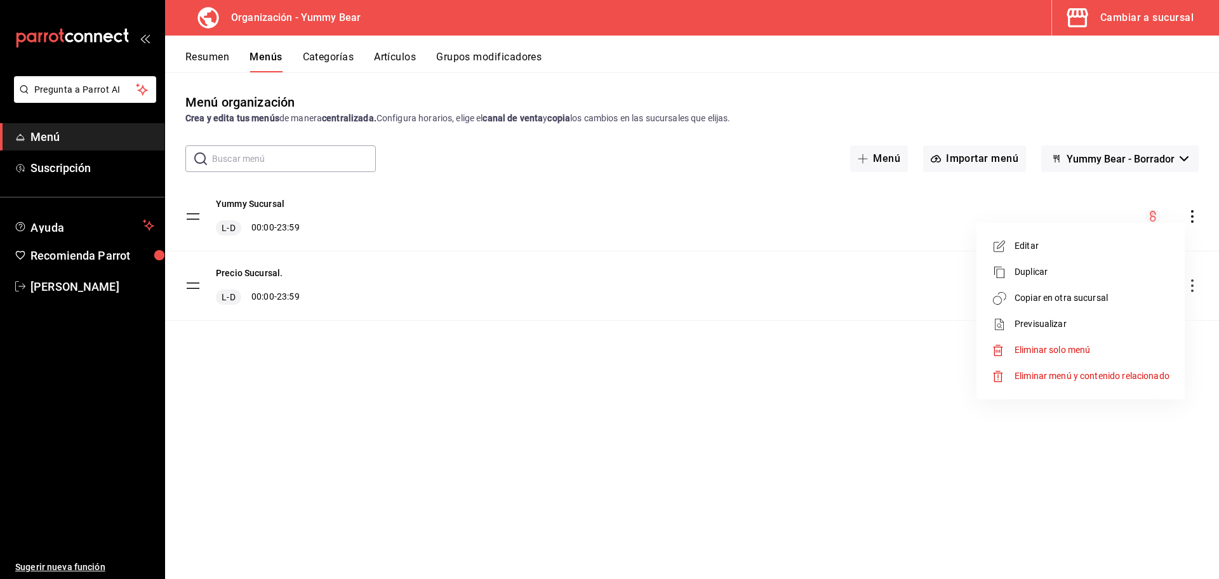
click at [1096, 295] on span "Copiar en otra sucursal" at bounding box center [1092, 298] width 155 height 13
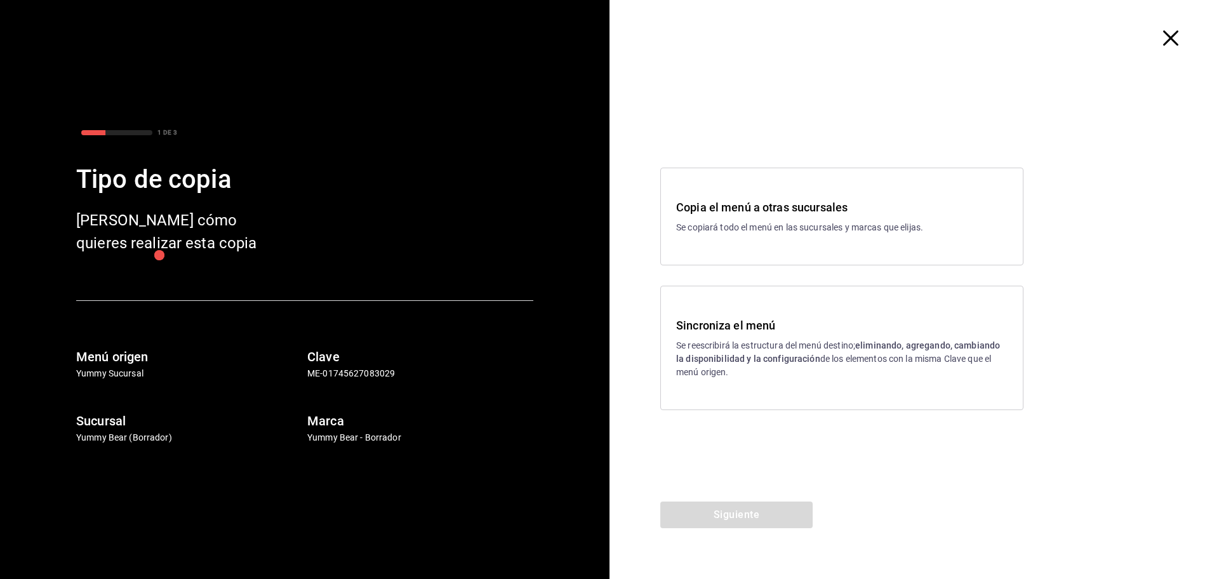
click at [719, 322] on h3 "Sincroniza el menú" at bounding box center [842, 325] width 332 height 17
click at [734, 367] on p "Se reescribirá la estructura del menú destino; eliminando, agregando, cambiando…" at bounding box center [842, 359] width 332 height 40
click at [730, 507] on button "Siguiente" at bounding box center [737, 515] width 152 height 27
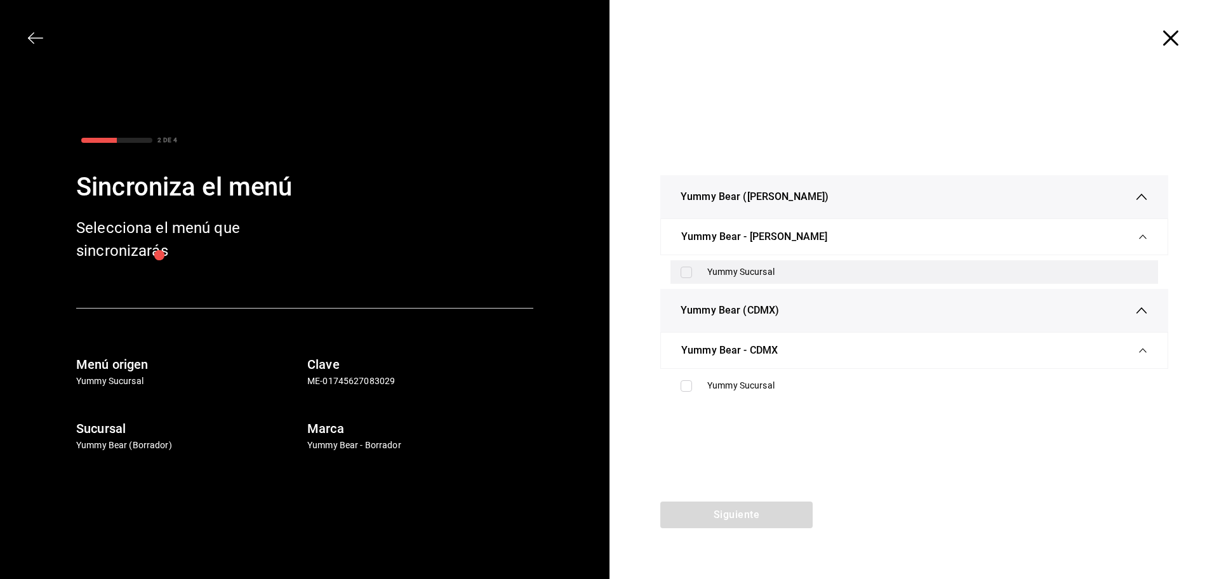
click at [685, 274] on input "checkbox" at bounding box center [686, 272] width 11 height 11
checkbox input "true"
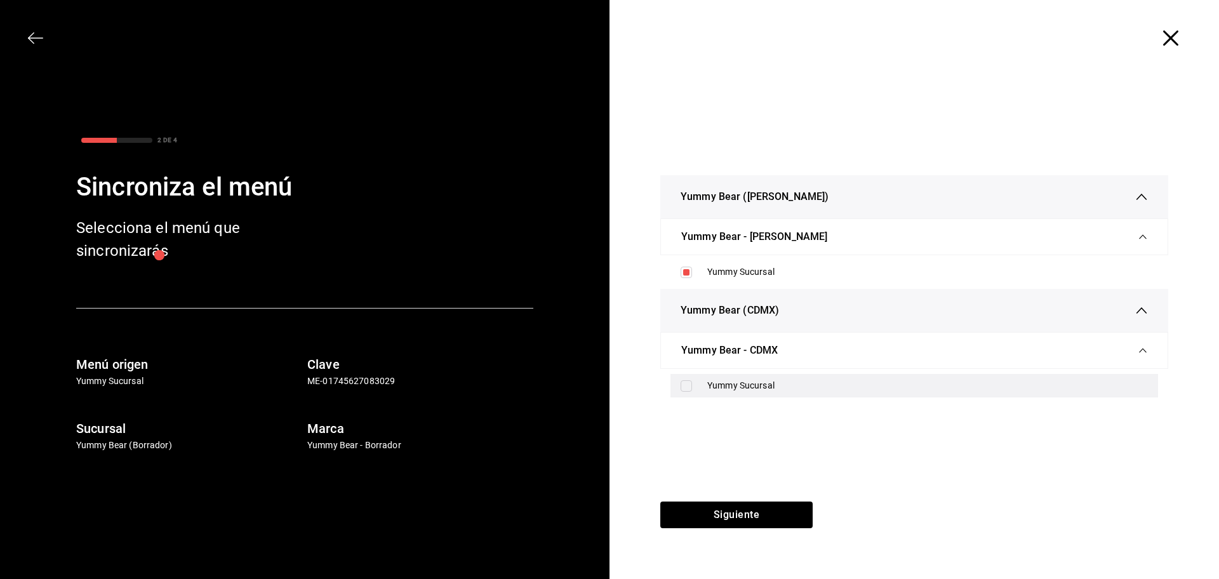
click at [683, 392] on div "Yummy Sucursal" at bounding box center [915, 386] width 488 height 24
checkbox input "true"
click at [713, 519] on button "Siguiente" at bounding box center [737, 515] width 152 height 27
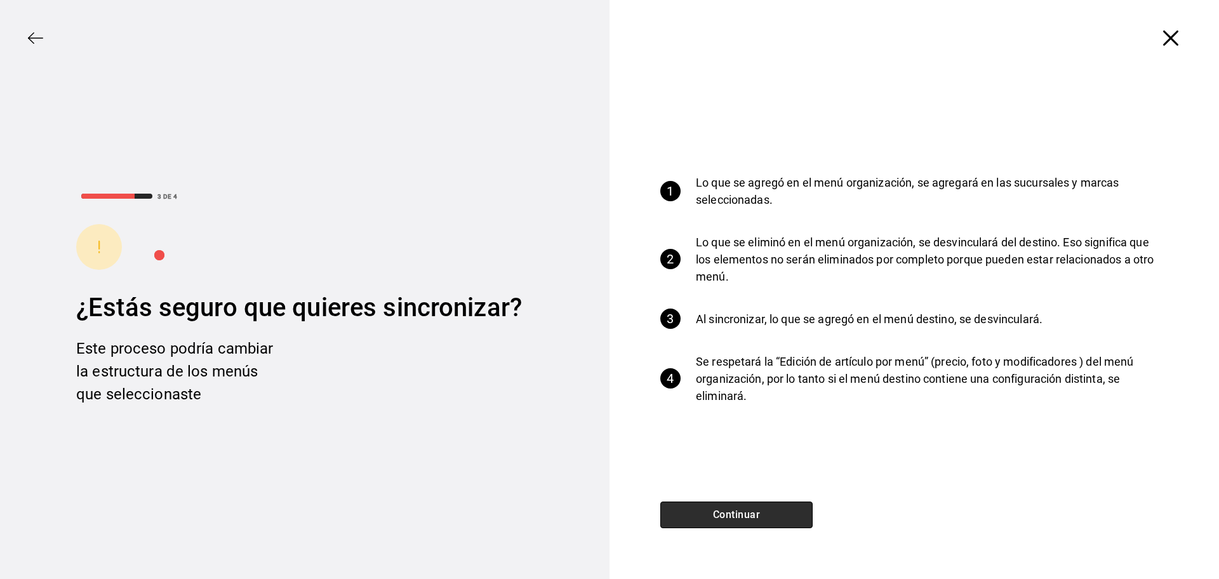
click at [745, 520] on button "Continuar" at bounding box center [737, 515] width 152 height 27
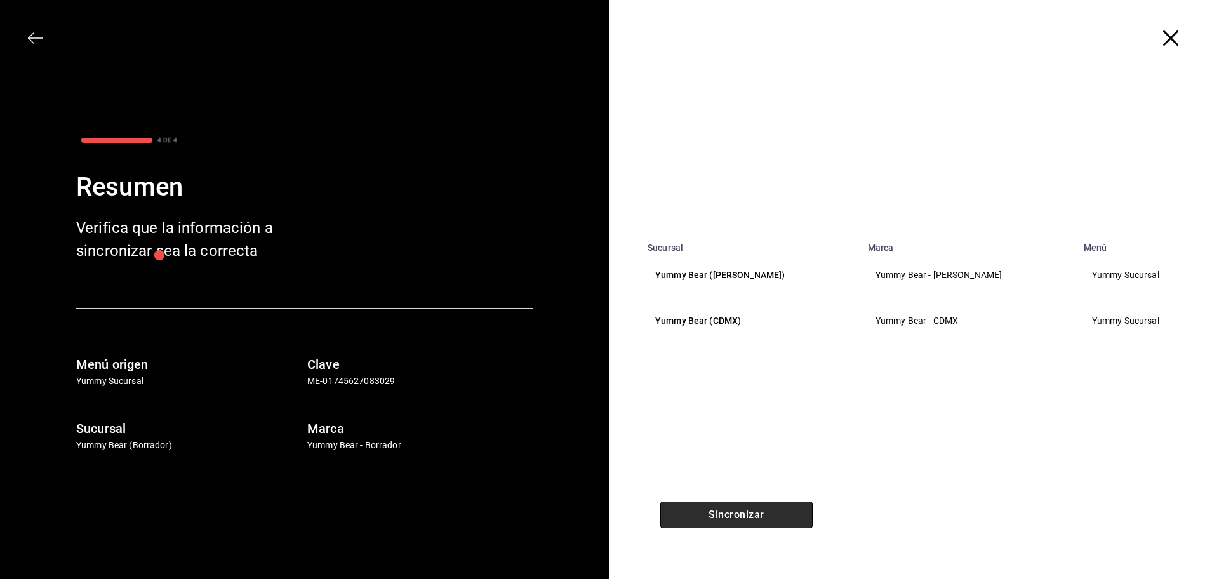
click at [745, 520] on button "Sincronizar" at bounding box center [737, 515] width 152 height 27
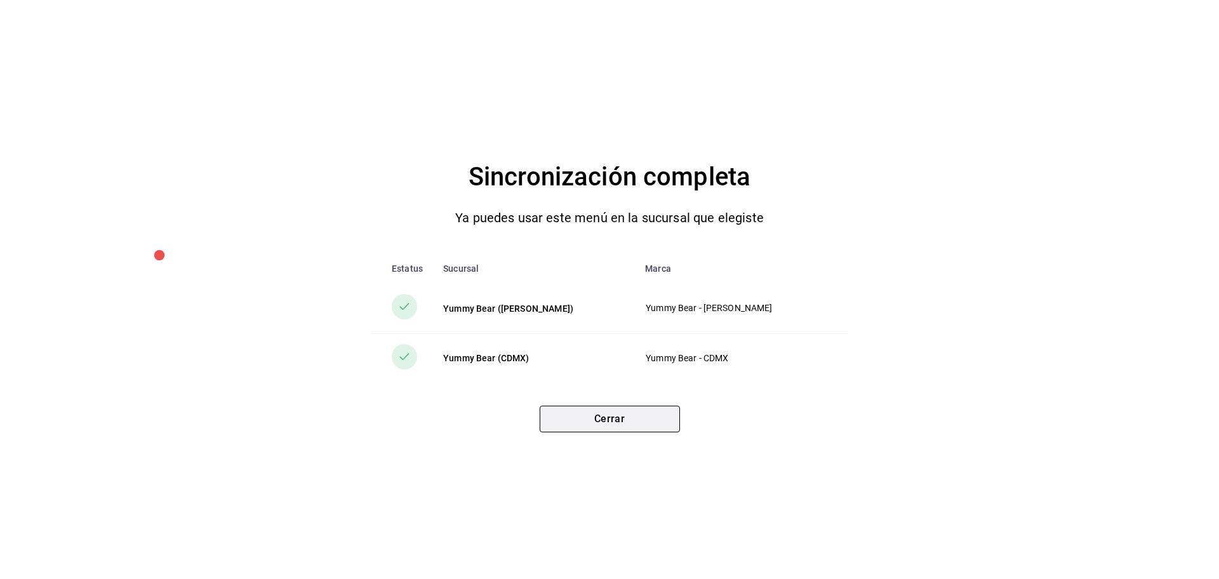
click at [613, 422] on button "Cerrar" at bounding box center [610, 419] width 140 height 27
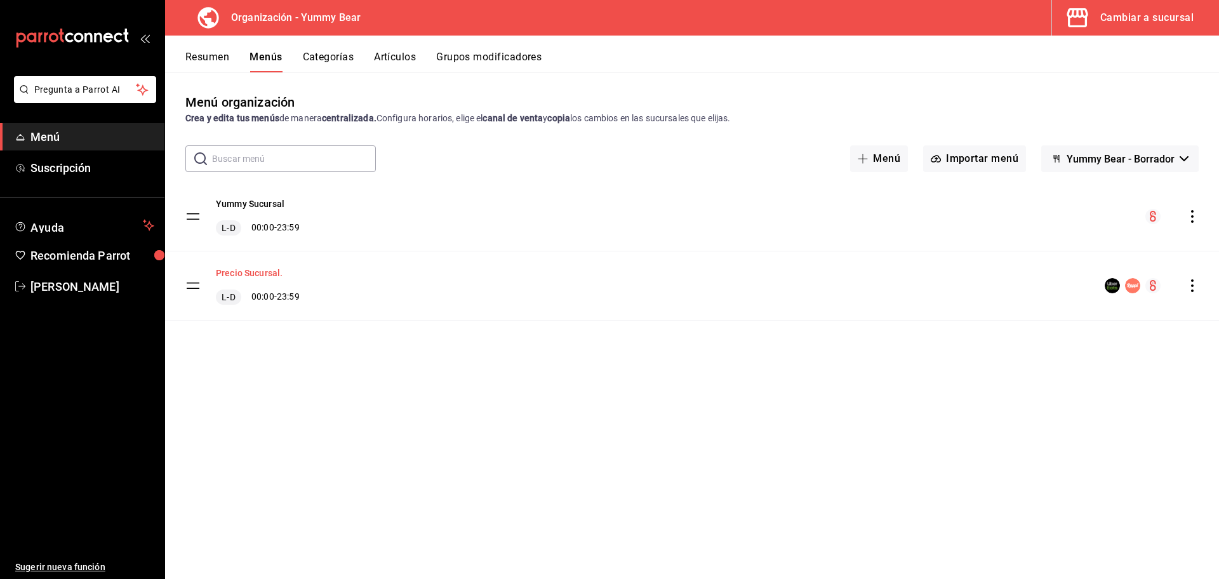
click at [259, 274] on button "Precio Sucursal." at bounding box center [249, 273] width 67 height 13
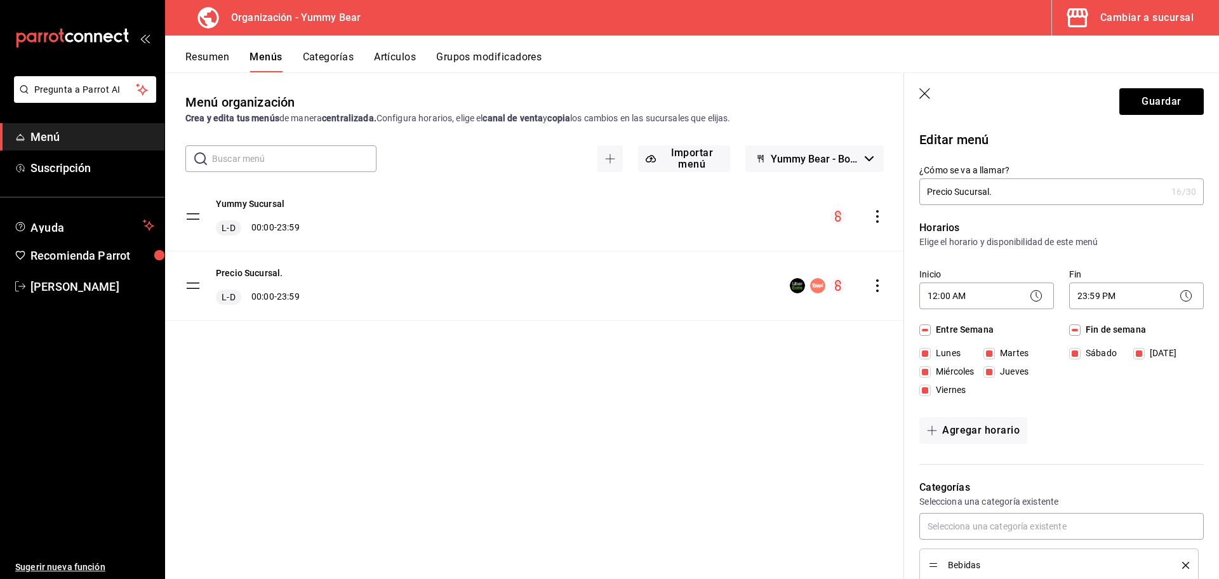
click at [923, 96] on icon "button" at bounding box center [926, 94] width 13 height 13
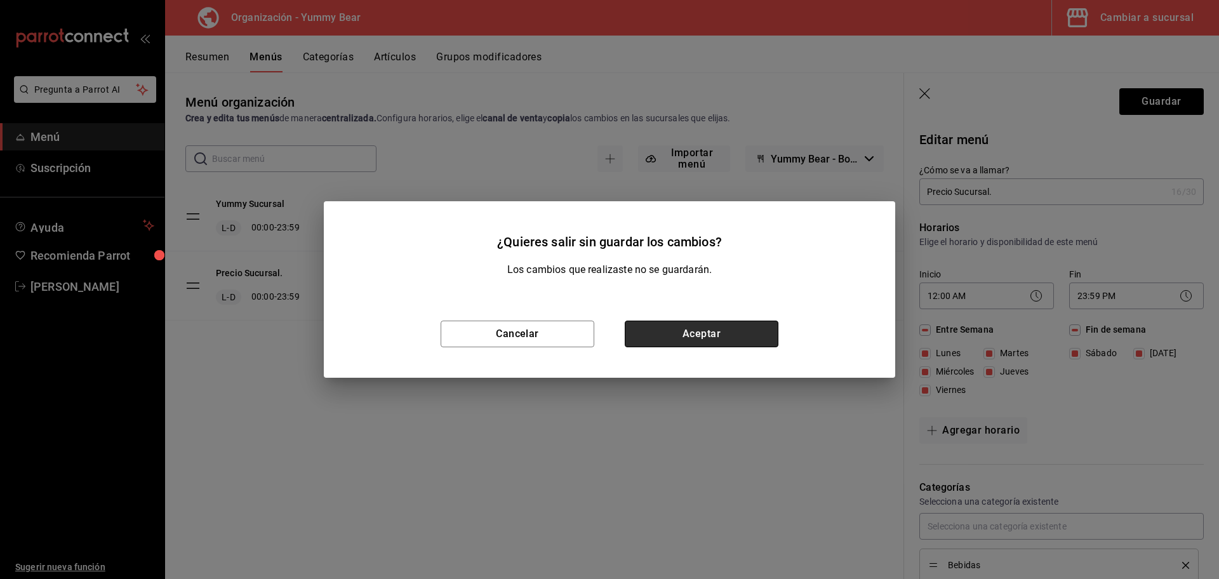
click at [685, 327] on button "Aceptar" at bounding box center [702, 334] width 154 height 27
checkbox input "false"
type input "1755910950594"
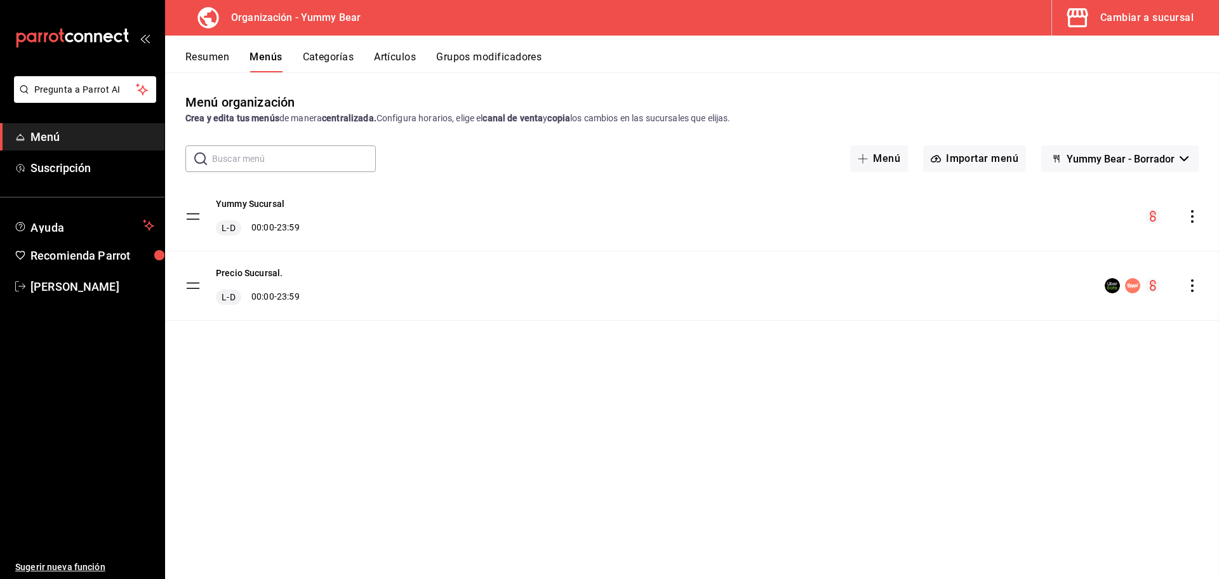
checkbox input "false"
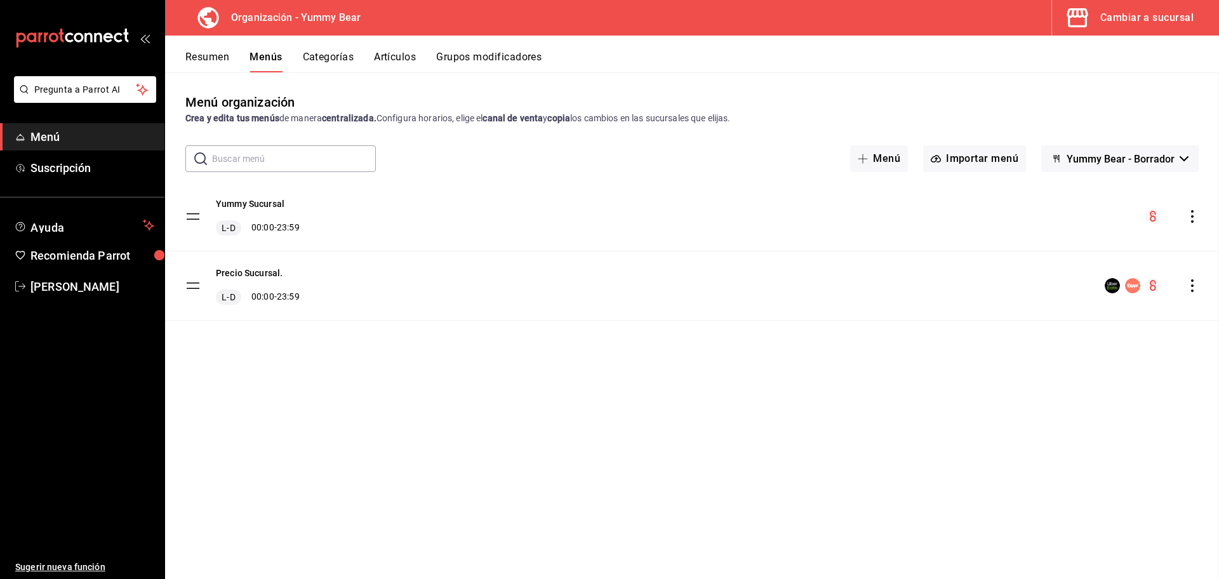
checkbox input "false"
click at [398, 55] on button "Artículos" at bounding box center [395, 62] width 42 height 22
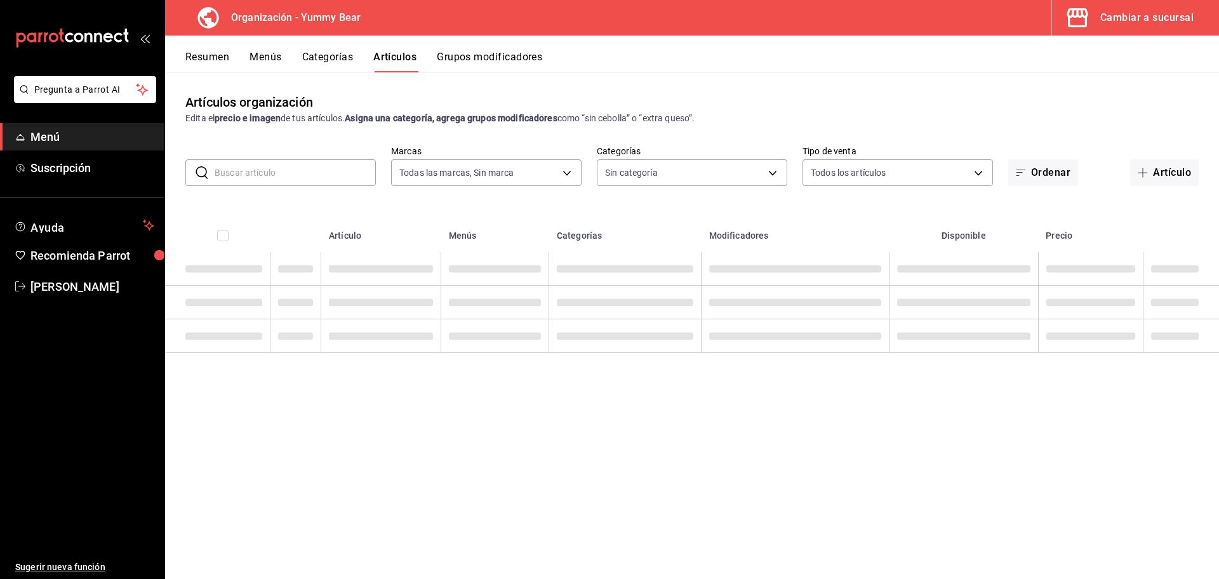
type input "1e7b6625-05ae-4b99-8c94-5a94759d16b0"
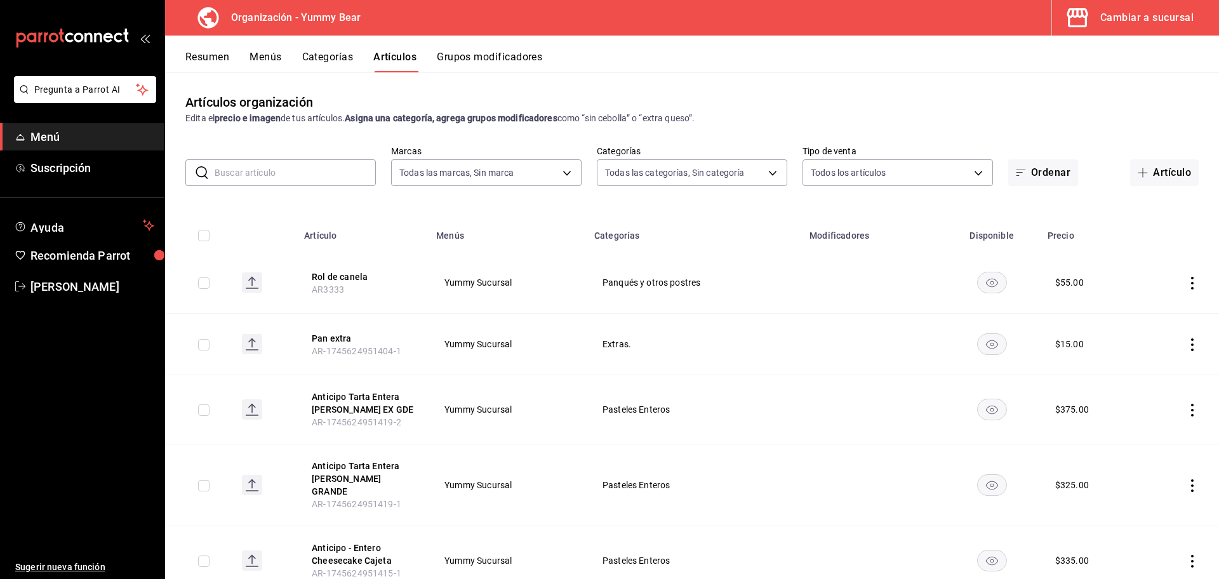
type input "e0f09b29-0d83-4fc8-8728-73a12d0af8c8,17605f48-abf3-417c-be63-5013dac03ca2,eb4dc…"
click at [277, 60] on button "Menús" at bounding box center [266, 62] width 32 height 22
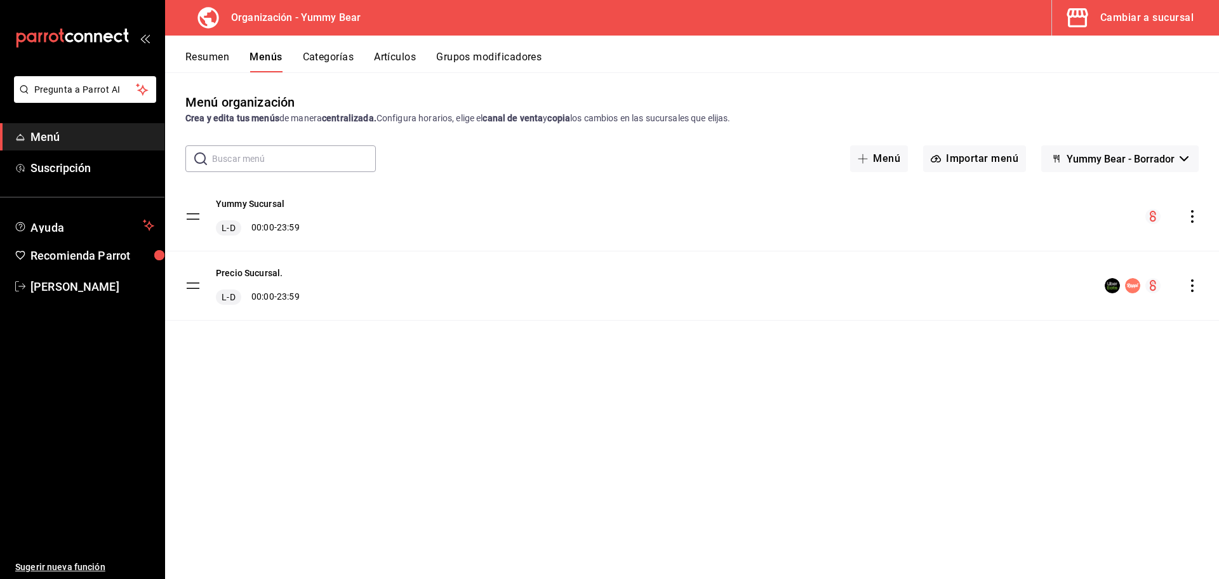
click at [1192, 284] on icon "actions" at bounding box center [1192, 285] width 13 height 13
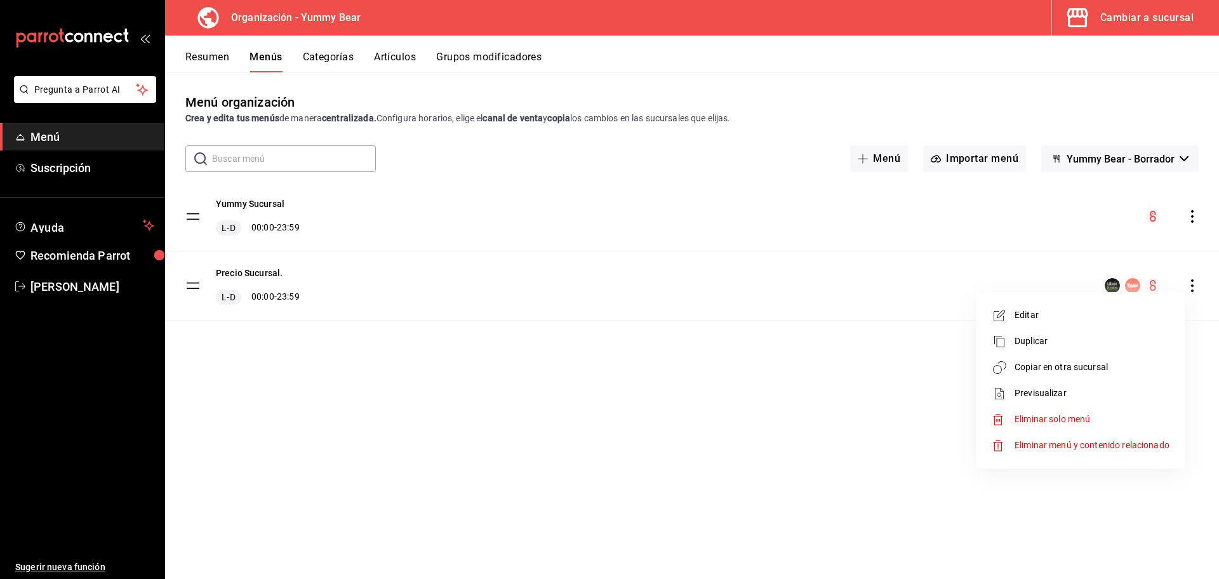
click at [673, 290] on div at bounding box center [609, 289] width 1219 height 579
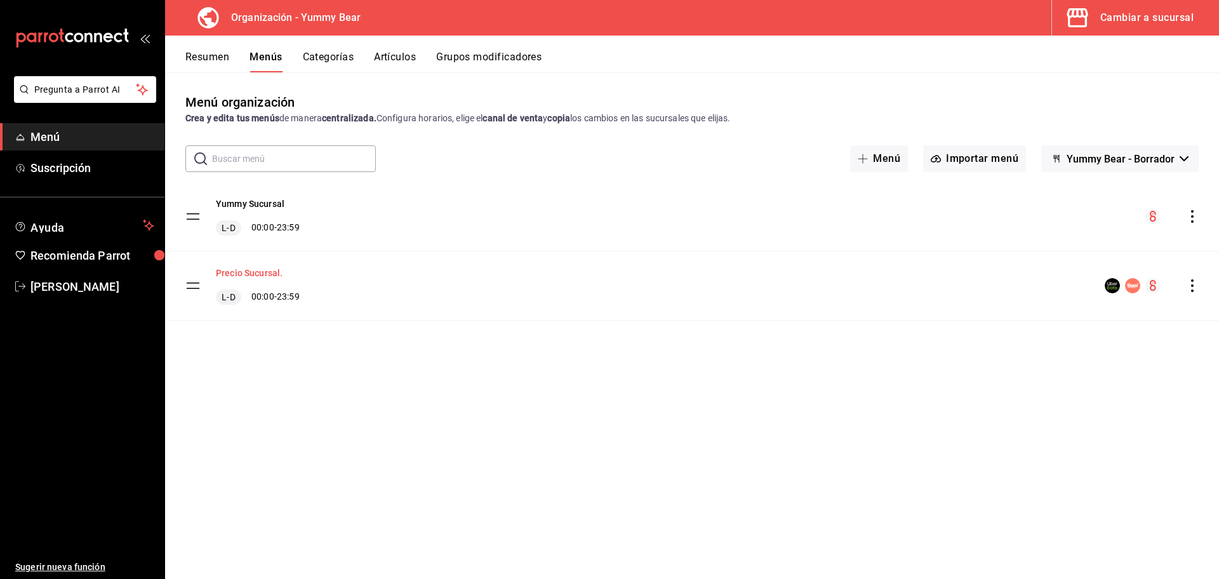
click at [268, 271] on button "Precio Sucursal." at bounding box center [249, 273] width 67 height 13
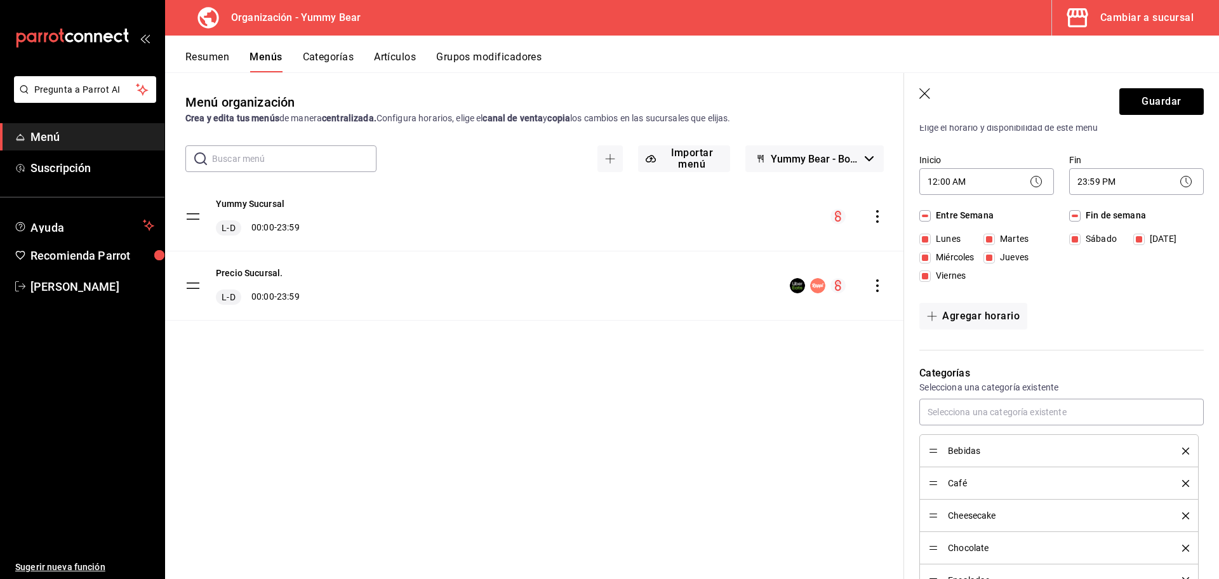
scroll to position [117, 0]
click at [925, 105] on header "Guardar" at bounding box center [1061, 99] width 315 height 52
click at [925, 98] on icon "button" at bounding box center [926, 94] width 13 height 13
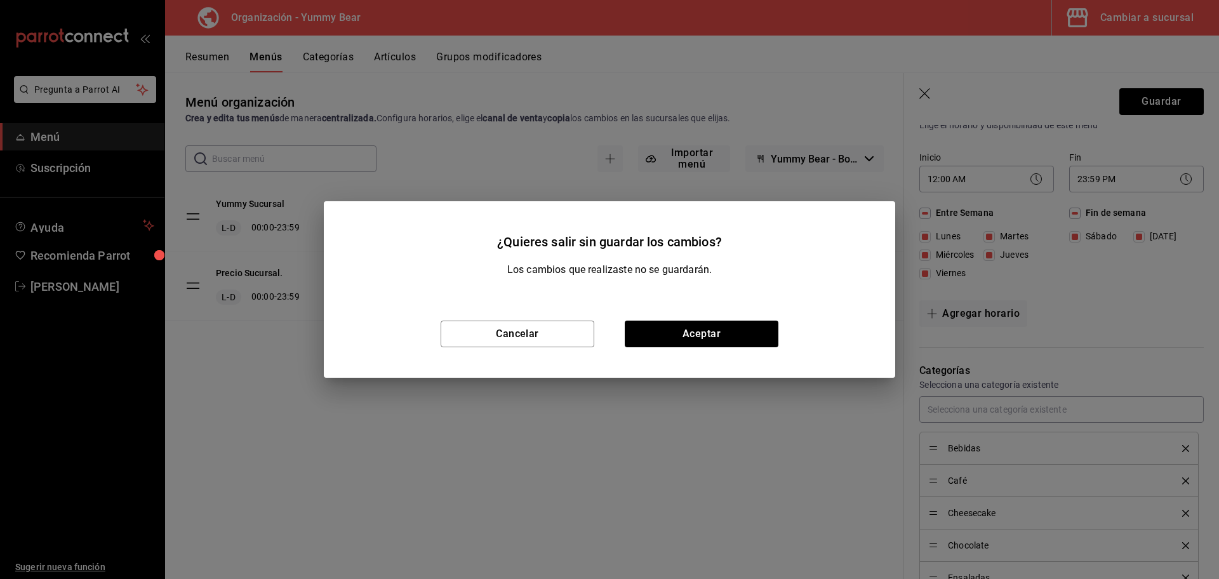
click at [737, 350] on div "Cancelar Aceptar" at bounding box center [610, 334] width 572 height 88
click at [737, 335] on button "Aceptar" at bounding box center [702, 334] width 154 height 27
checkbox input "false"
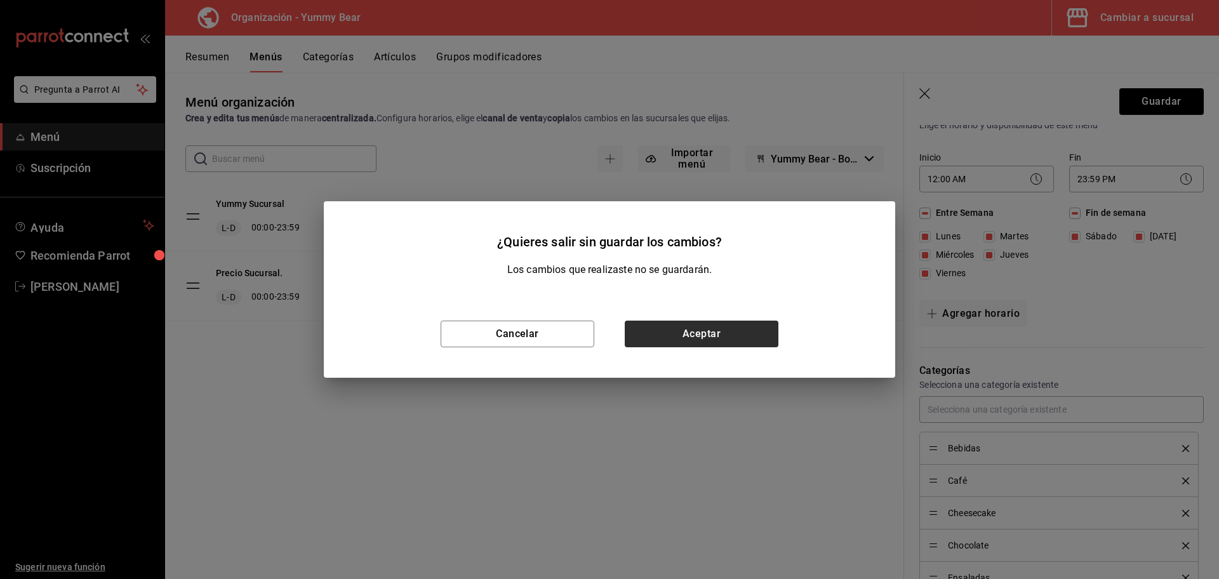
type input "1755910995150"
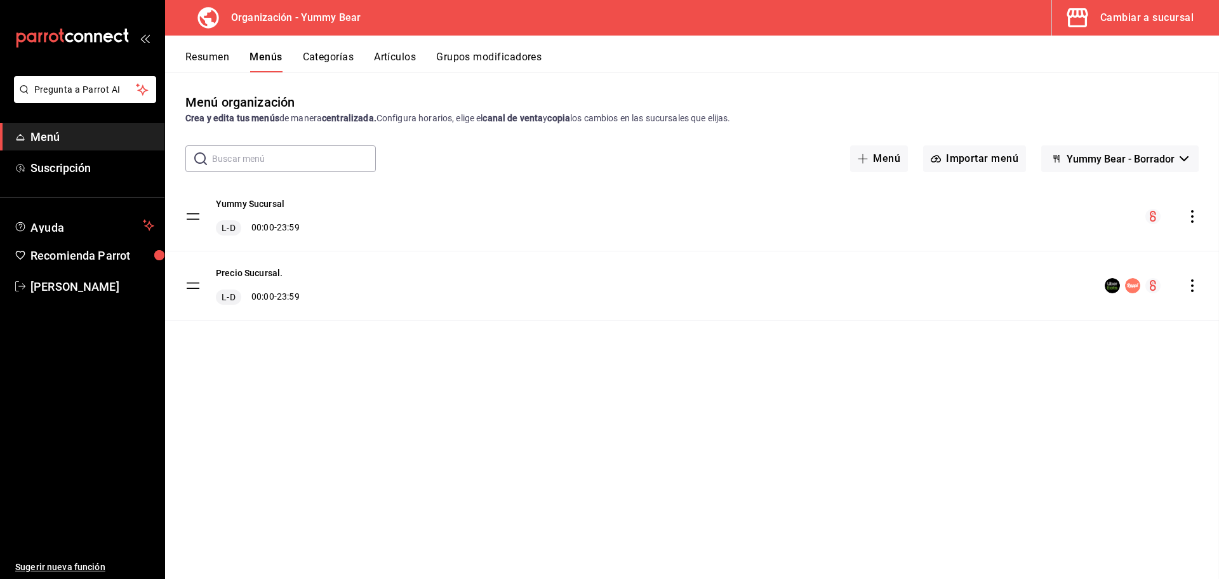
checkbox input "false"
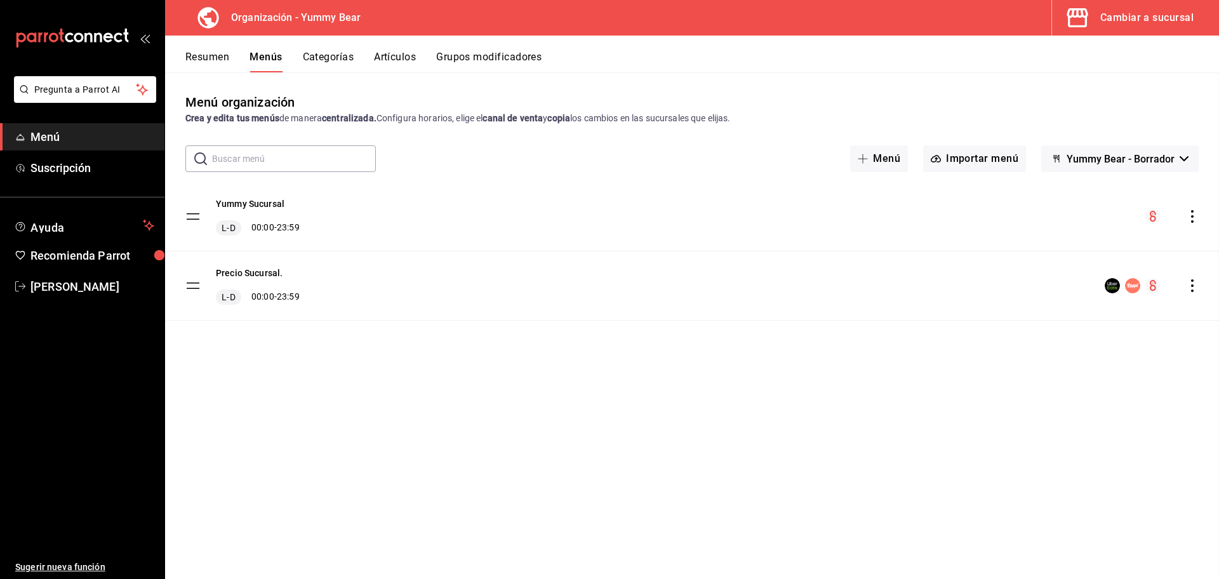
checkbox input "false"
click at [342, 60] on button "Categorías" at bounding box center [328, 62] width 51 height 22
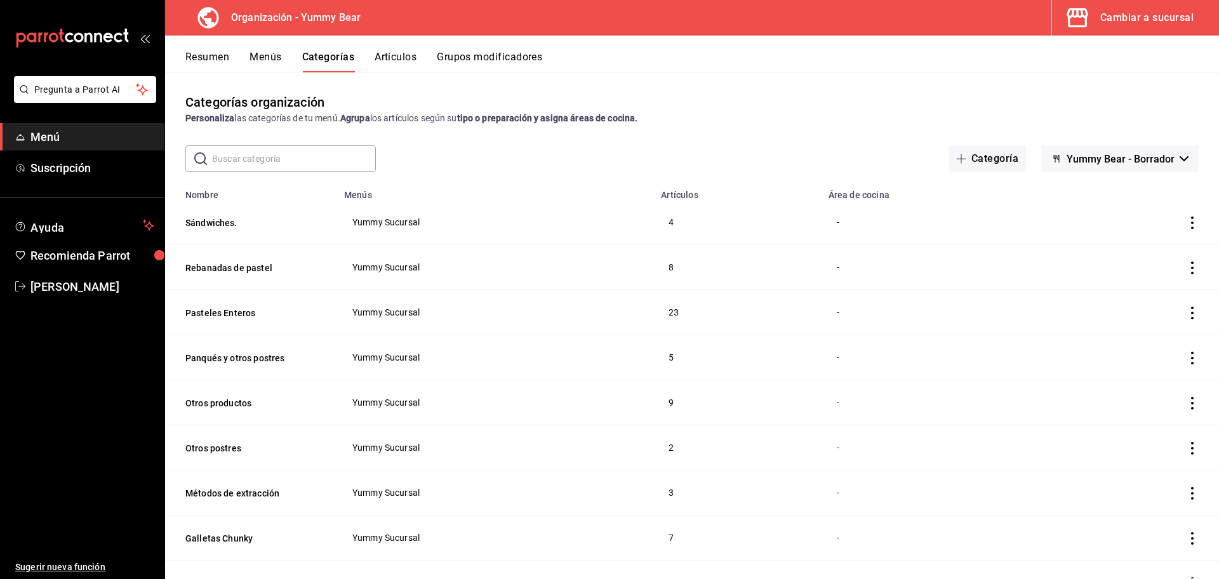
click at [215, 56] on button "Resumen" at bounding box center [207, 62] width 44 height 22
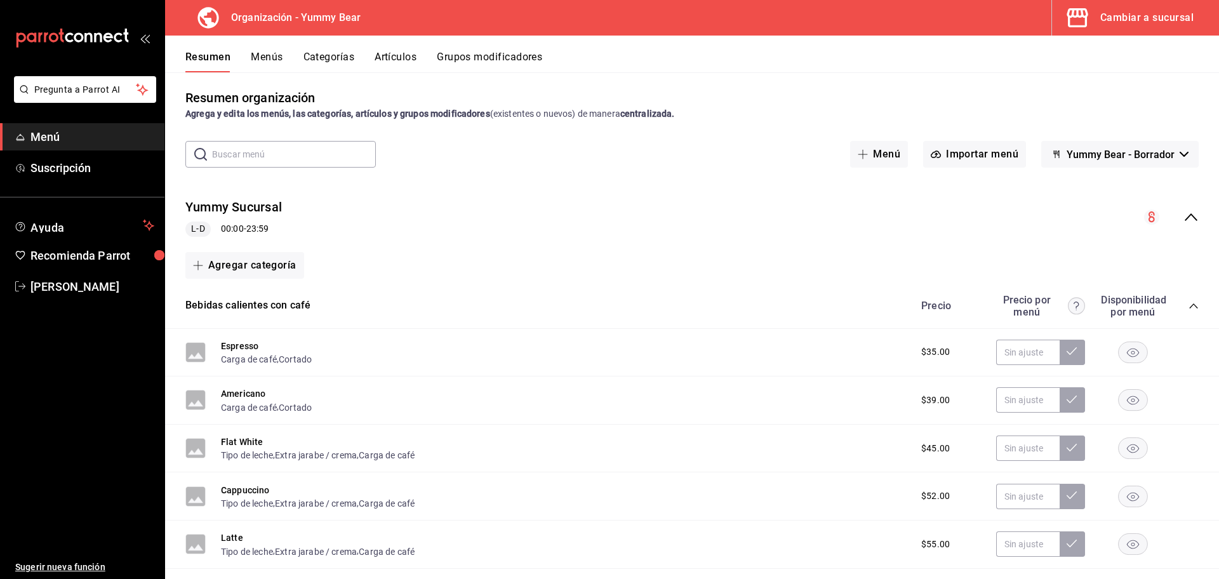
scroll to position [3, 0]
click at [1185, 218] on icon "collapse-menu-row" at bounding box center [1191, 219] width 13 height 8
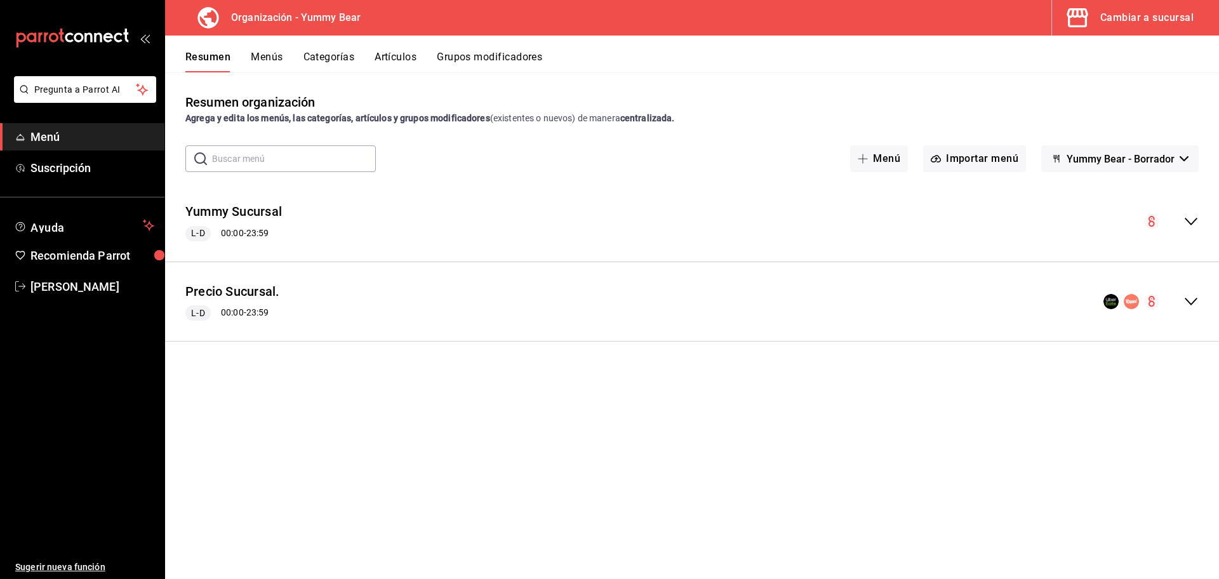
scroll to position [0, 0]
click at [1194, 304] on icon "collapse-menu-row" at bounding box center [1191, 301] width 15 height 15
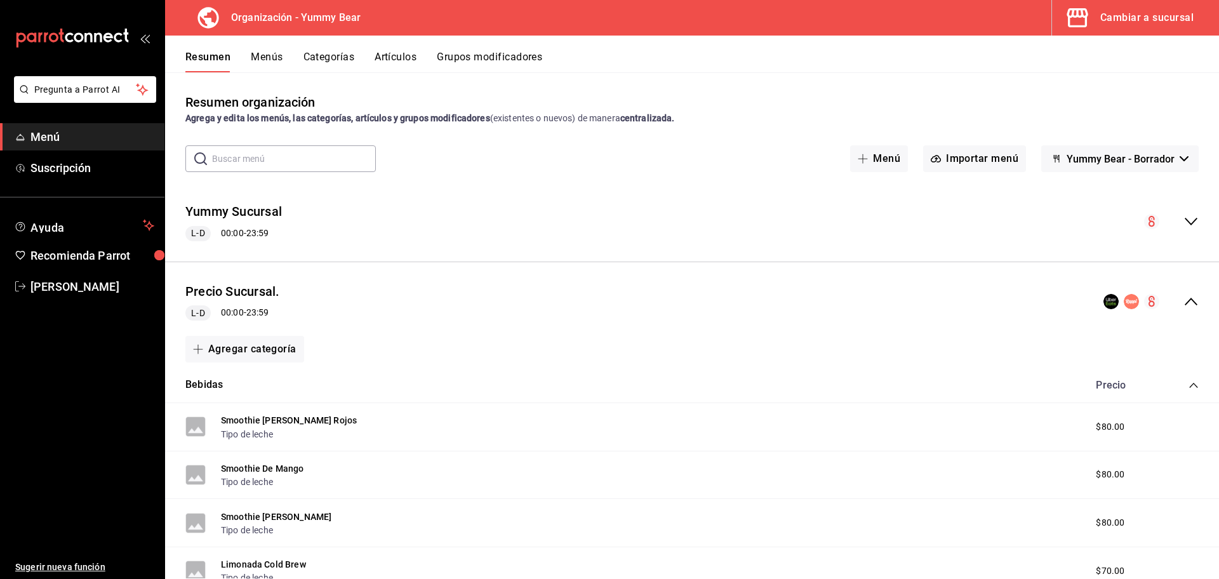
click at [1179, 213] on div "Yummy Sucursal L-D 00:00 - 23:59" at bounding box center [692, 221] width 1054 height 59
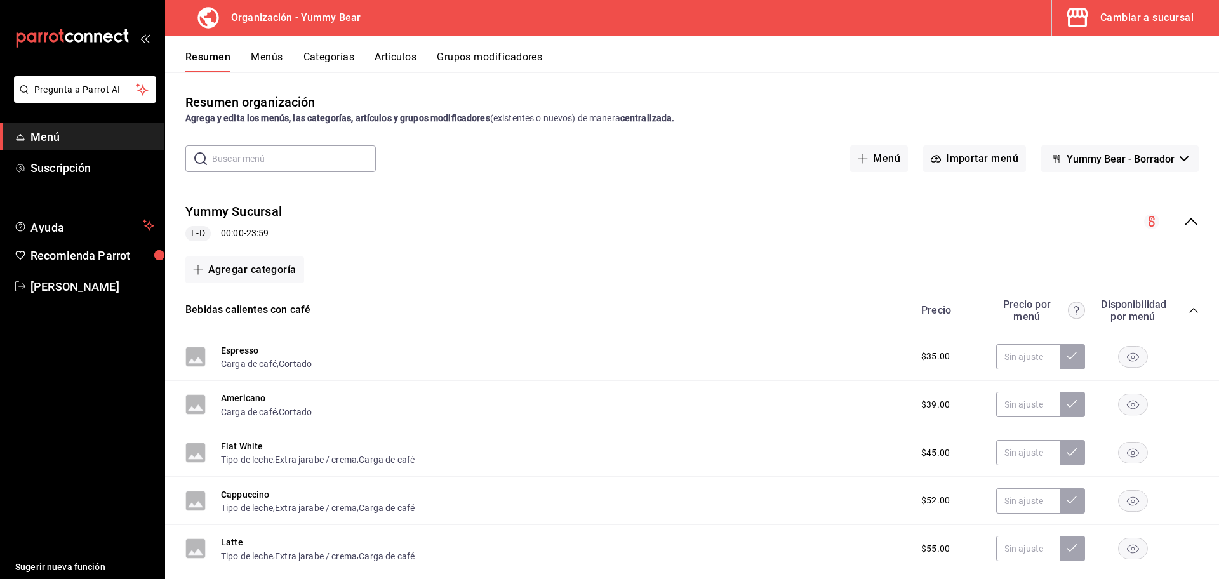
click at [1185, 222] on icon "collapse-menu-row" at bounding box center [1191, 222] width 13 height 8
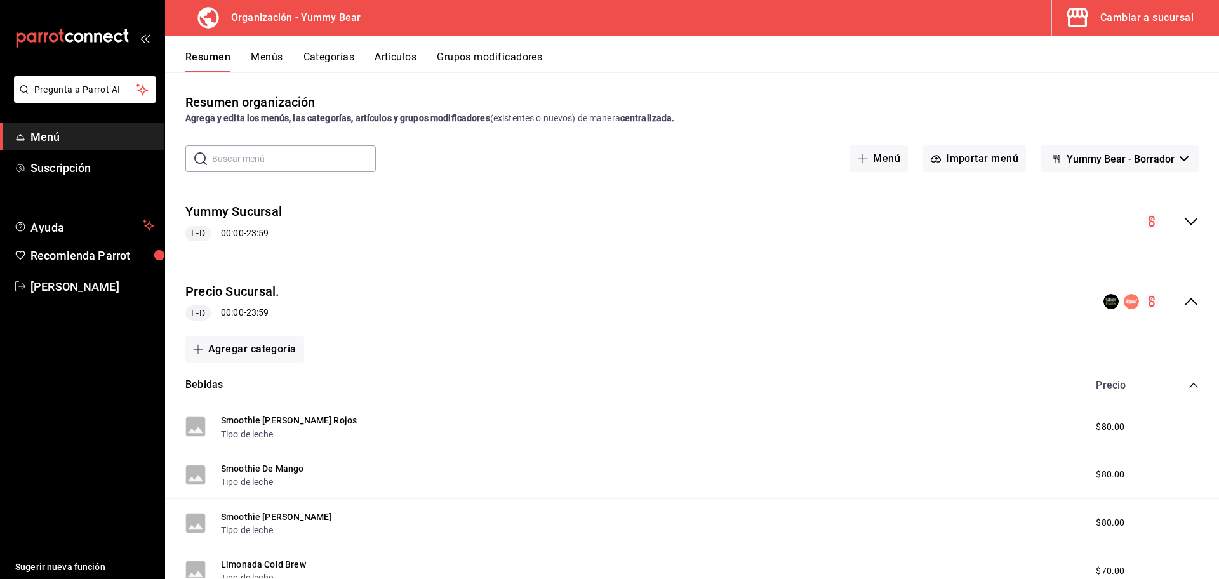
click at [1184, 307] on icon "collapse-menu-row" at bounding box center [1191, 301] width 15 height 15
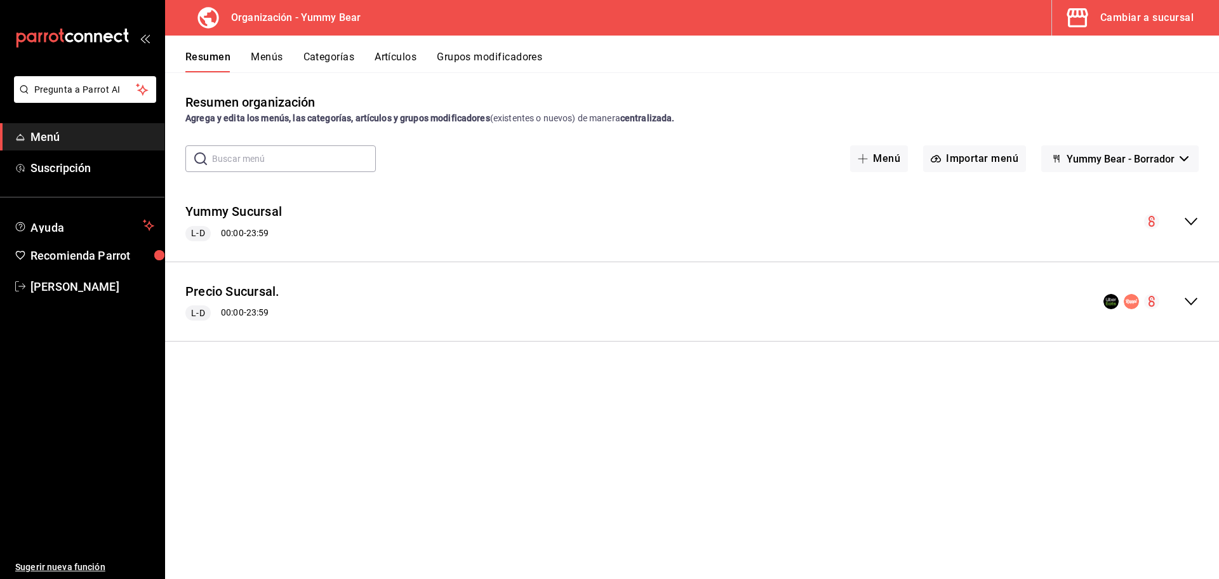
click at [1183, 307] on div "collapse-menu-row" at bounding box center [1151, 301] width 95 height 15
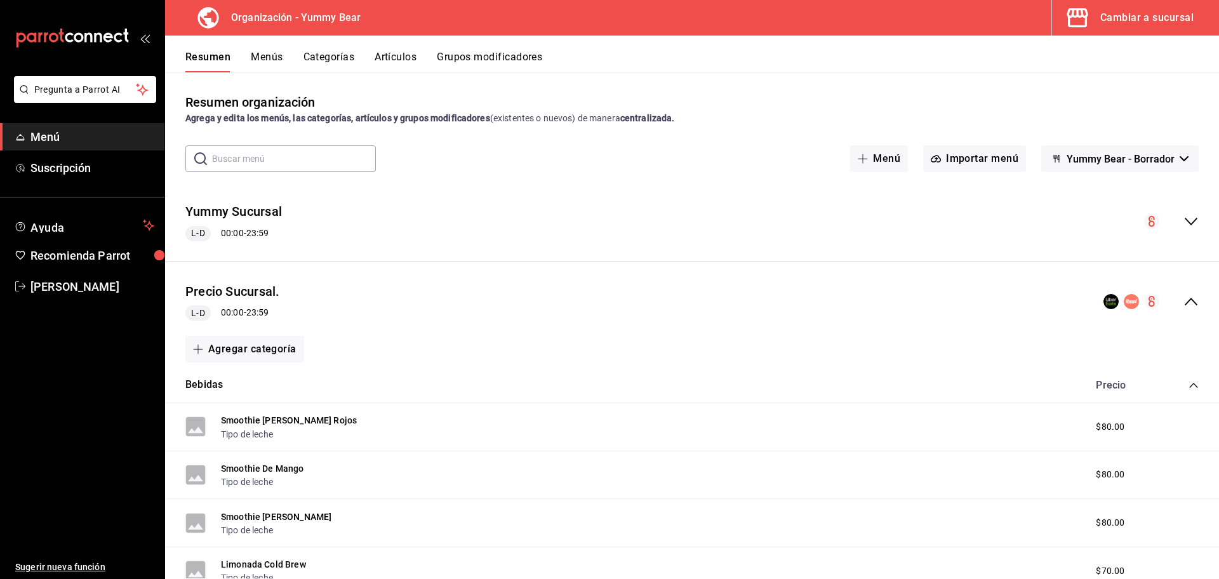
click at [1183, 208] on div "Yummy Sucursal L-D 00:00 - 23:59" at bounding box center [692, 221] width 1054 height 59
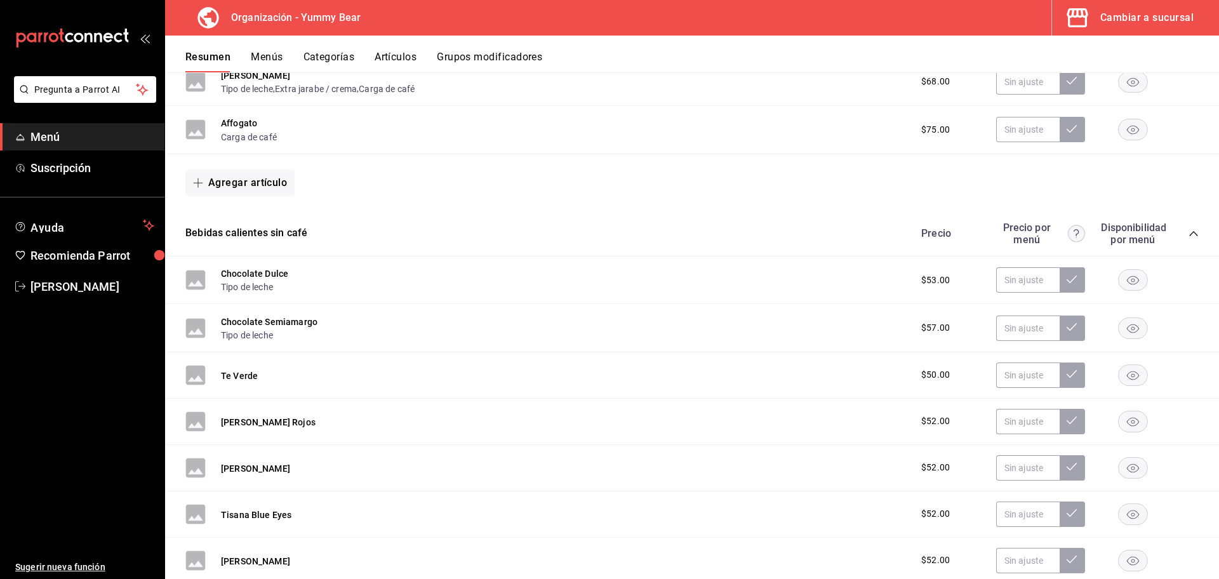
scroll to position [756, 0]
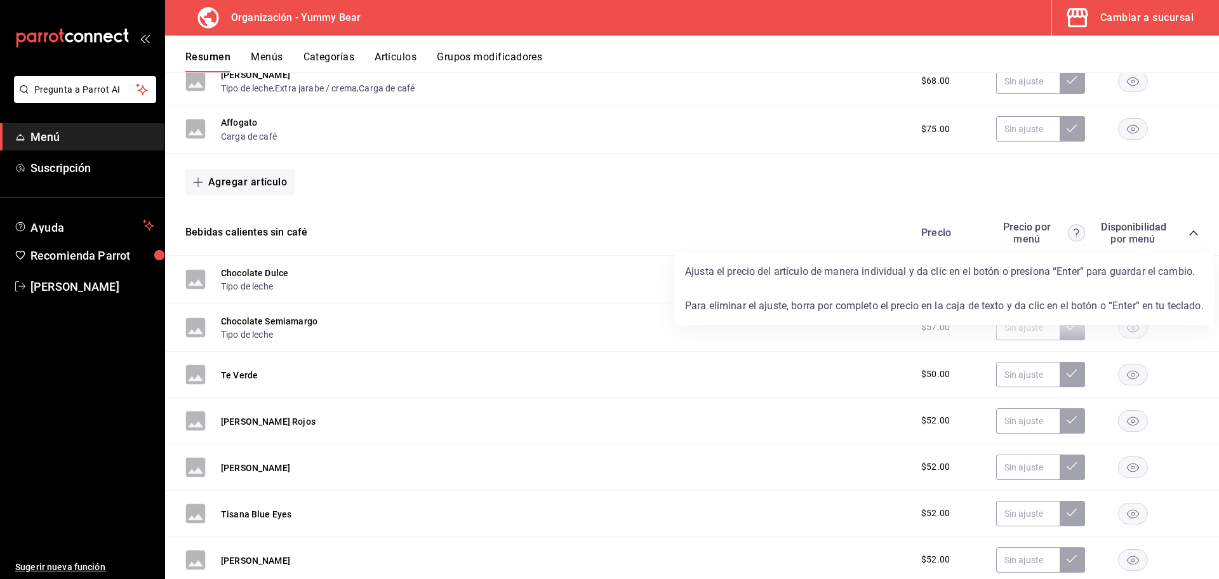
click at [1068, 234] on circle at bounding box center [1076, 233] width 17 height 17
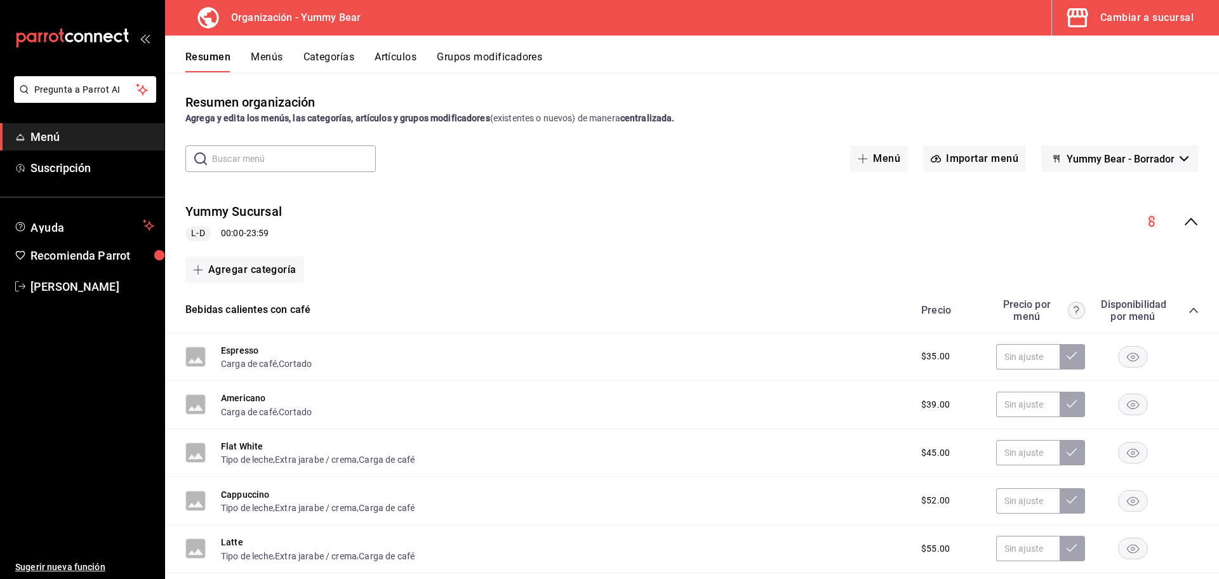
scroll to position [443, 0]
